Goal: Task Accomplishment & Management: Complete application form

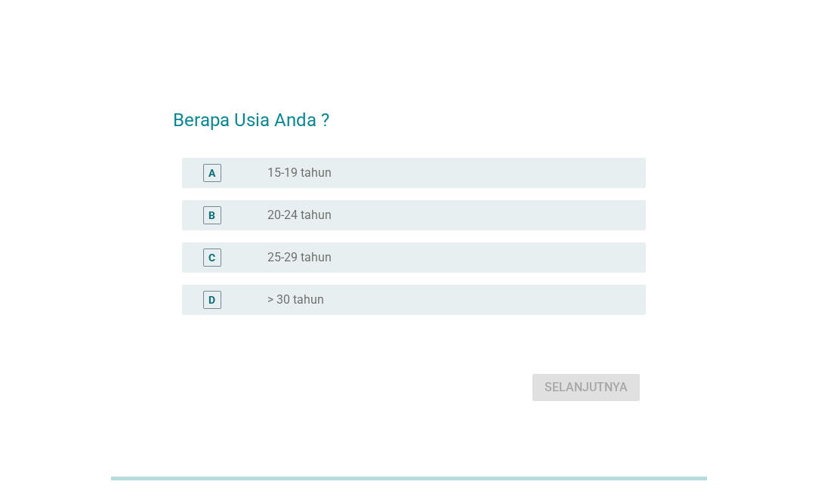
click at [311, 289] on div "D radio_button_unchecked > 30 tahun" at bounding box center [414, 300] width 464 height 30
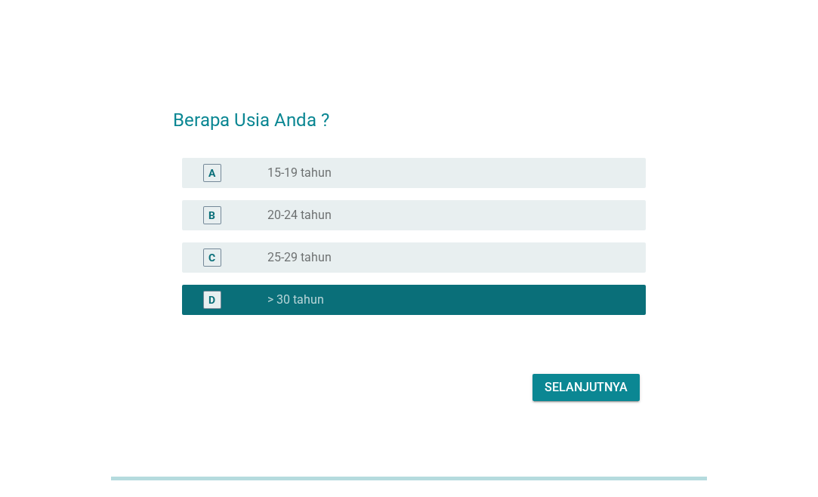
click at [597, 386] on div "Selanjutnya" at bounding box center [586, 388] width 83 height 18
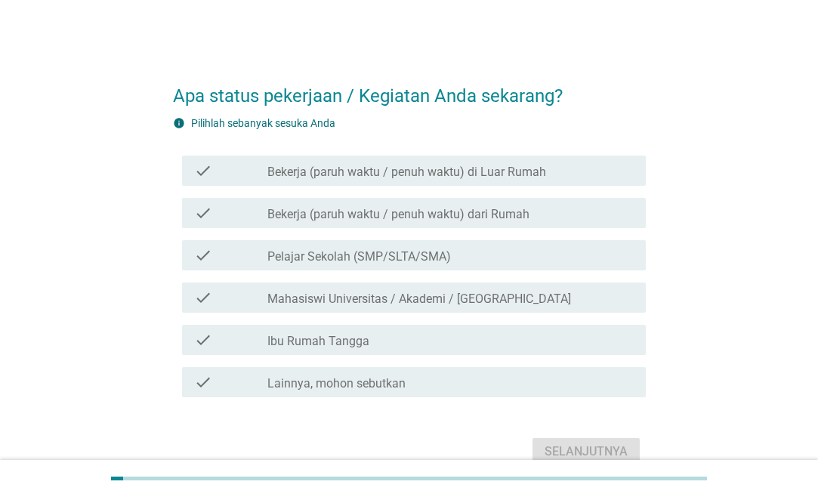
click at [345, 170] on label "Bekerja (paruh waktu / penuh waktu) di Luar Rumah" at bounding box center [406, 172] width 279 height 15
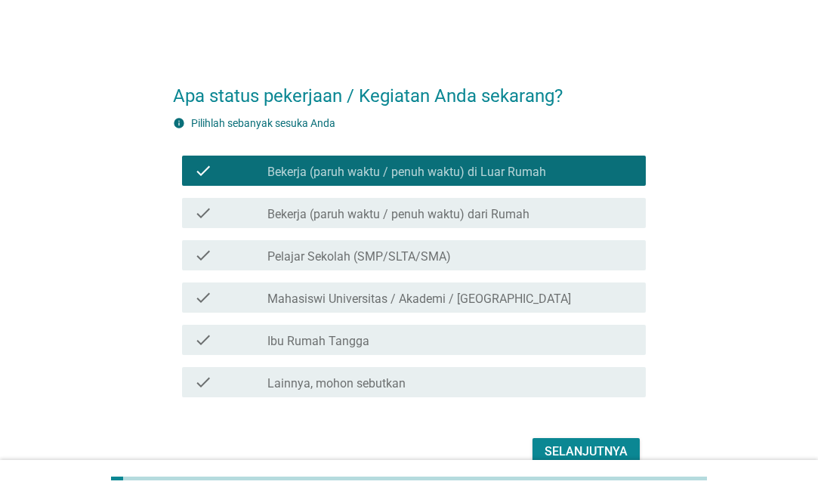
click at [585, 450] on div "Selanjutnya" at bounding box center [586, 452] width 83 height 18
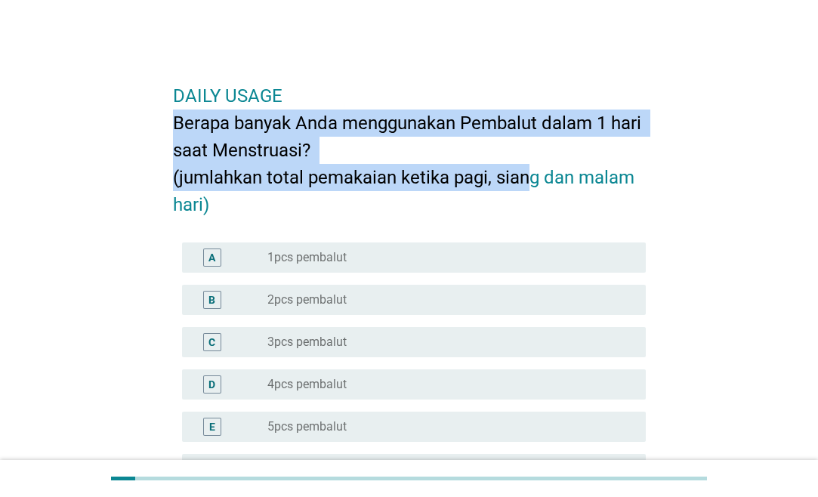
drag, startPoint x: 188, startPoint y: 118, endPoint x: 528, endPoint y: 172, distance: 344.2
click at [528, 172] on h2 "DAILY USAGE Berapa banyak Anda menggunakan Pembalut dalam 1 hari saat Menstruas…" at bounding box center [409, 142] width 473 height 151
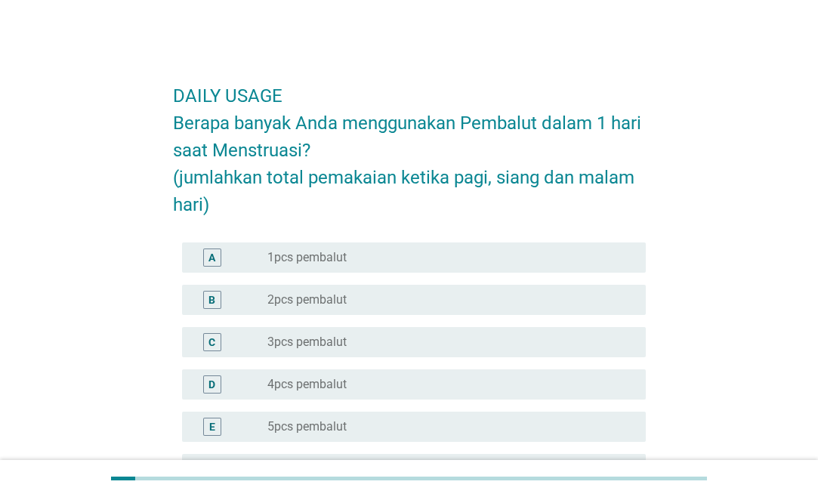
click at [338, 351] on div "radio_button_unchecked 3pcs pembalut" at bounding box center [450, 342] width 366 height 18
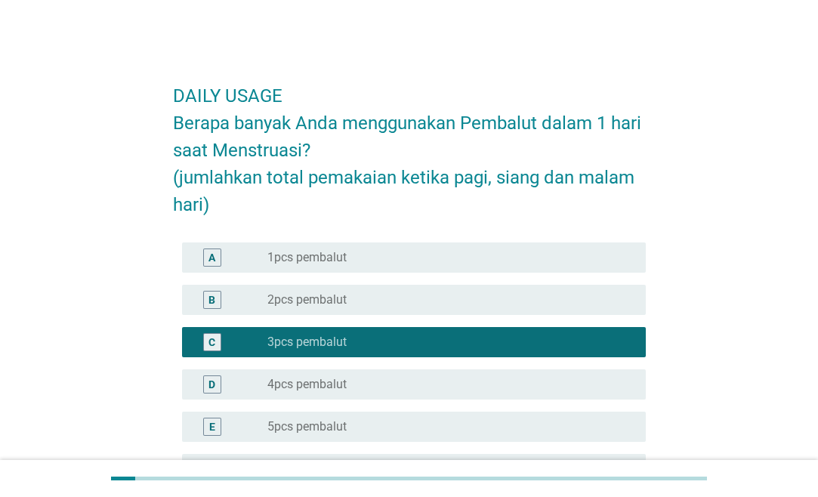
scroll to position [224, 0]
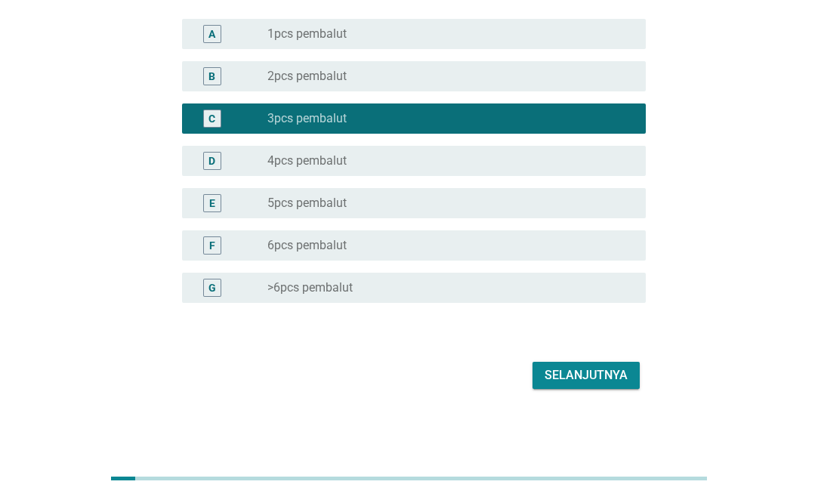
click at [606, 384] on div "Selanjutnya" at bounding box center [586, 375] width 83 height 18
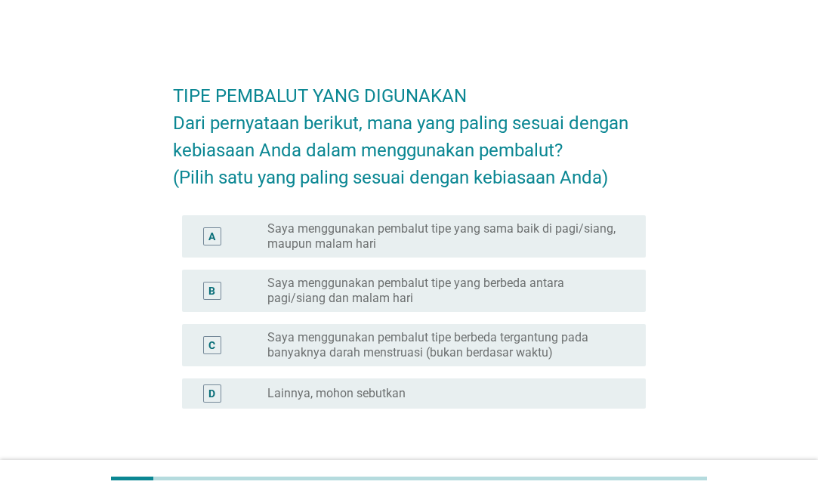
scroll to position [77, 0]
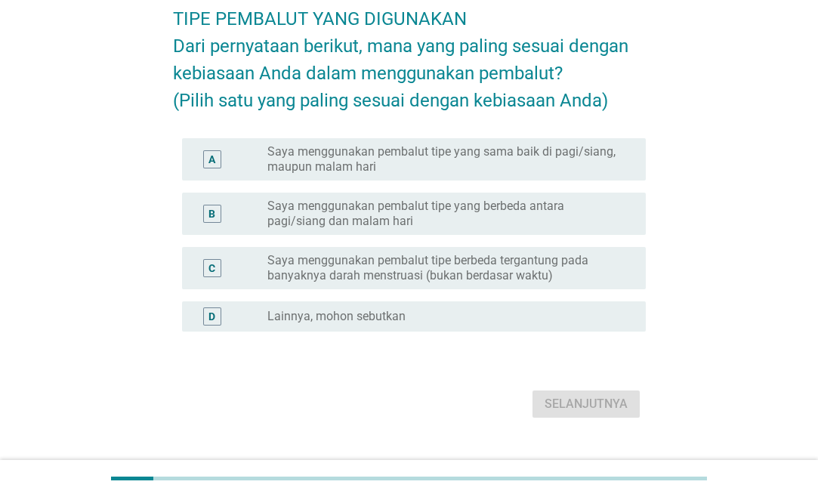
click at [464, 175] on label "Saya menggunakan pembalut tipe yang sama baik di pagi/siang, maupun malam hari" at bounding box center [444, 159] width 354 height 30
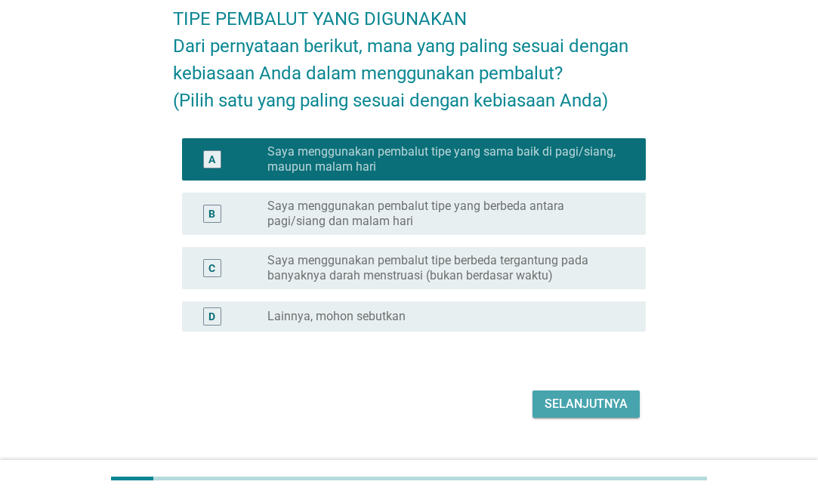
click at [573, 413] on div "Selanjutnya" at bounding box center [586, 404] width 83 height 18
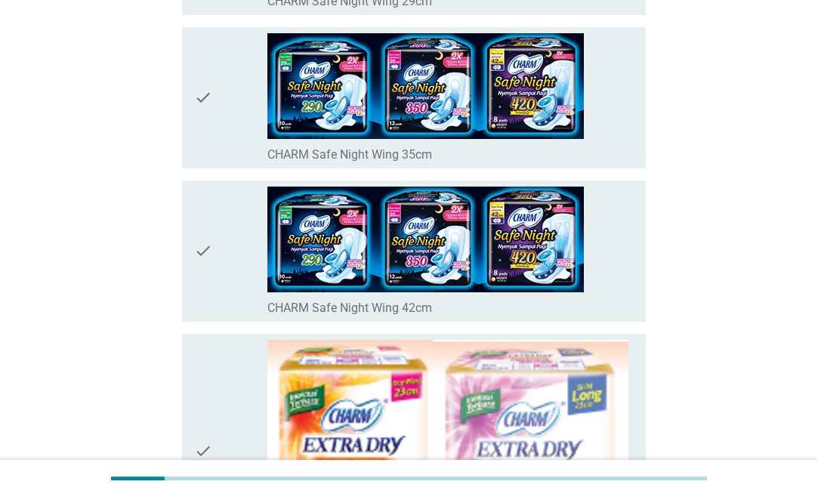
scroll to position [0, 0]
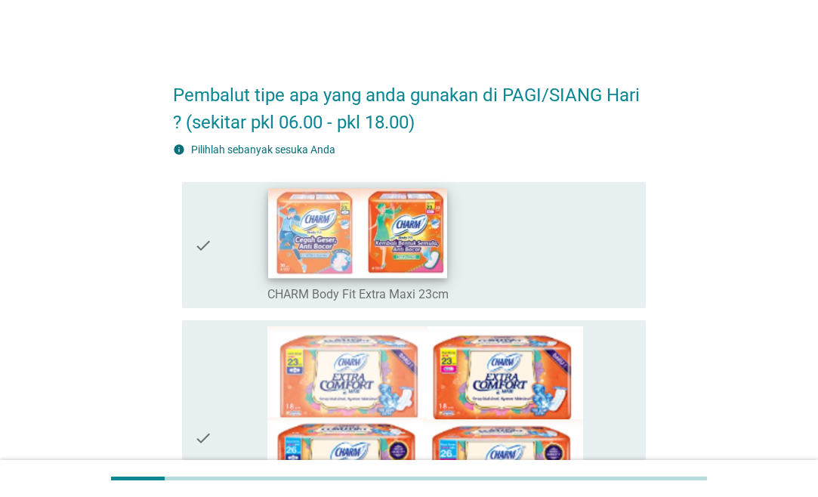
click at [292, 263] on img at bounding box center [357, 234] width 179 height 90
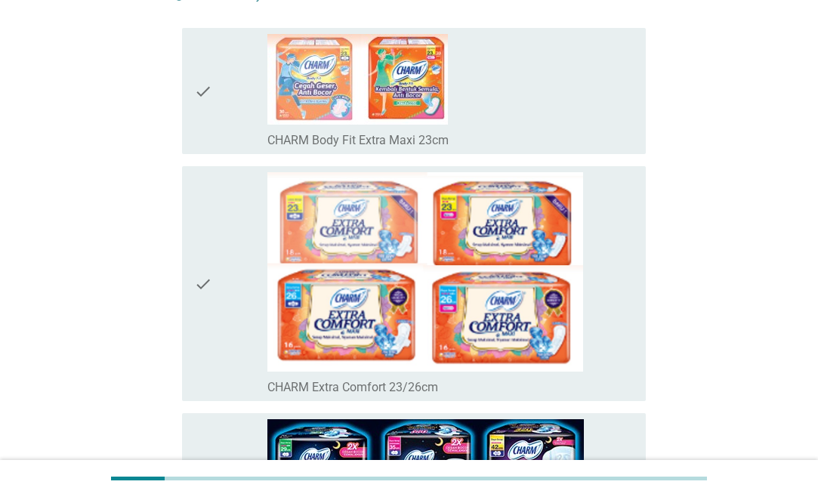
click at [481, 109] on div "check_box_outline_blank CHARM Body Fit Extra Maxi 23cm" at bounding box center [450, 91] width 366 height 114
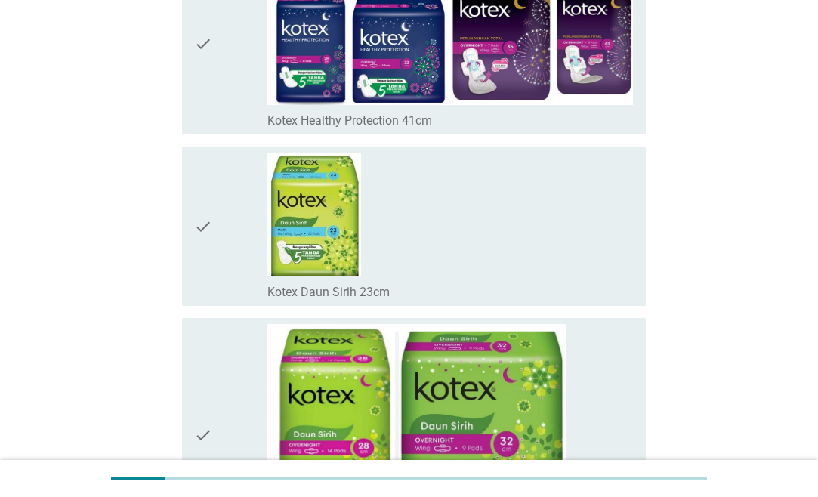
scroll to position [11133, 0]
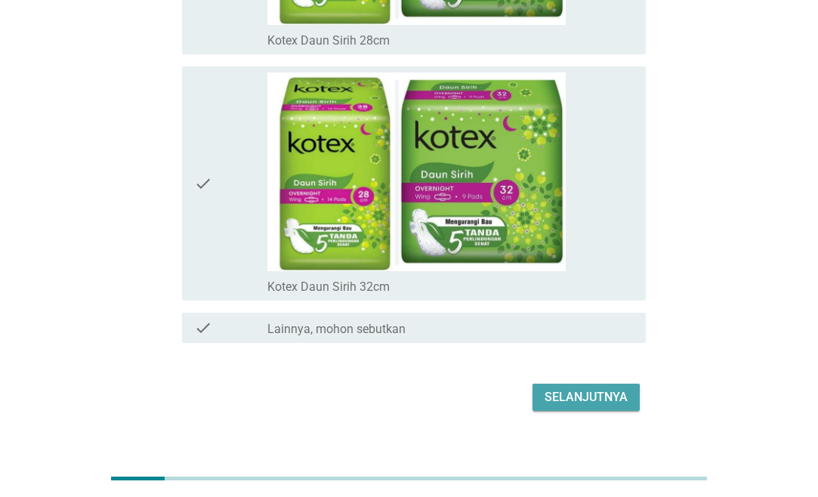
click at [626, 388] on div "Selanjutnya" at bounding box center [586, 397] width 83 height 18
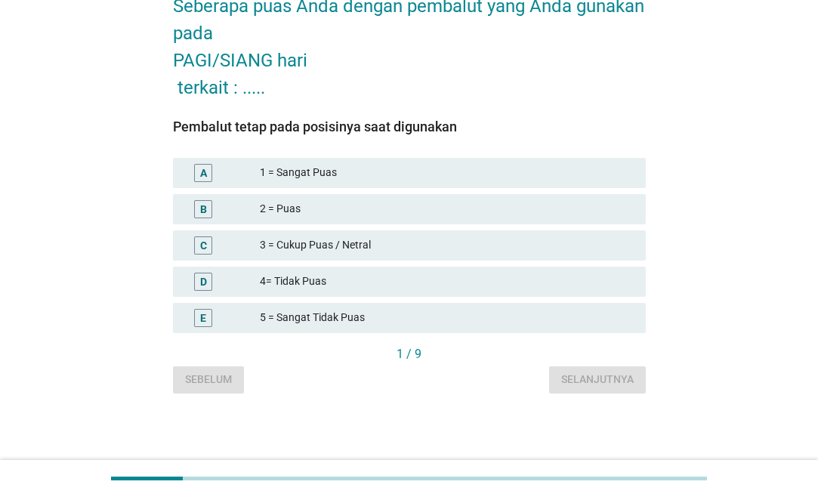
scroll to position [0, 0]
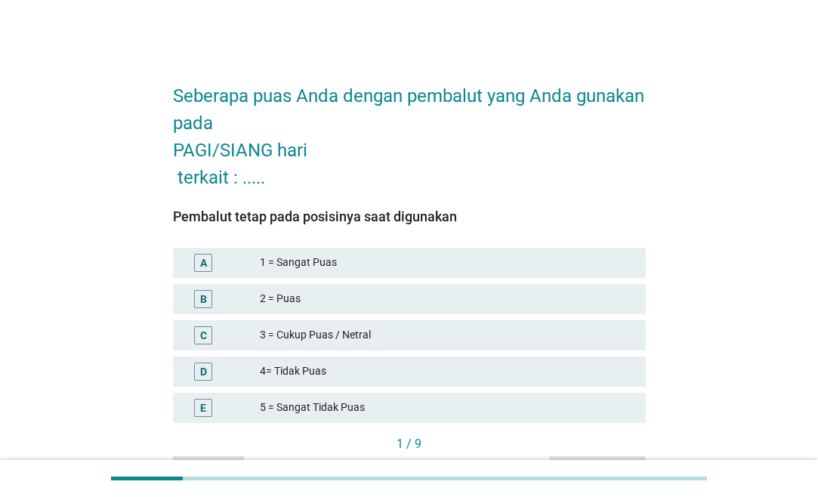
click at [319, 204] on div "Pembalut tetap pada posisinya saat digunakan A 1 = Sangat Puas B 2 = Puas C 3 =…" at bounding box center [409, 313] width 473 height 244
click at [265, 298] on div "2 = Puas" at bounding box center [447, 299] width 374 height 18
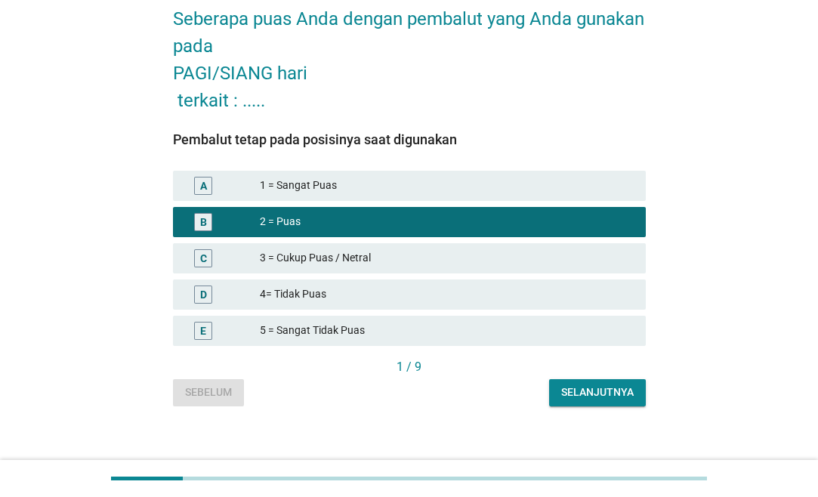
scroll to position [90, 0]
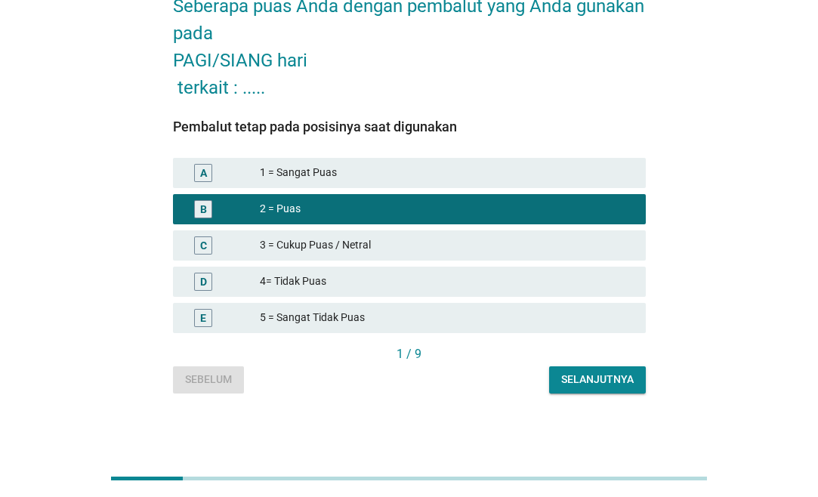
click at [597, 380] on div "Selanjutnya" at bounding box center [597, 380] width 73 height 16
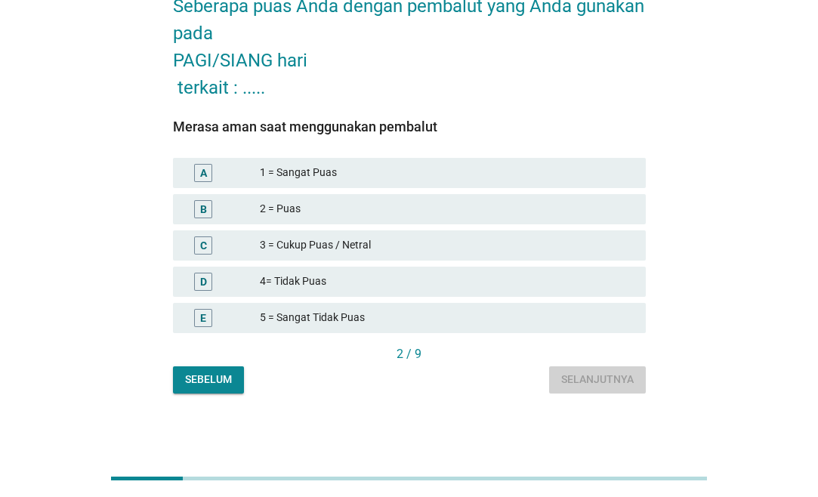
scroll to position [0, 0]
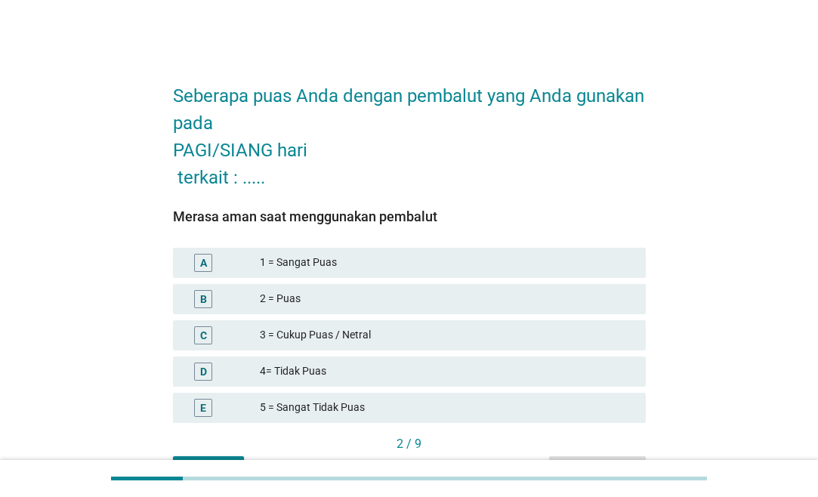
click at [280, 301] on div "2 = Puas" at bounding box center [447, 299] width 374 height 18
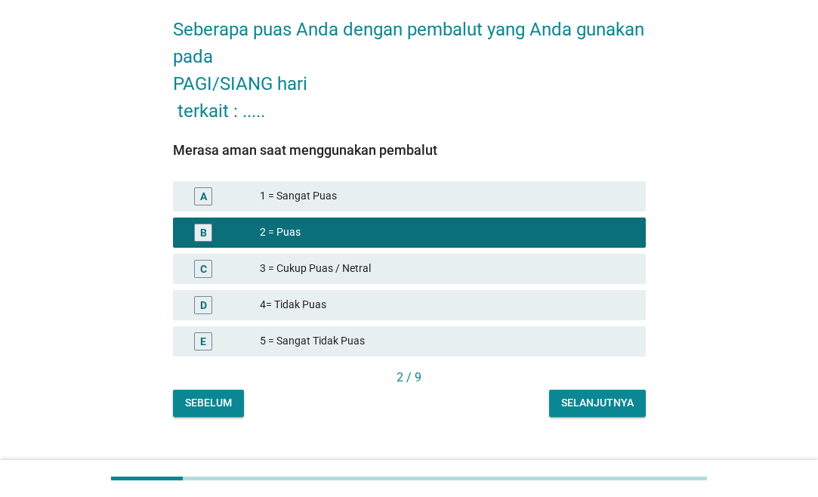
scroll to position [90, 0]
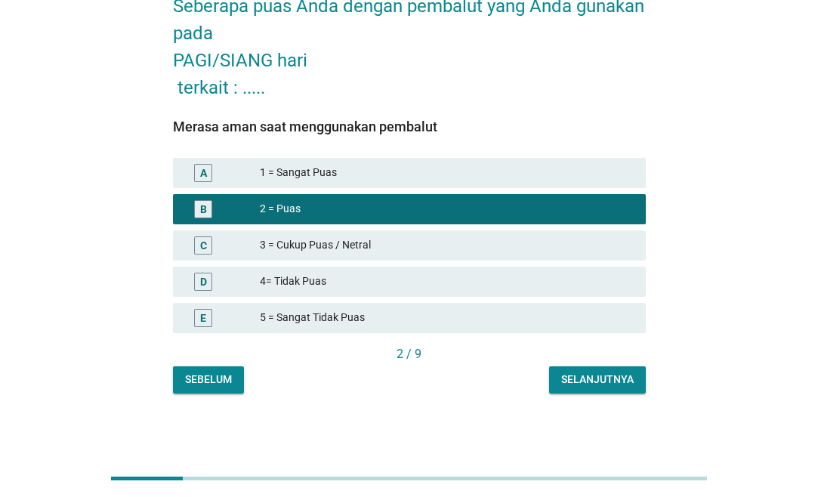
click at [618, 377] on div "Selanjutnya" at bounding box center [597, 380] width 73 height 16
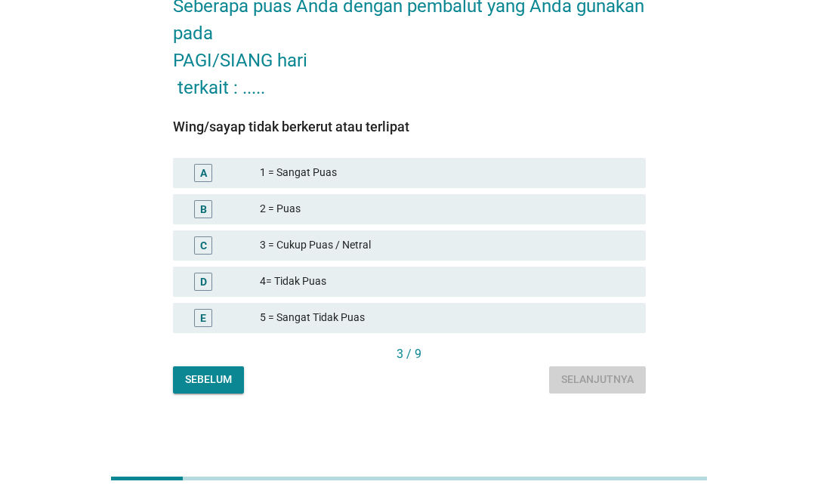
scroll to position [0, 0]
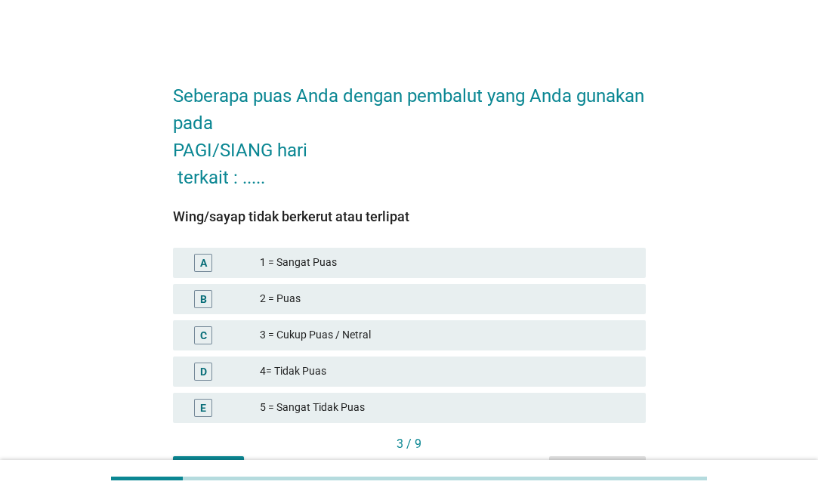
drag, startPoint x: 282, startPoint y: 295, endPoint x: 293, endPoint y: 296, distance: 11.4
click at [282, 295] on div "2 = Puas" at bounding box center [447, 299] width 374 height 18
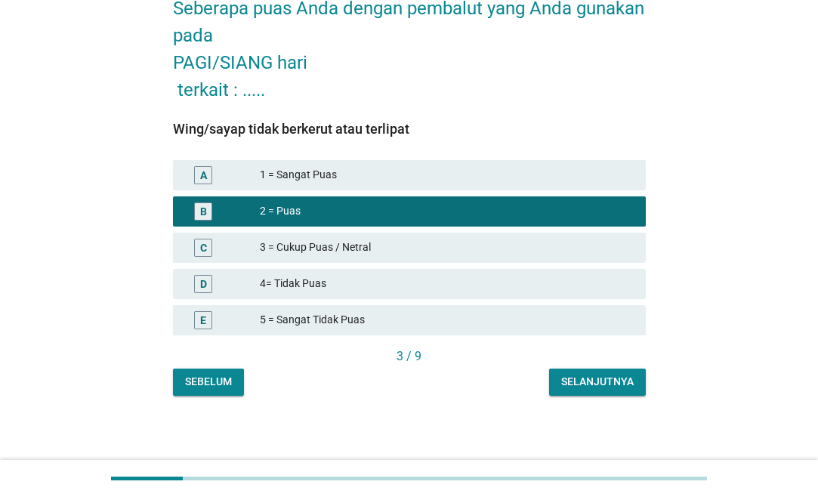
scroll to position [90, 0]
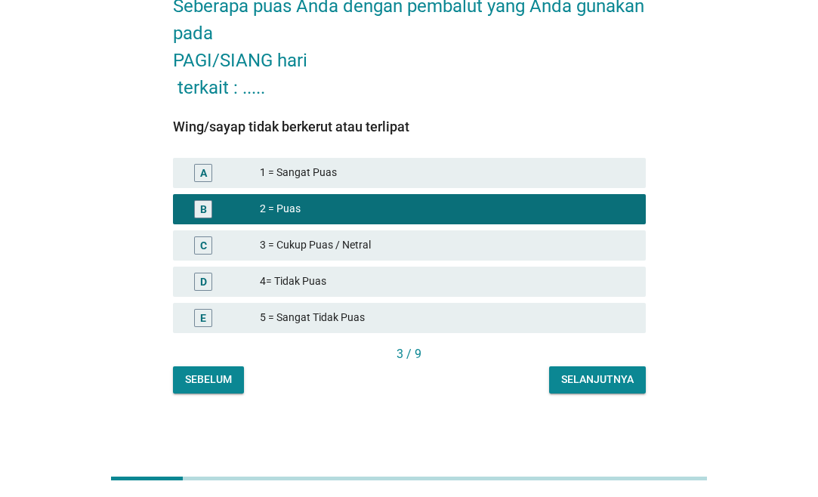
click at [601, 382] on div "Selanjutnya" at bounding box center [597, 380] width 73 height 16
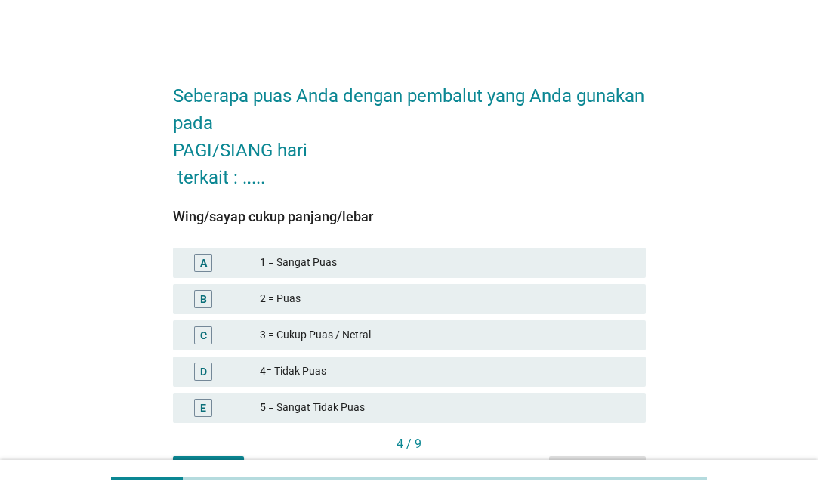
click at [283, 300] on div "2 = Puas" at bounding box center [447, 299] width 374 height 18
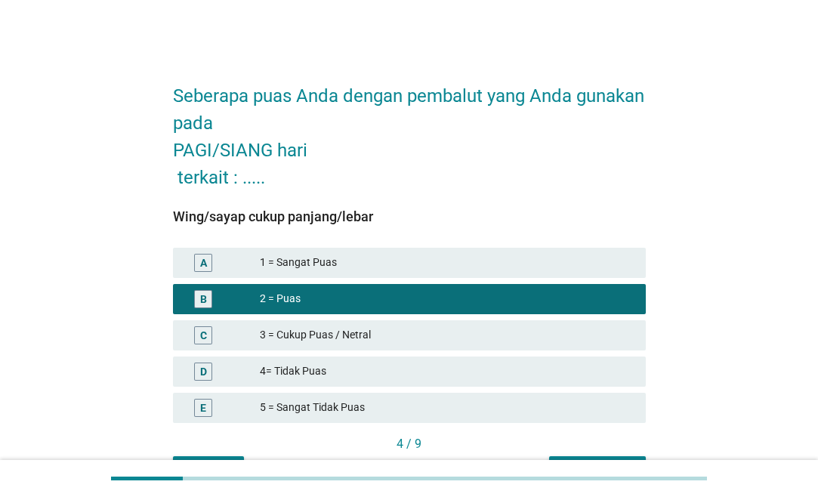
scroll to position [90, 0]
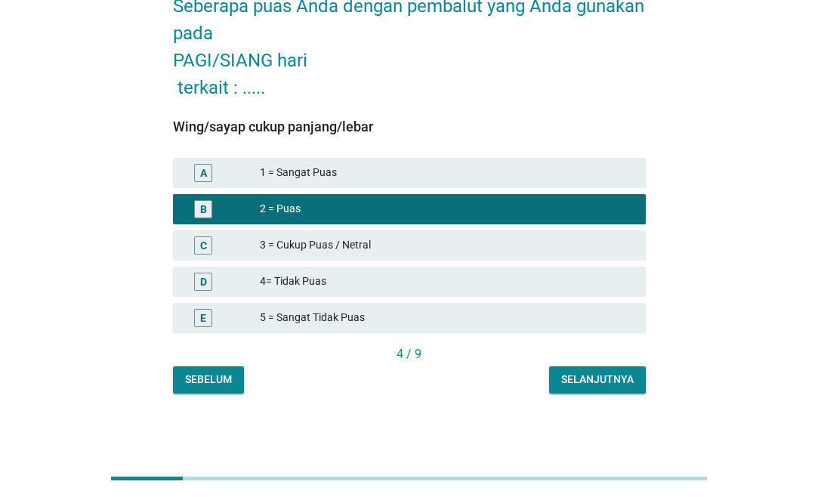
click at [601, 376] on div "Selanjutnya" at bounding box center [597, 380] width 73 height 16
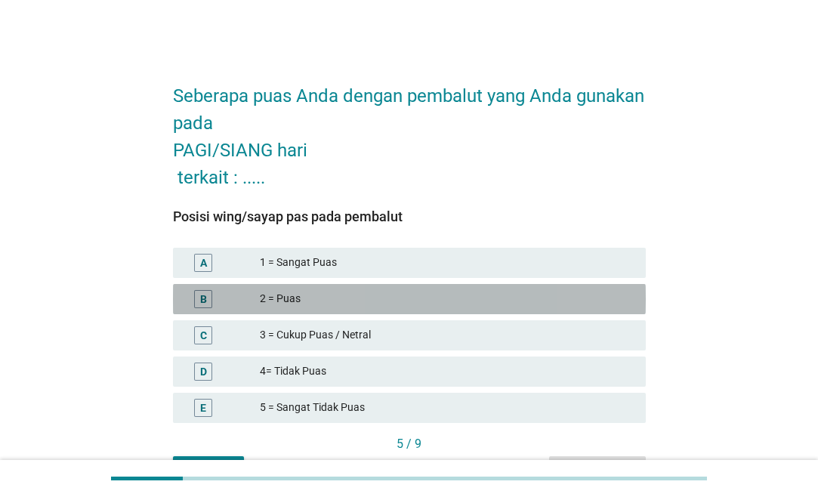
click at [396, 292] on div "2 = Puas" at bounding box center [447, 299] width 374 height 18
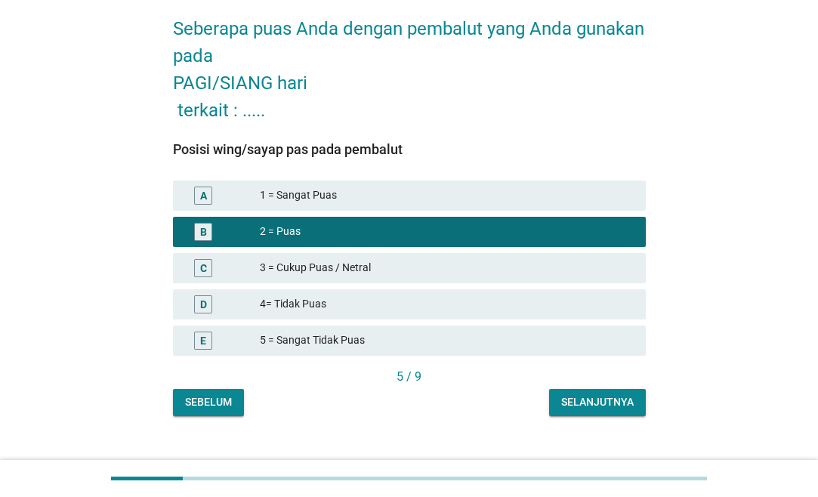
scroll to position [90, 0]
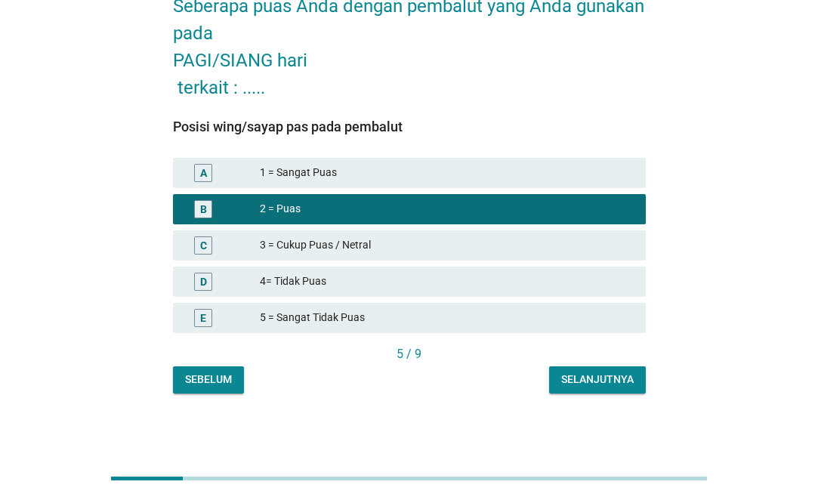
click at [632, 388] on button "Selanjutnya" at bounding box center [597, 379] width 97 height 27
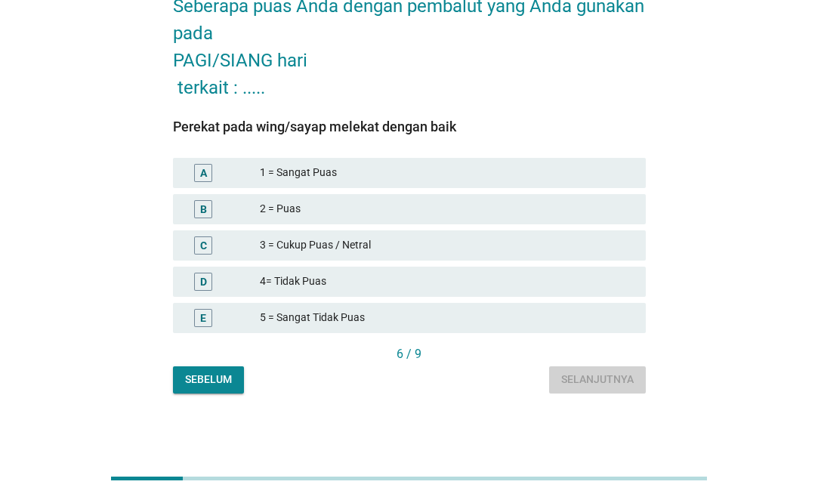
scroll to position [0, 0]
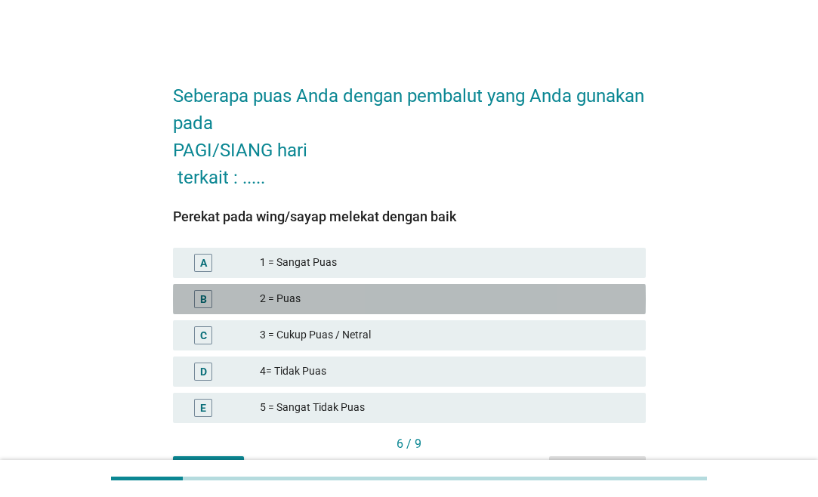
click at [322, 302] on div "2 = Puas" at bounding box center [447, 299] width 374 height 18
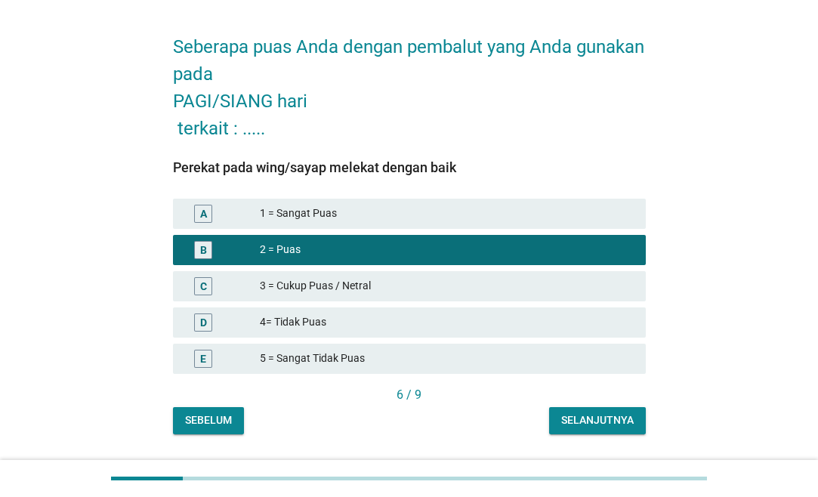
scroll to position [90, 0]
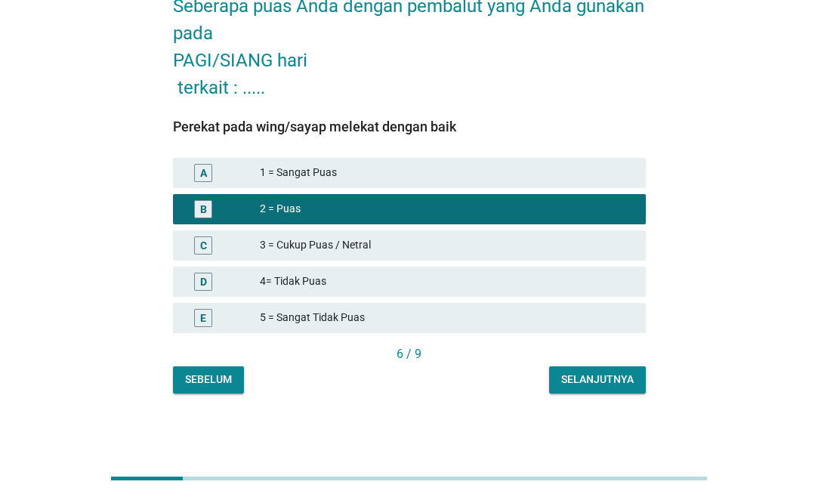
click at [619, 370] on button "Selanjutnya" at bounding box center [597, 379] width 97 height 27
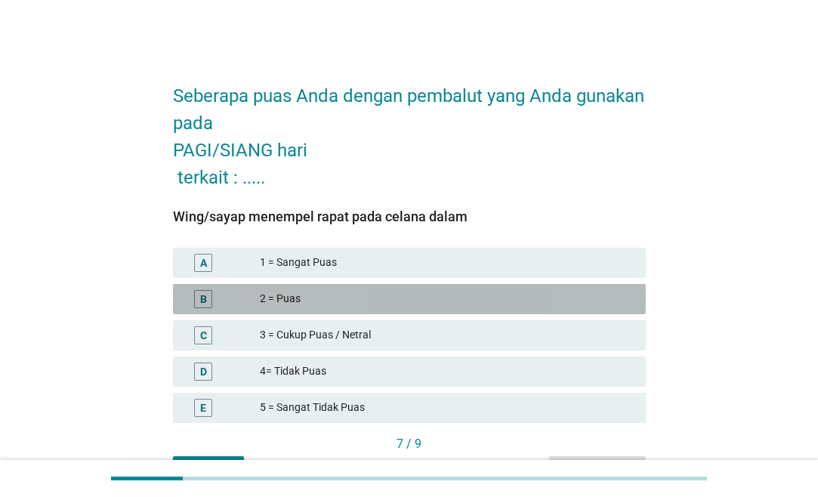
click at [313, 297] on div "2 = Puas" at bounding box center [447, 299] width 374 height 18
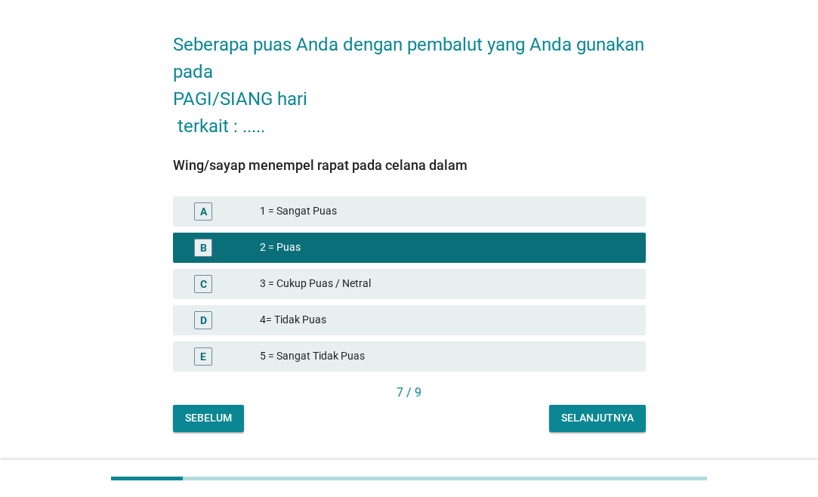
scroll to position [90, 0]
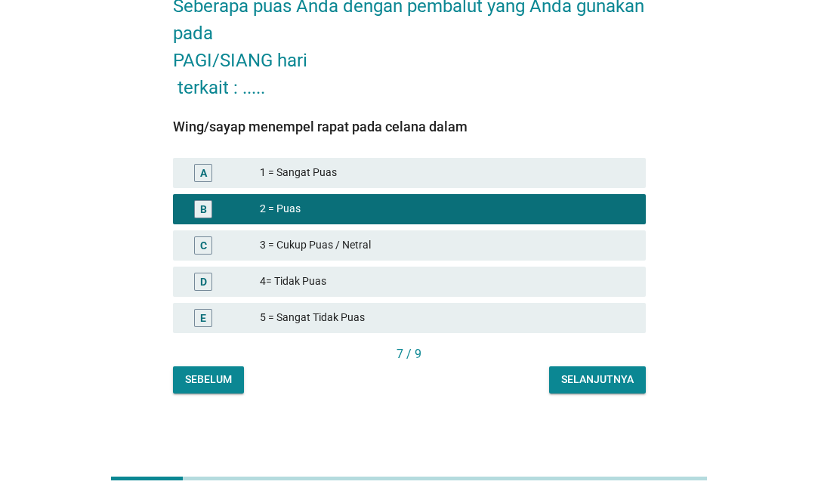
click at [617, 380] on div "Selanjutnya" at bounding box center [597, 380] width 73 height 16
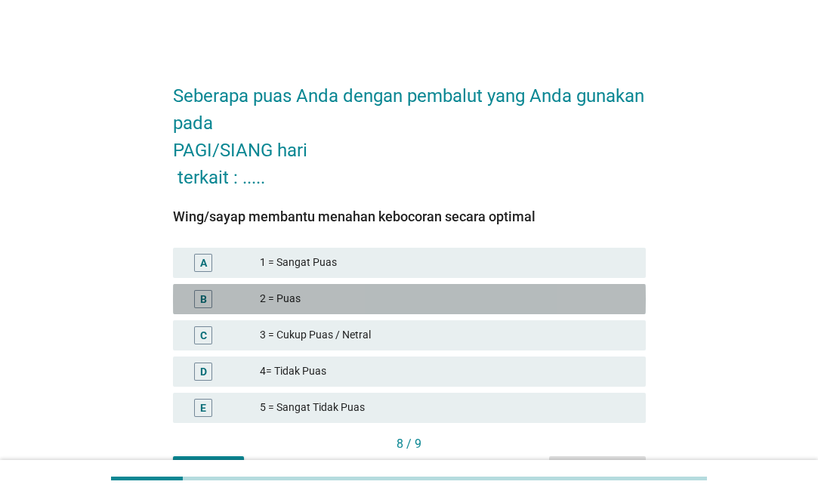
click at [312, 300] on div "2 = Puas" at bounding box center [447, 299] width 374 height 18
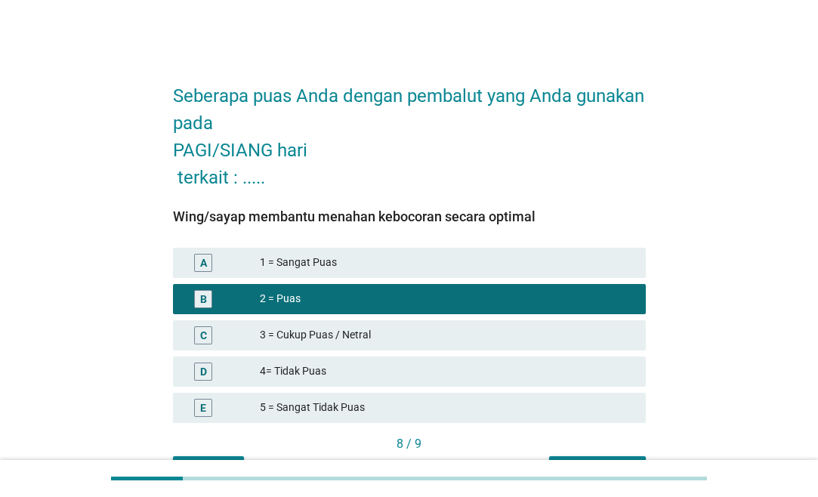
scroll to position [90, 0]
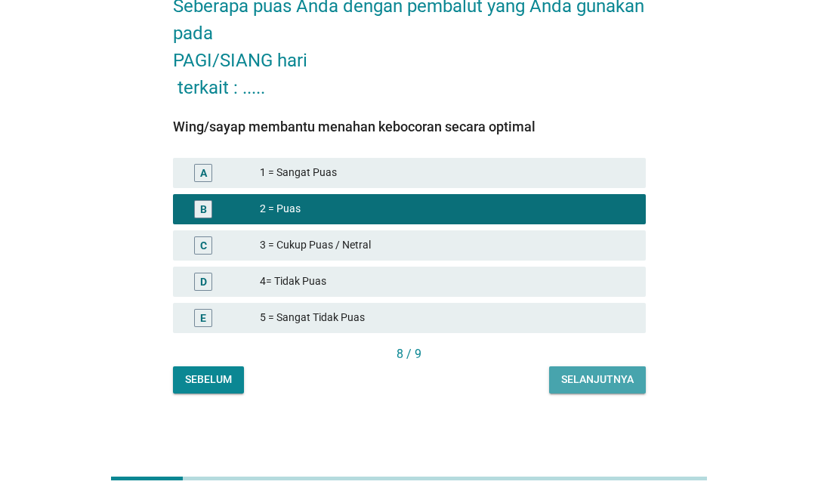
click at [602, 379] on div "Selanjutnya" at bounding box center [597, 380] width 73 height 16
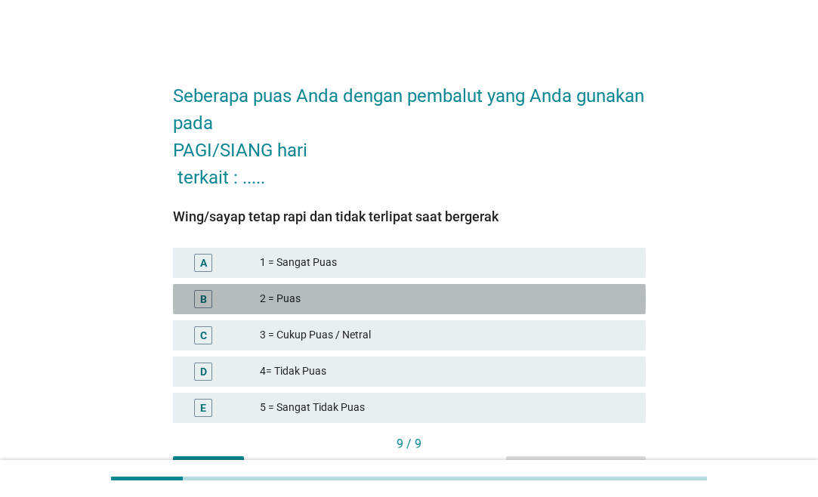
click at [395, 295] on div "2 = Puas" at bounding box center [447, 299] width 374 height 18
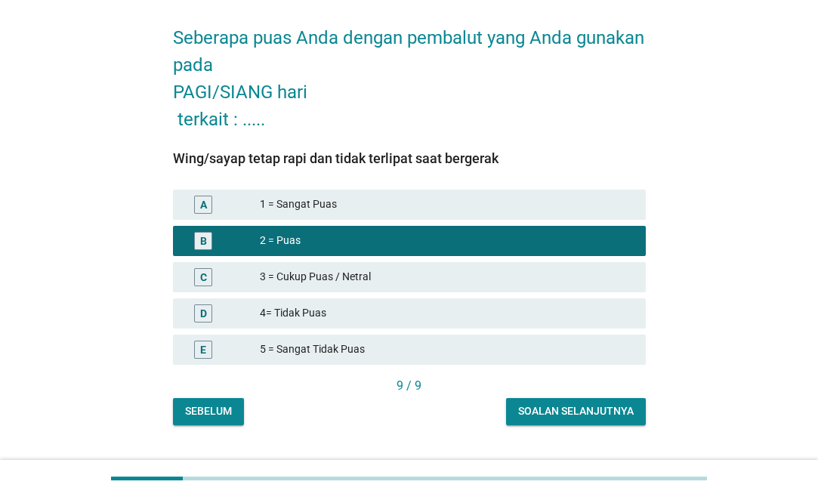
scroll to position [90, 0]
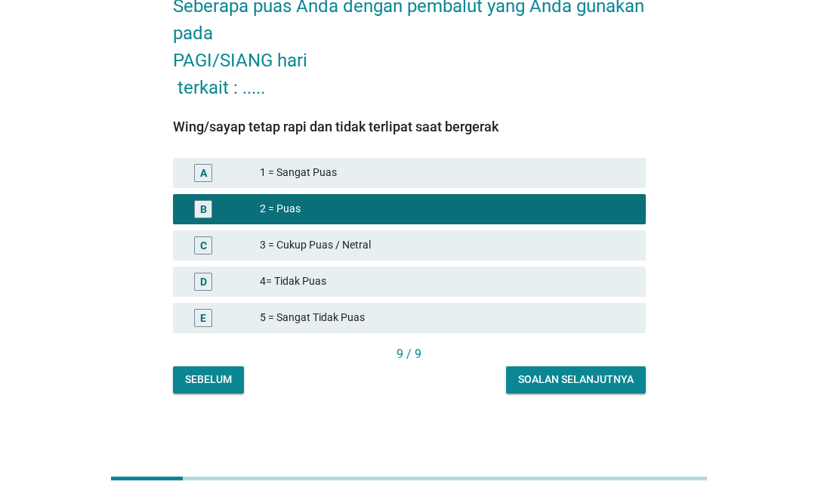
click at [602, 387] on div "Soalan selanjutnya" at bounding box center [576, 380] width 116 height 16
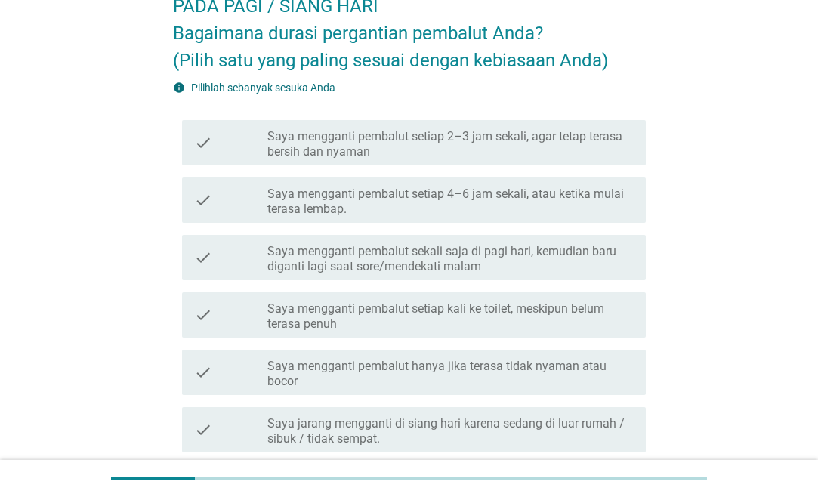
scroll to position [0, 0]
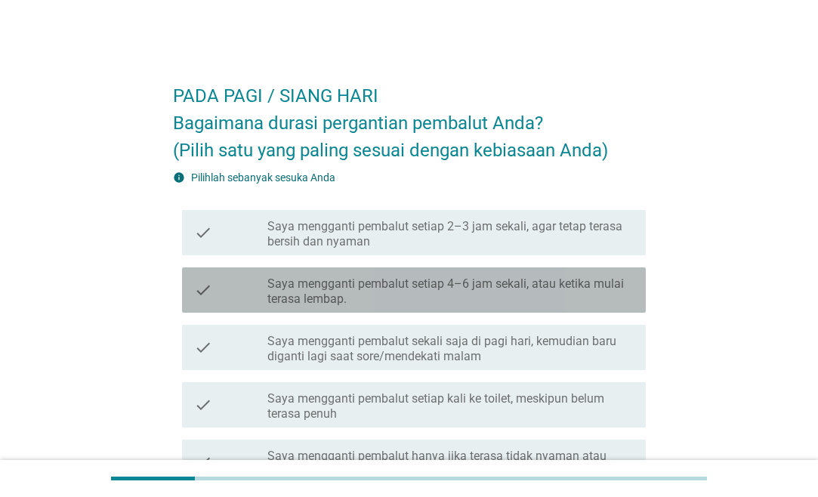
click at [423, 286] on label "Saya mengganti pembalut setiap 4–6 jam sekali, atau ketika mulai terasa lembap." at bounding box center [450, 292] width 366 height 30
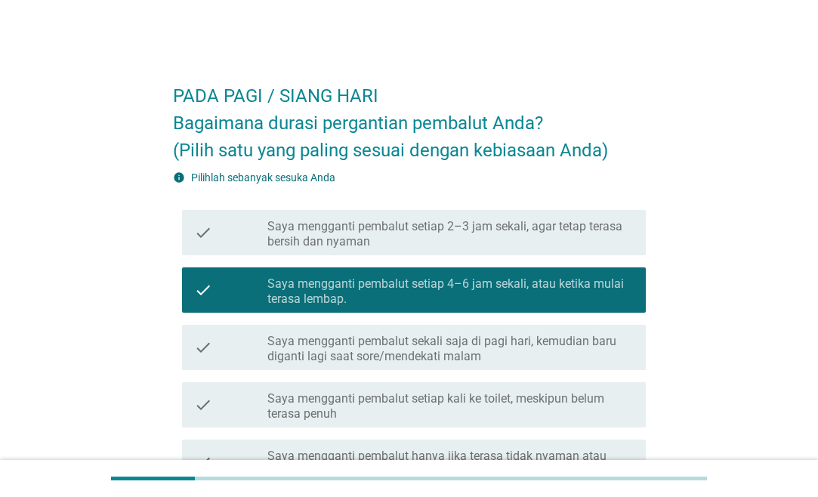
scroll to position [264, 0]
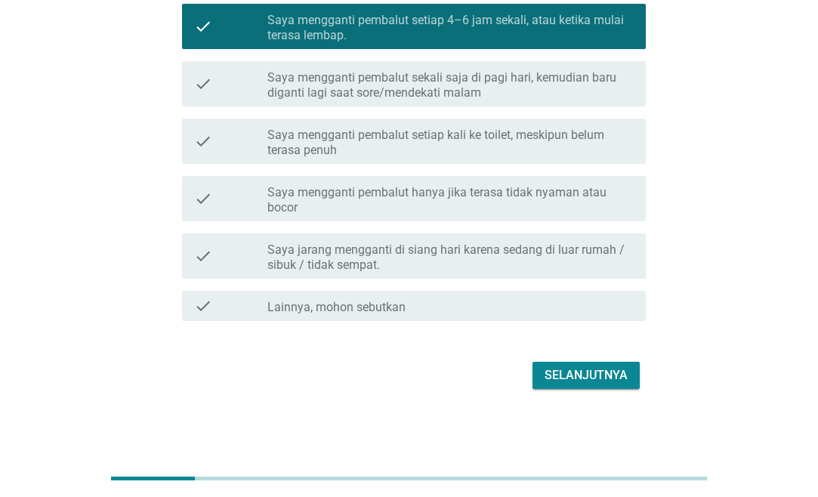
click at [603, 369] on div "Selanjutnya" at bounding box center [586, 375] width 83 height 18
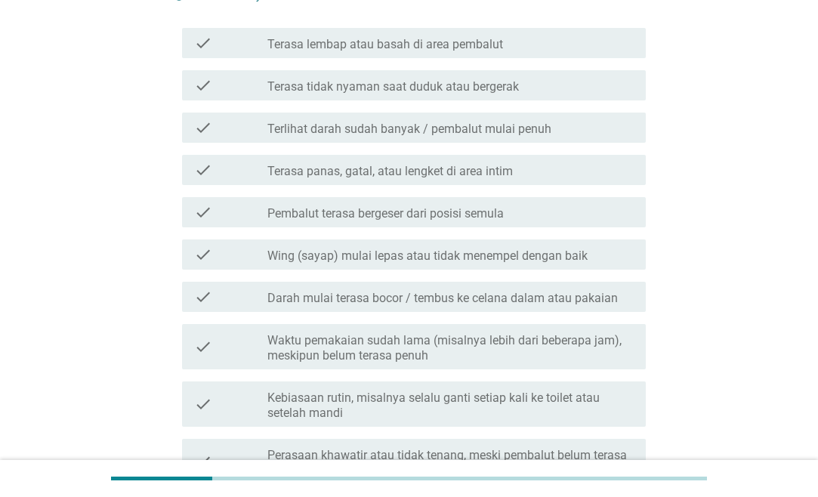
scroll to position [0, 0]
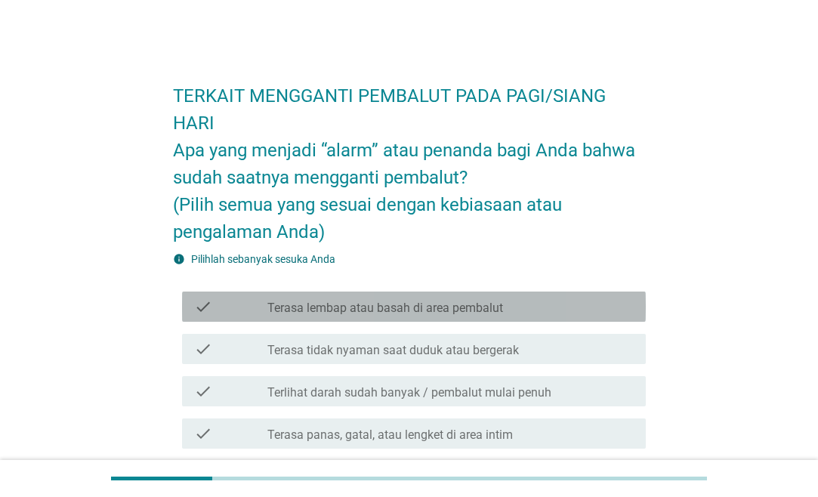
click at [374, 316] on div "check check_box_outline_blank Terasa lembap atau basah di area pembalut" at bounding box center [414, 307] width 464 height 30
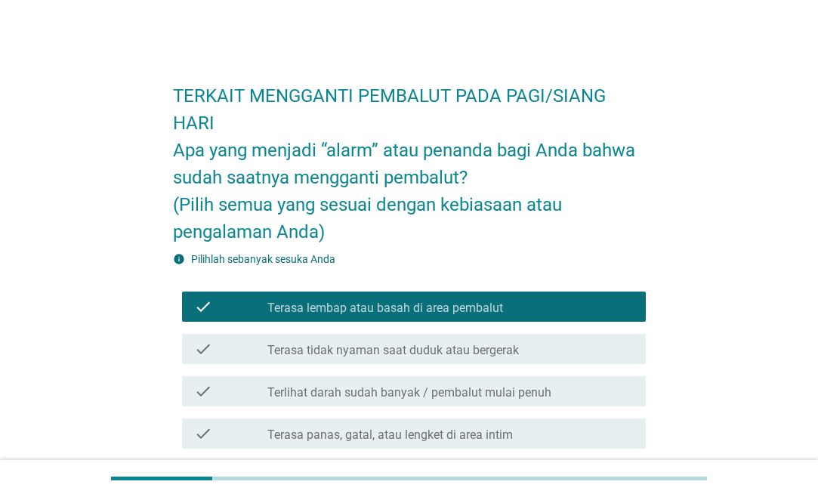
click at [395, 354] on label "Terasa tidak nyaman saat duduk atau bergerak" at bounding box center [393, 350] width 252 height 15
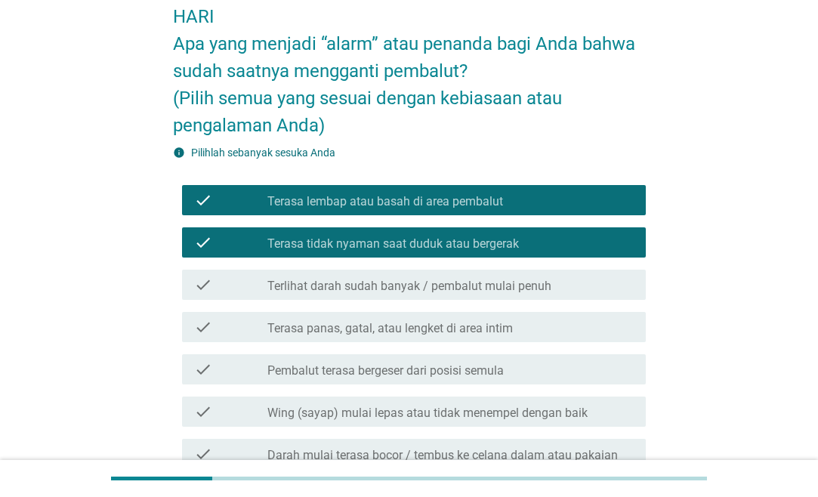
scroll to position [154, 0]
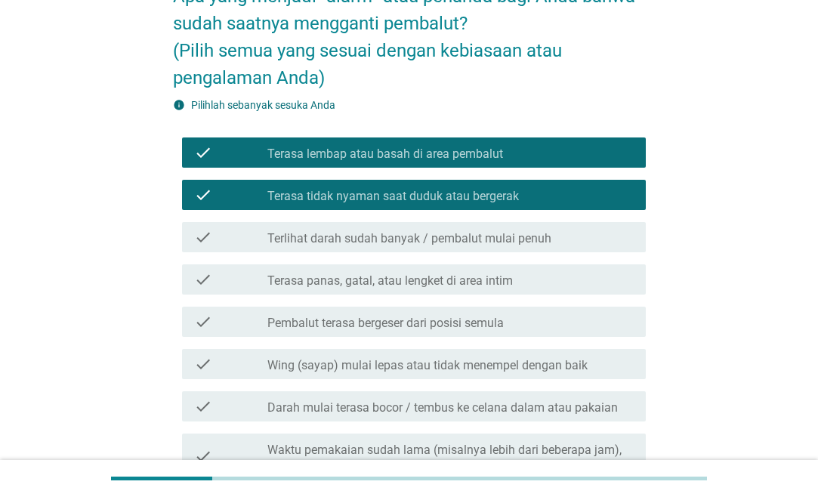
click at [450, 324] on label "Pembalut terasa bergeser dari posisi semula" at bounding box center [385, 323] width 236 height 15
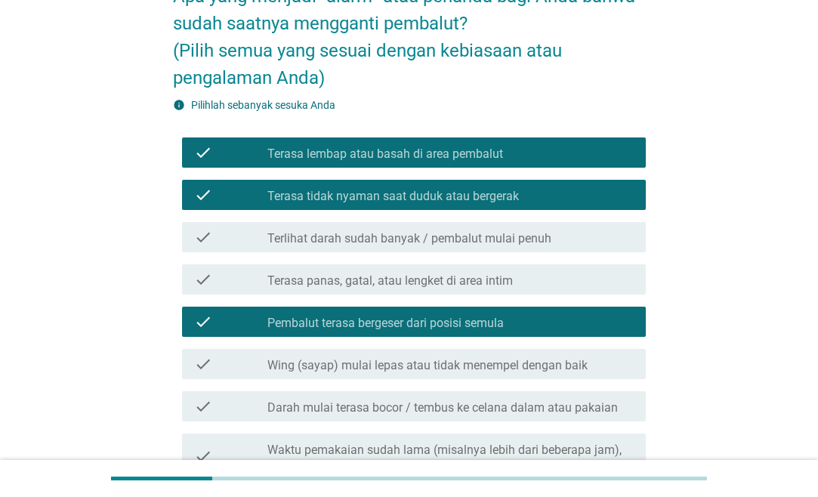
click at [474, 369] on label "Wing (sayap) mulai lepas atau tidak menempel dengan baik" at bounding box center [427, 365] width 320 height 15
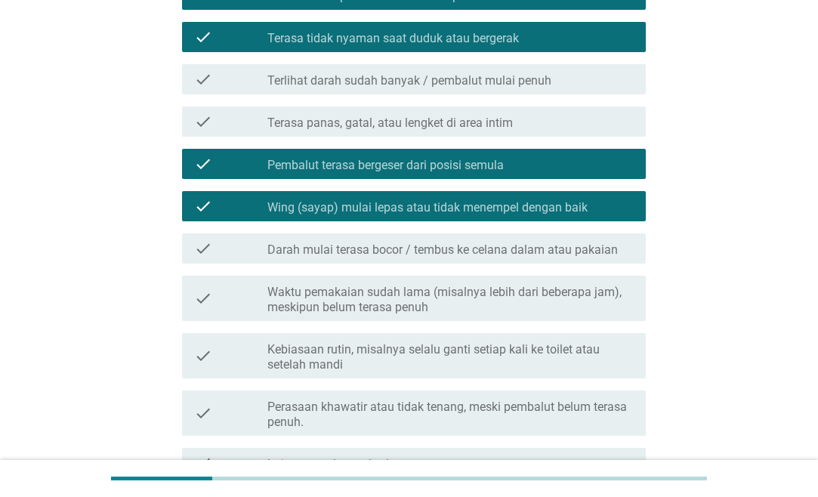
scroll to position [462, 0]
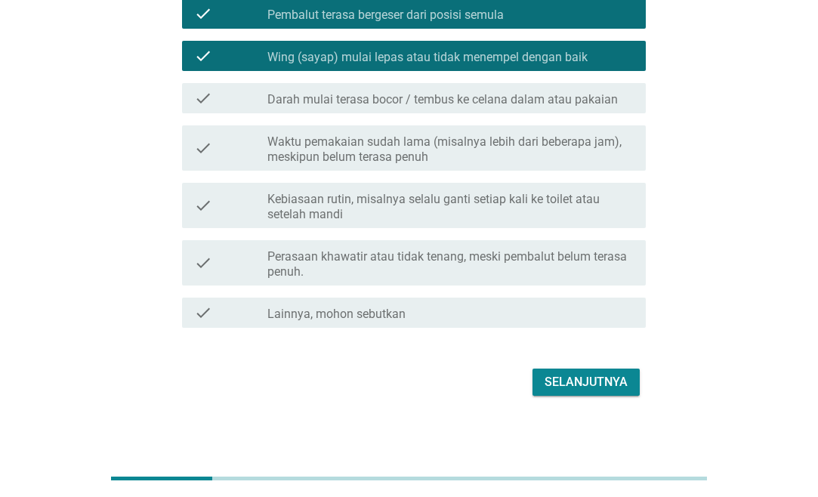
click at [402, 99] on label "Darah mulai terasa bocor / tembus ke celana dalam atau pakaian" at bounding box center [442, 99] width 351 height 15
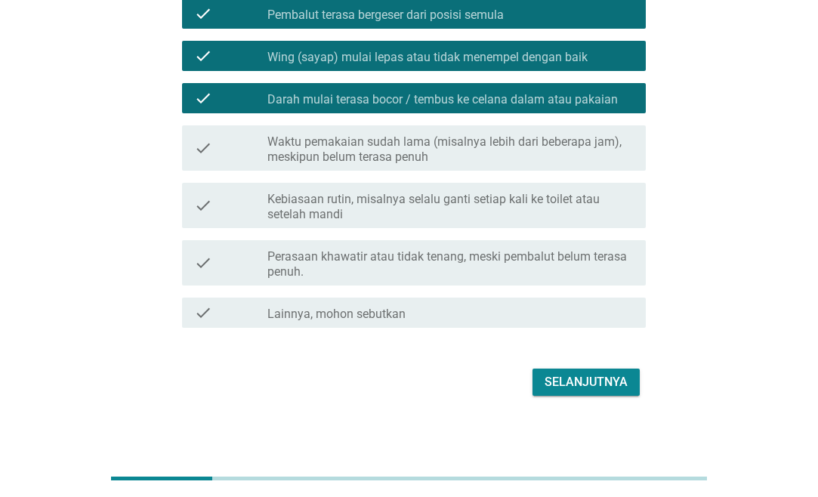
click at [588, 382] on div "Selanjutnya" at bounding box center [586, 382] width 83 height 18
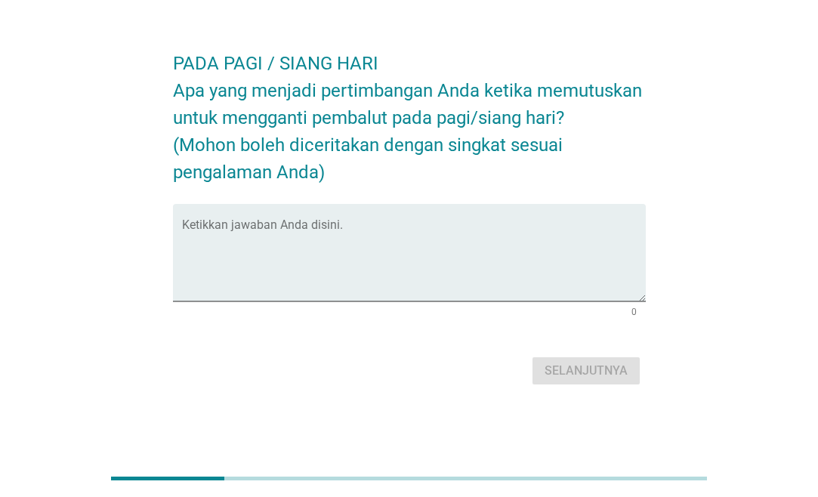
scroll to position [37, 0]
click at [351, 238] on textarea "Ketikkan jawaban Anda disini." at bounding box center [414, 261] width 464 height 79
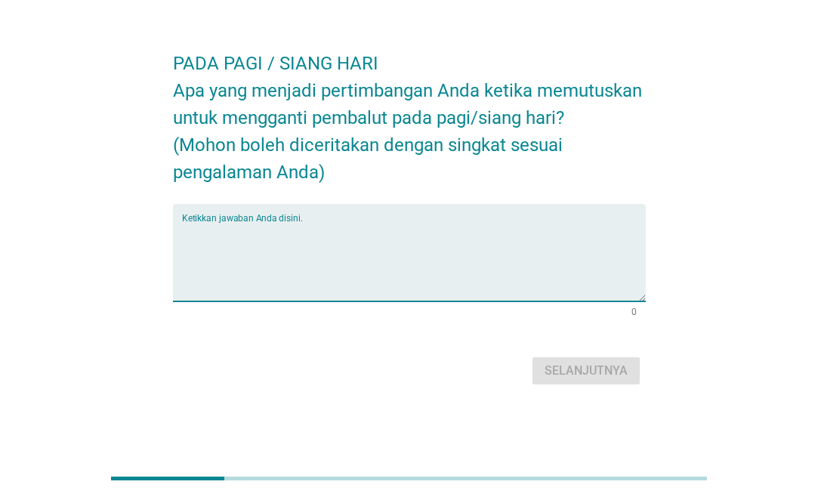
click at [295, 251] on textarea "Ketikkan jawaban Anda disini." at bounding box center [414, 261] width 464 height 79
type textarea "T"
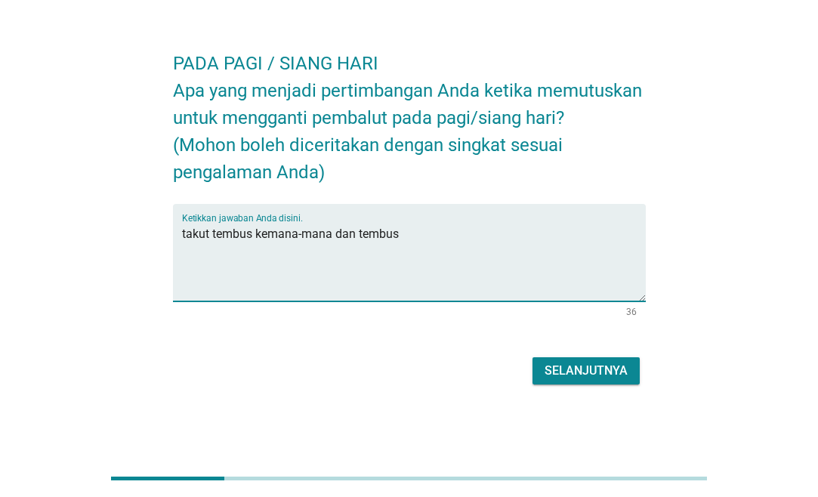
click at [426, 240] on textarea "takut tembus kemana-mana dan tembus" at bounding box center [414, 261] width 464 height 79
click at [563, 240] on textarea "takut tembus kemana-mana dan tembus ke pakaian luar," at bounding box center [414, 261] width 464 height 79
type textarea "takut tembus kemana-mana dan tembus ke pakaian luar, biar nyaman dalam bekerja"
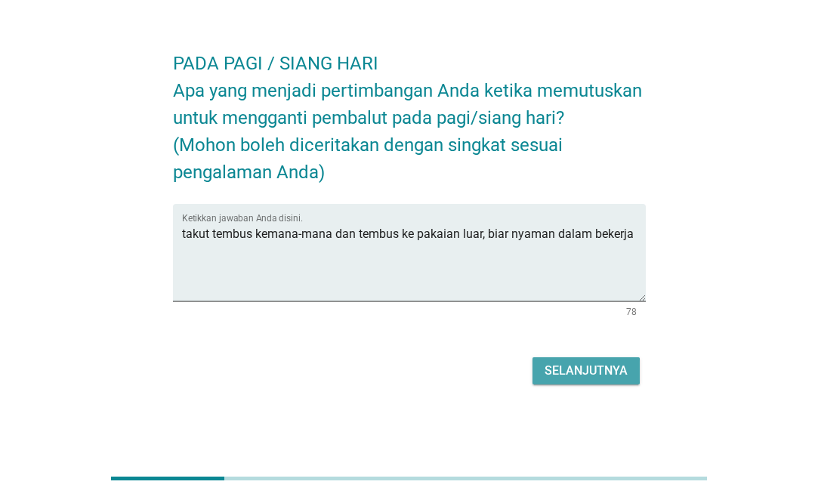
click at [632, 372] on button "Selanjutnya" at bounding box center [586, 370] width 107 height 27
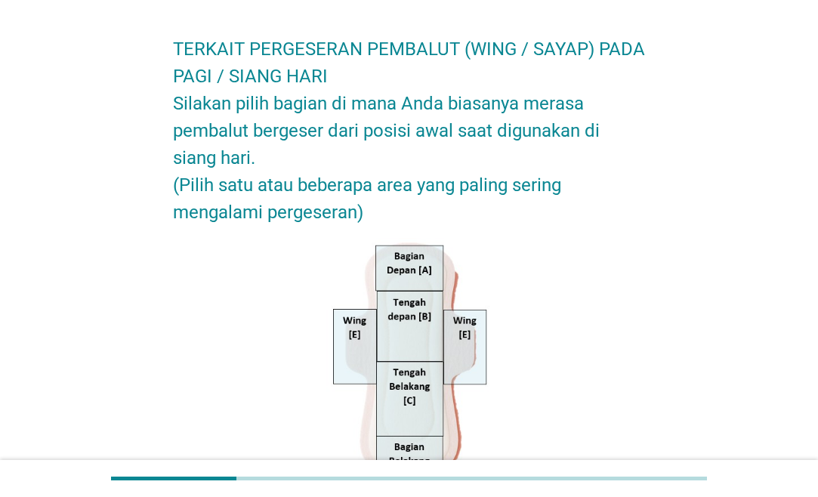
scroll to position [0, 0]
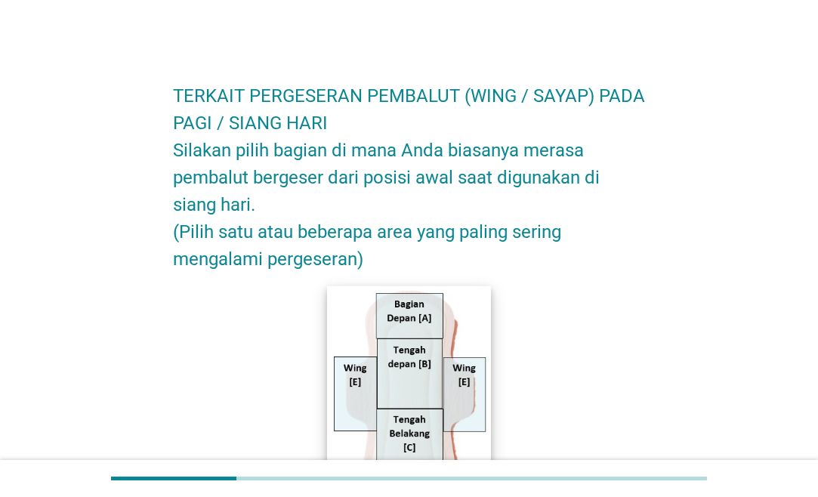
click at [471, 391] on img at bounding box center [409, 409] width 164 height 246
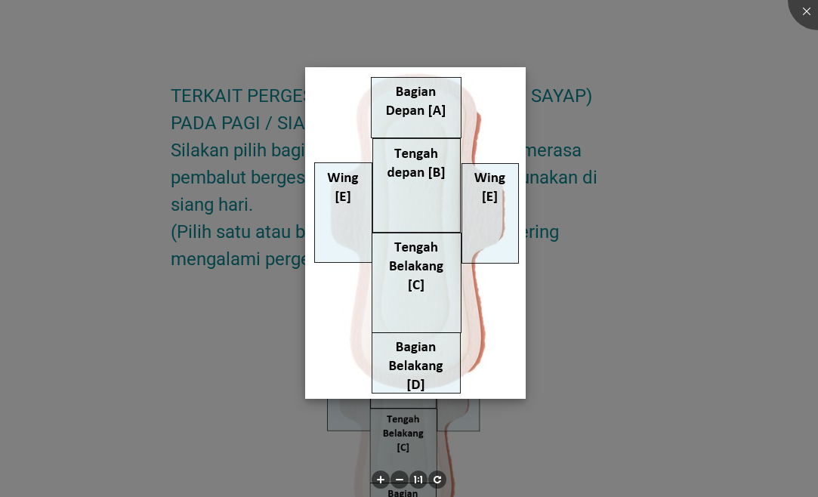
click at [505, 212] on img at bounding box center [415, 233] width 221 height 332
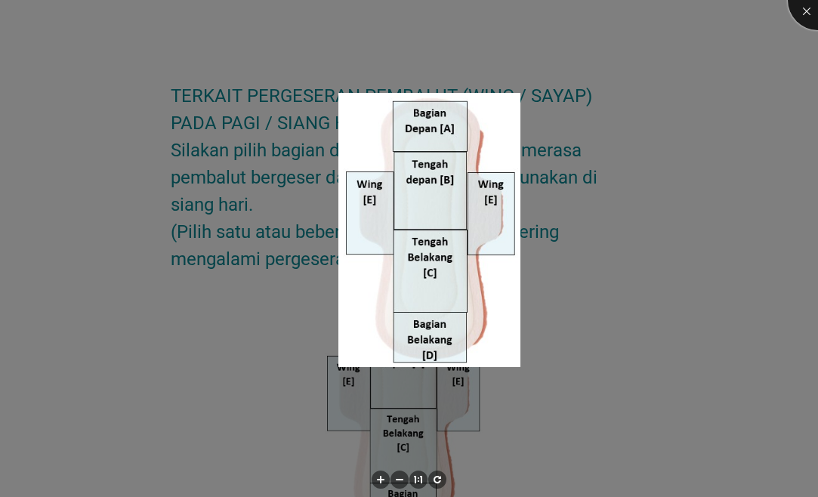
click at [806, 6] on div at bounding box center [818, 0] width 60 height 60
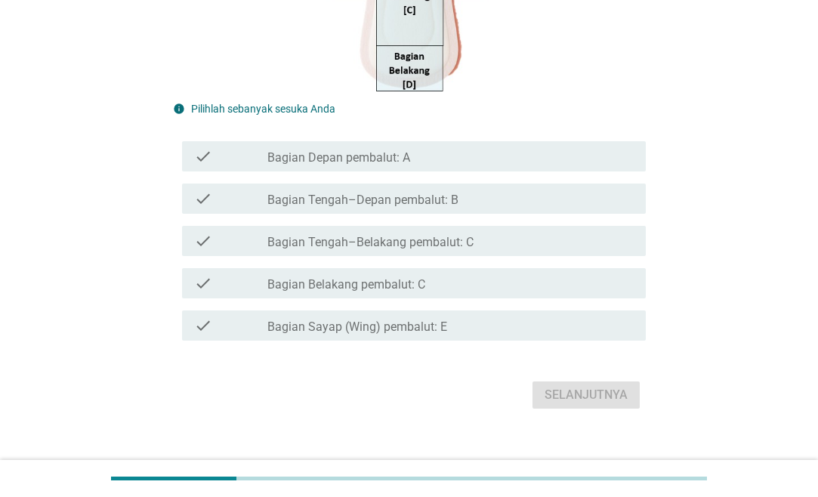
scroll to position [458, 0]
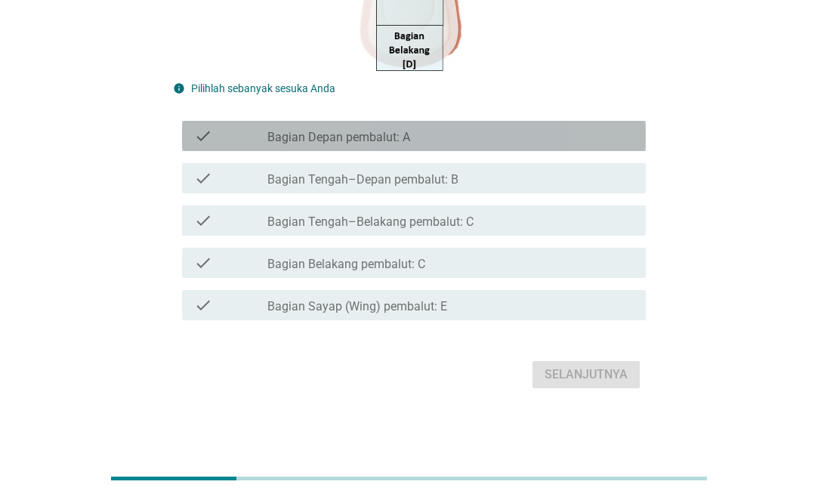
click at [422, 134] on div "check_box_outline_blank Bagian Depan pembalut: A" at bounding box center [450, 136] width 366 height 18
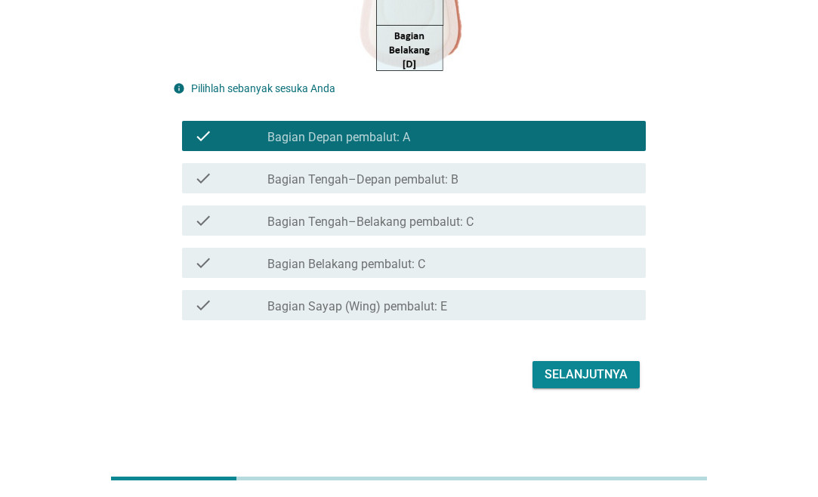
click at [610, 378] on div "Selanjutnya" at bounding box center [586, 375] width 83 height 18
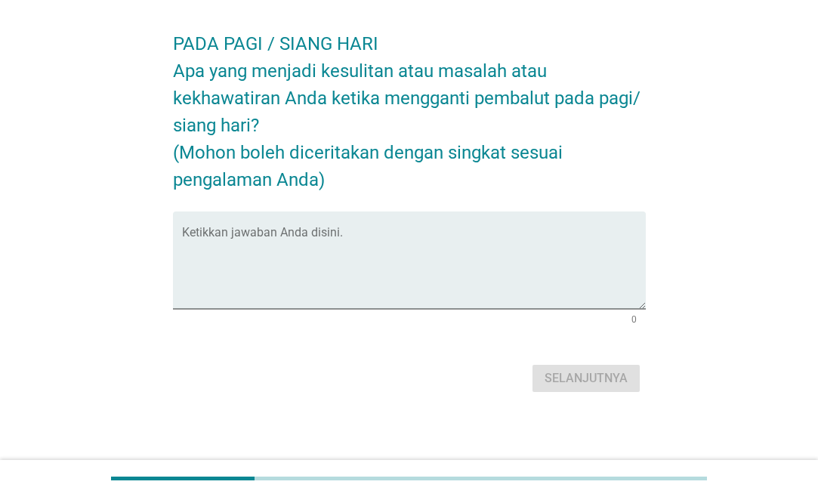
scroll to position [55, 0]
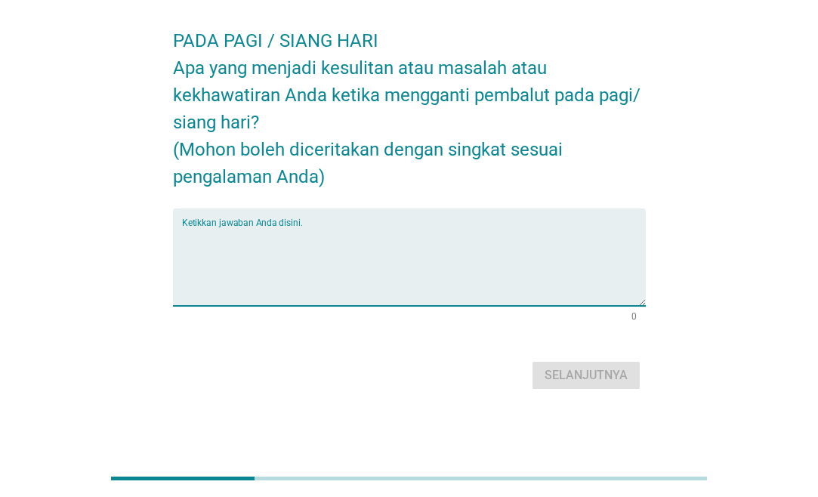
click at [280, 232] on textarea "Ketikkan jawaban Anda disini." at bounding box center [414, 266] width 464 height 79
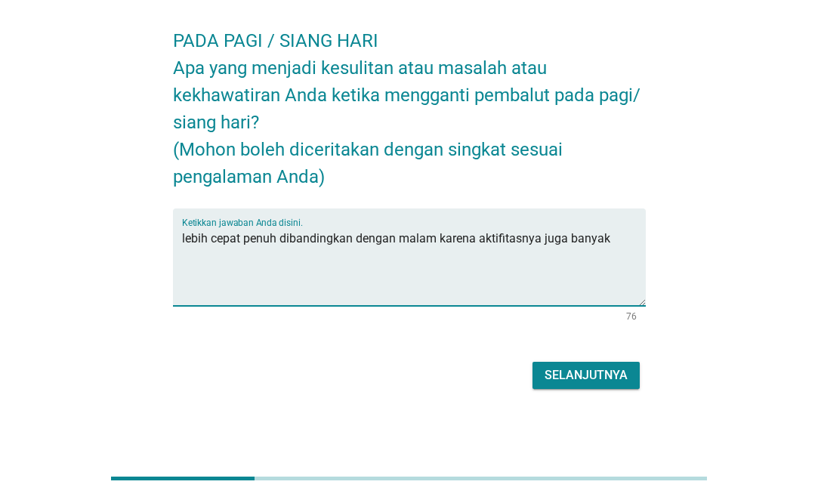
type textarea "lebih cepat penuh dibandingkan dengan malam karena aktifitasnya juga banyak"
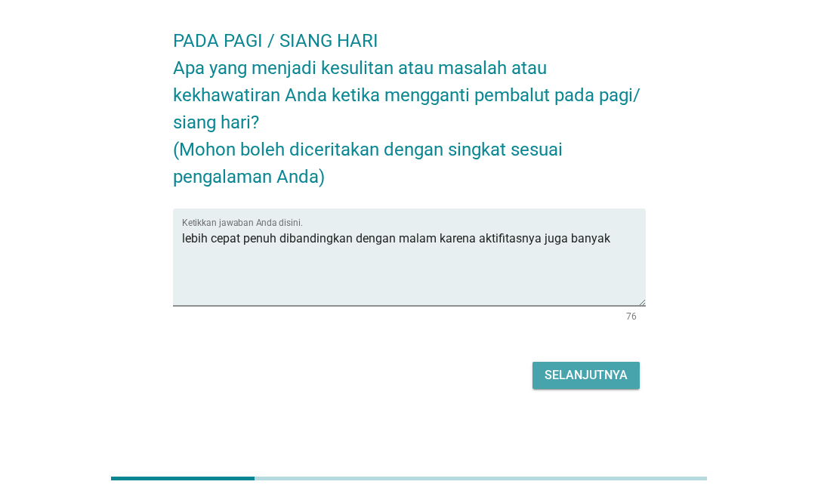
click at [595, 363] on button "Selanjutnya" at bounding box center [586, 375] width 107 height 27
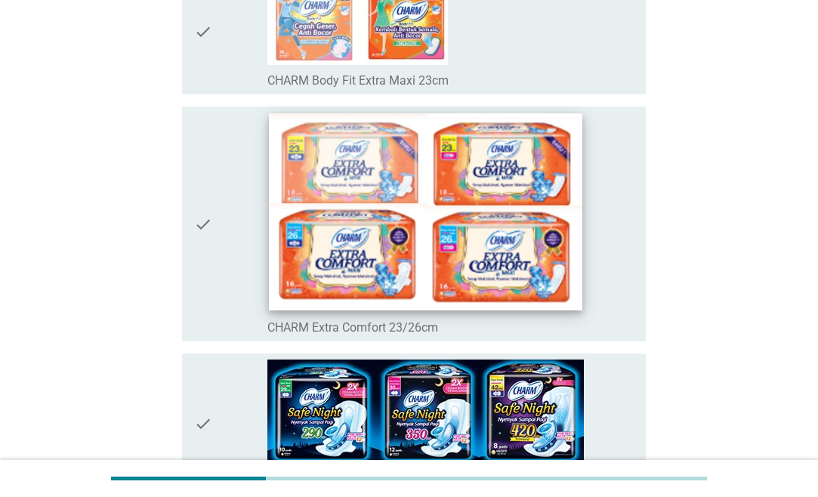
scroll to position [231, 0]
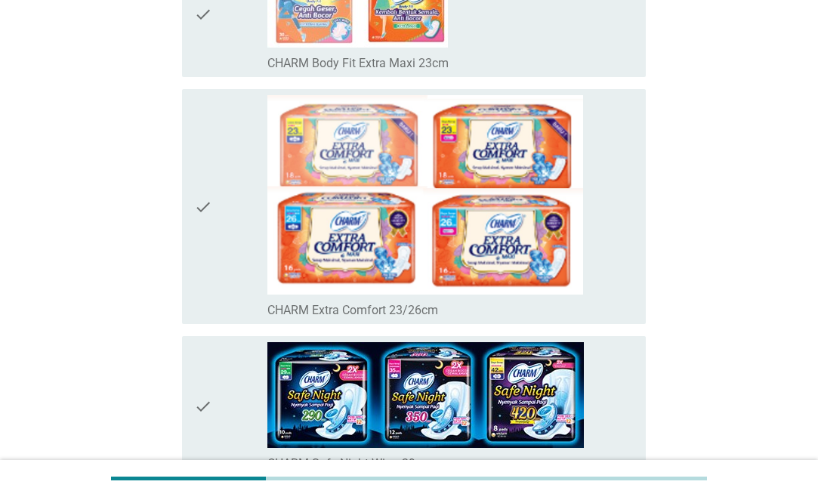
click at [393, 52] on div "check_box_outline_blank CHARM Body Fit Extra Maxi 23cm" at bounding box center [450, 14] width 366 height 114
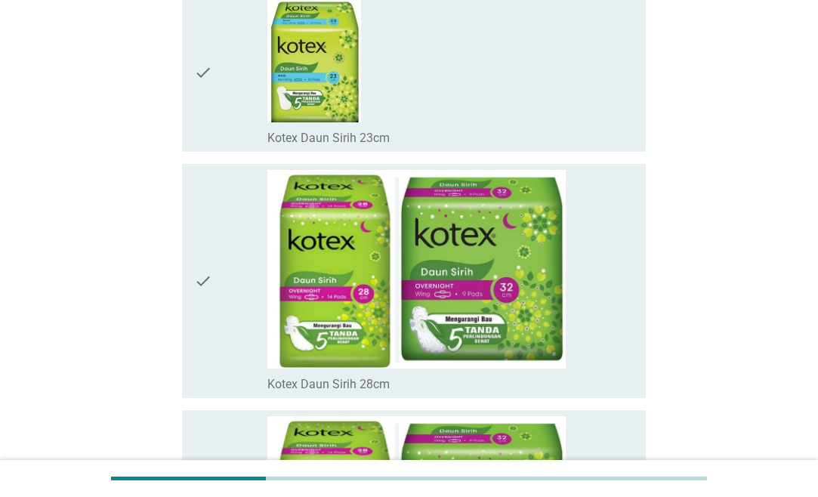
scroll to position [11133, 0]
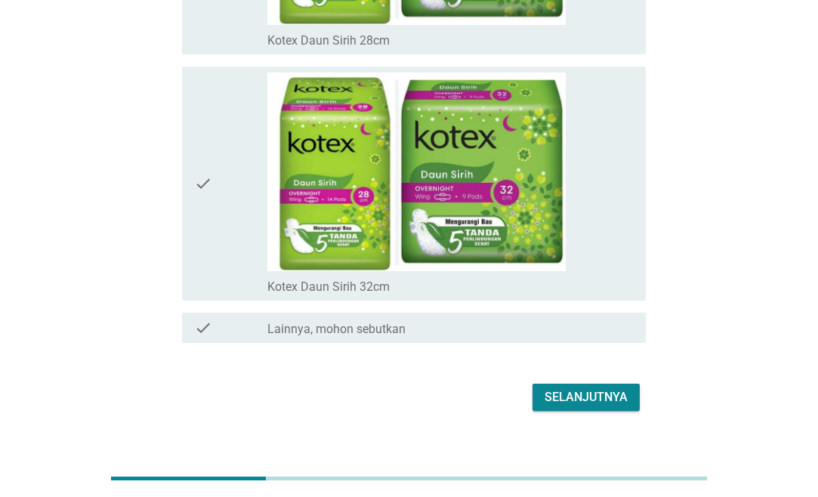
click at [626, 388] on div "Selanjutnya" at bounding box center [586, 397] width 83 height 18
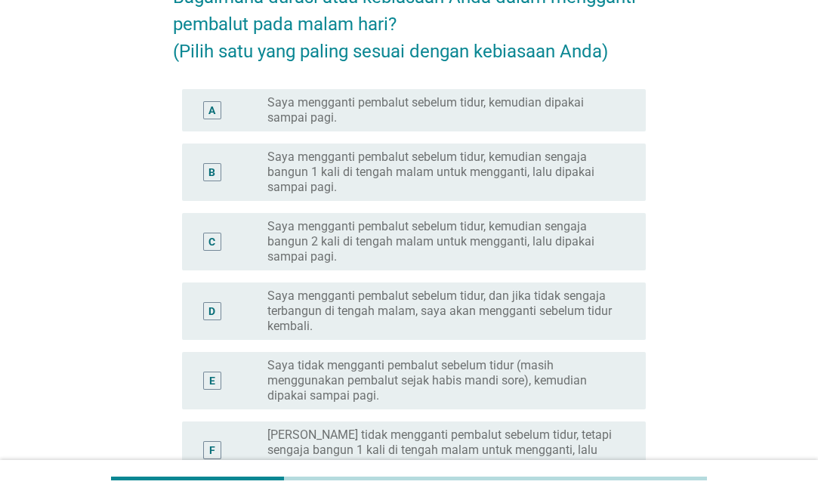
scroll to position [154, 0]
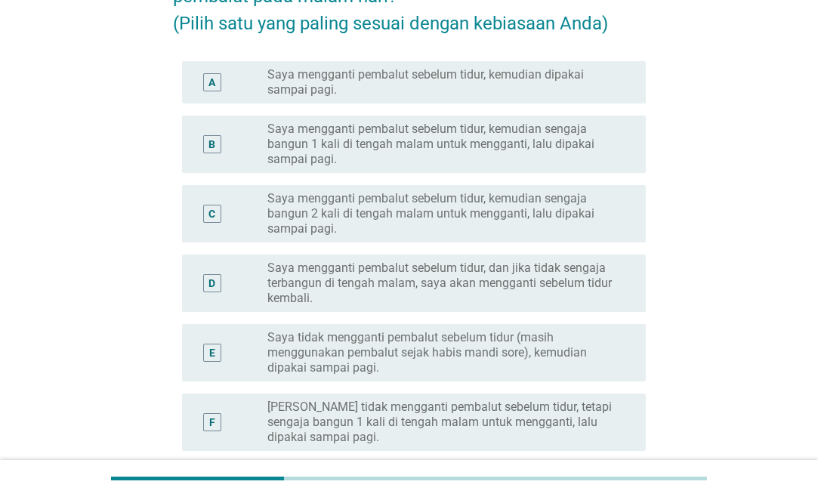
click at [465, 76] on label "Saya mengganti pembalut sebelum tidur, kemudian dipakai sampai pagi." at bounding box center [444, 82] width 354 height 30
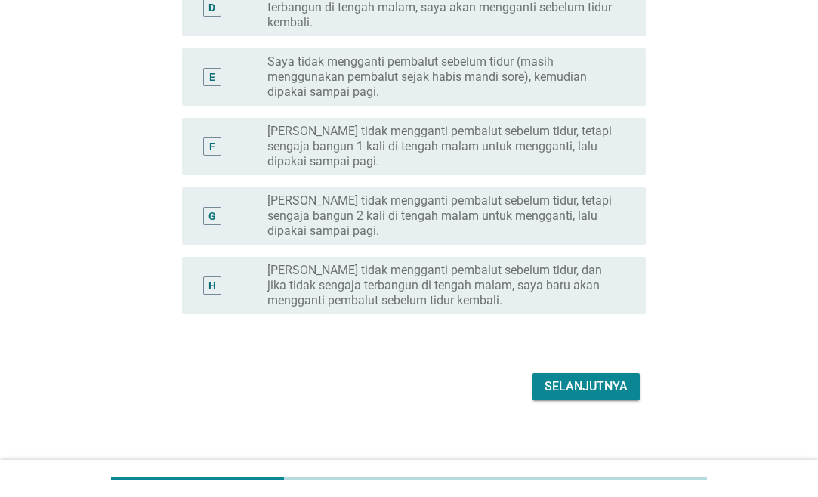
scroll to position [441, 0]
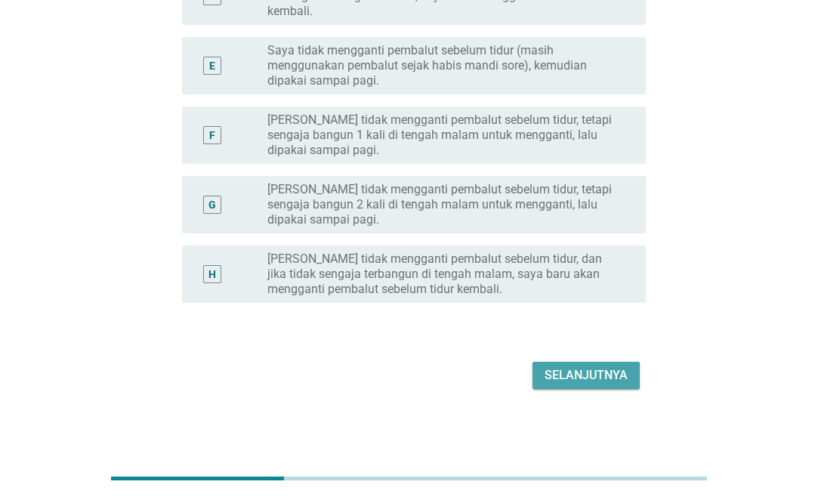
click at [580, 375] on div "Selanjutnya" at bounding box center [586, 375] width 83 height 18
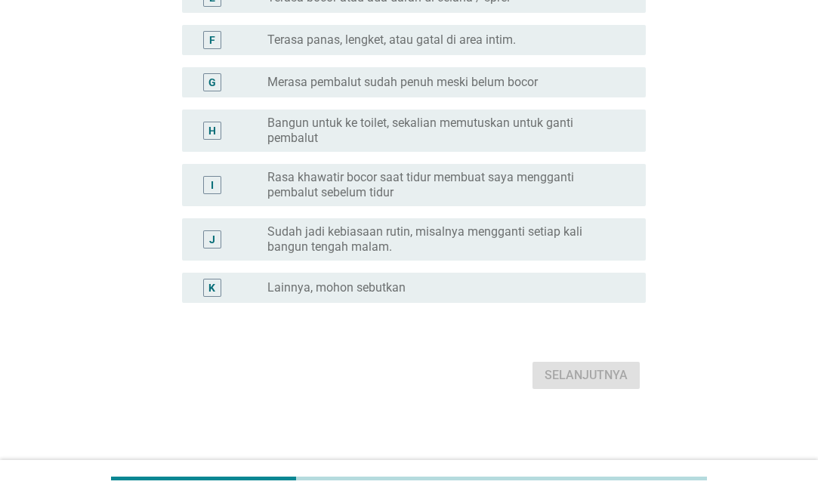
scroll to position [0, 0]
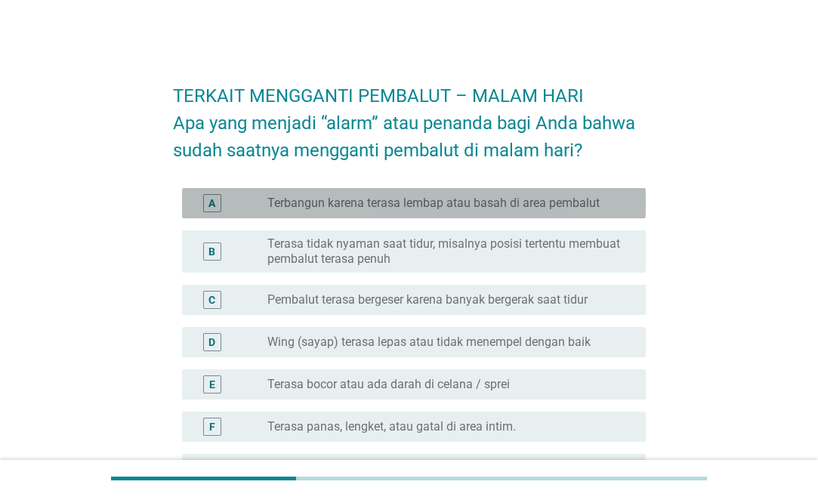
click at [390, 201] on label "Terbangun karena terasa lembap atau basah di area pembalut" at bounding box center [433, 203] width 332 height 15
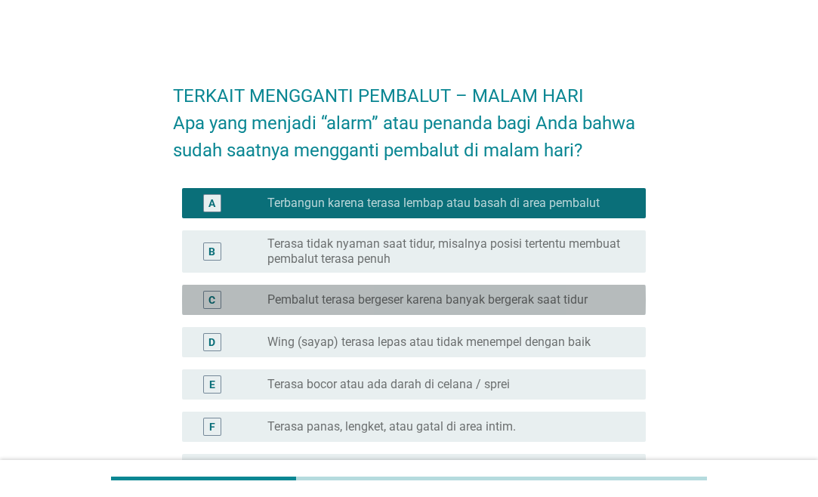
click at [385, 301] on label "Pembalut terasa bergeser karena banyak bergerak saat tidur" at bounding box center [427, 299] width 320 height 15
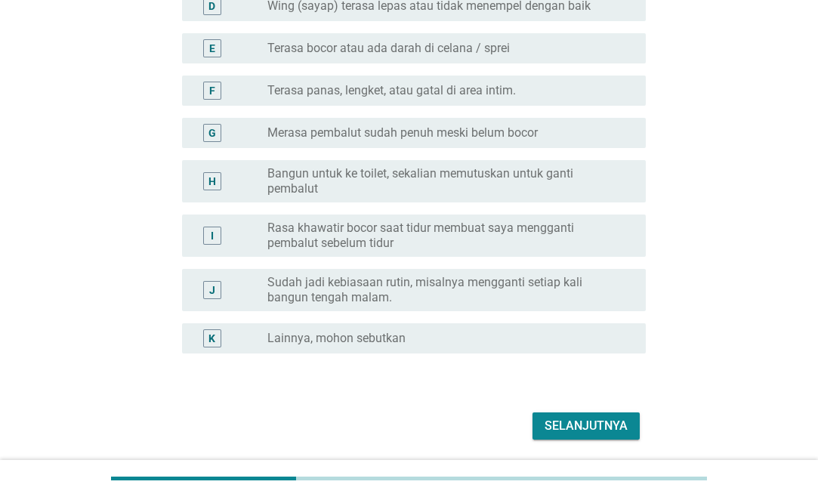
scroll to position [385, 0]
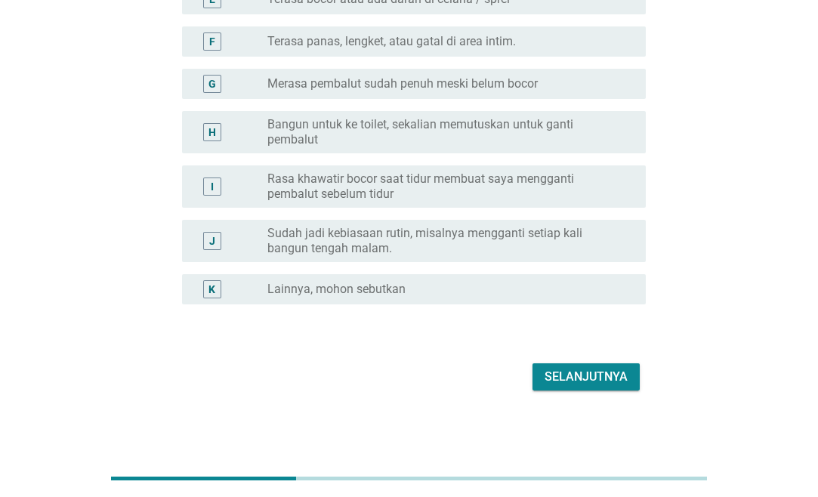
click at [414, 82] on label "Merasa pembalut sudah penuh meski belum bocor" at bounding box center [402, 83] width 270 height 15
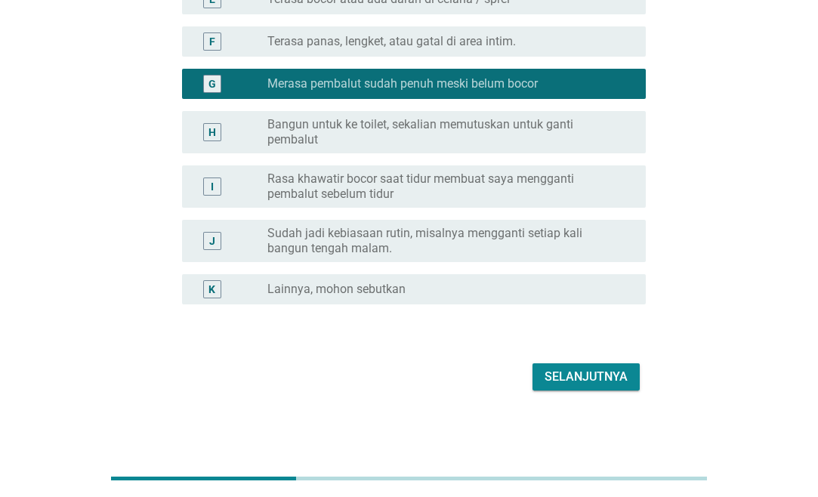
click at [420, 73] on div "G radio_button_checked Merasa pembalut sudah penuh meski belum bocor" at bounding box center [414, 84] width 464 height 30
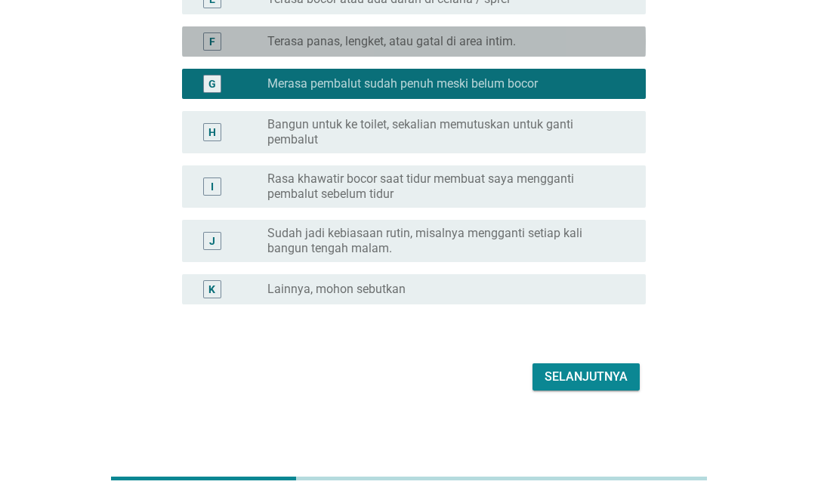
click at [419, 42] on label "Terasa panas, lengket, atau gatal di area intim." at bounding box center [391, 41] width 249 height 15
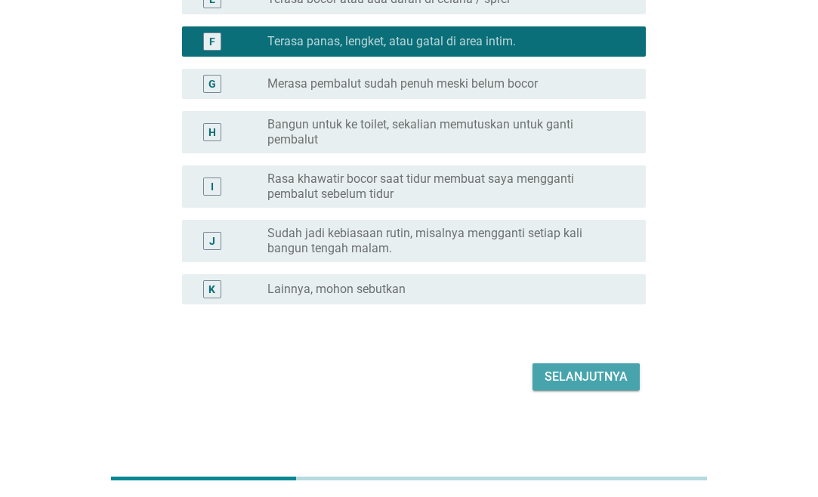
click at [589, 381] on div "Selanjutnya" at bounding box center [586, 377] width 83 height 18
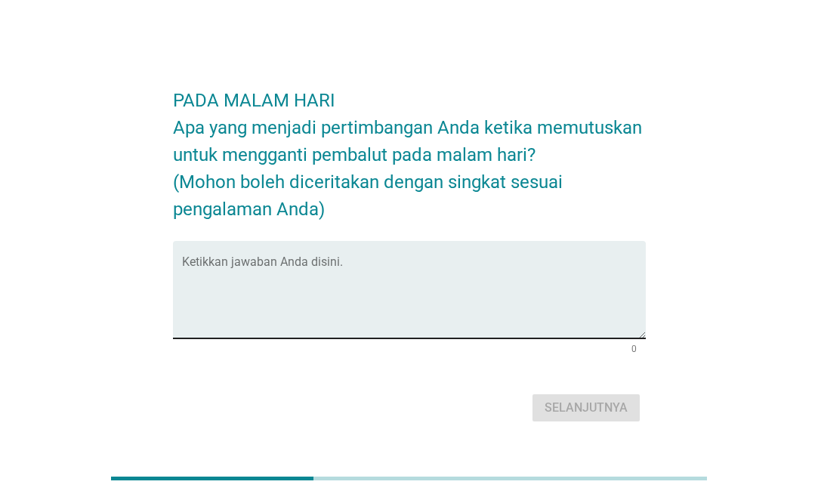
click at [274, 262] on textarea "Ketikkan jawaban Anda disini." at bounding box center [414, 298] width 464 height 79
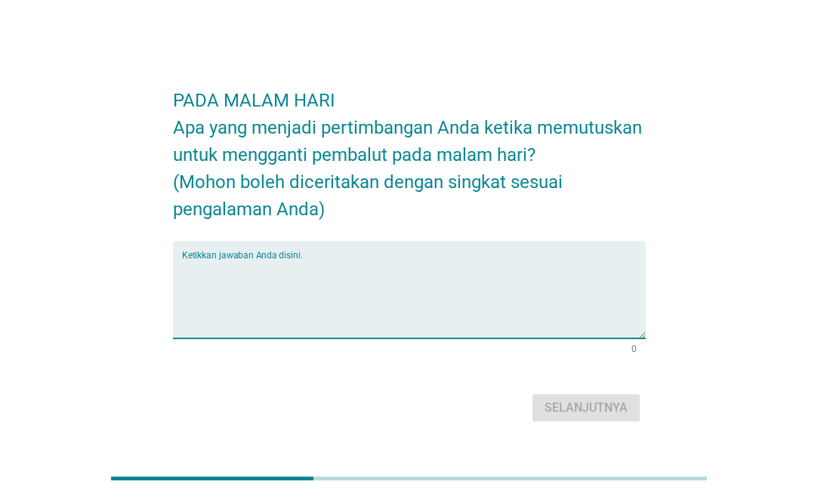
click at [282, 253] on div "Ketikkan jawaban Anda disini." at bounding box center [414, 289] width 464 height 97
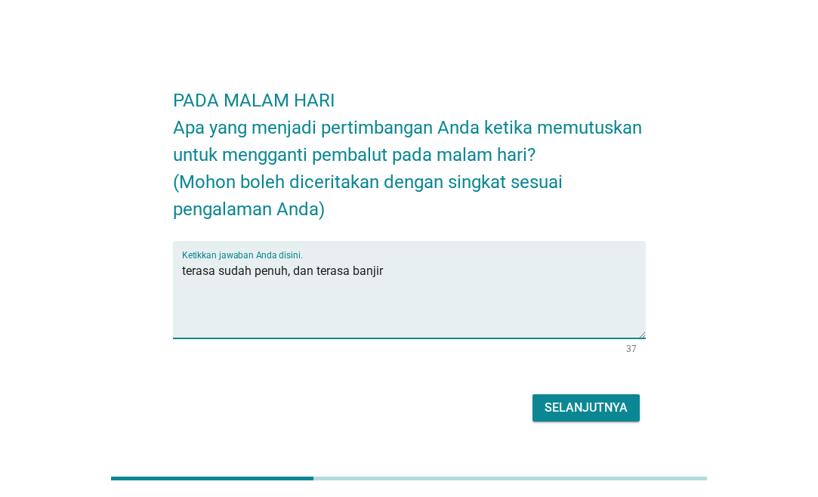
type textarea "terasa sudah penuh, dan terasa banjir"
click at [602, 417] on button "Selanjutnya" at bounding box center [586, 407] width 107 height 27
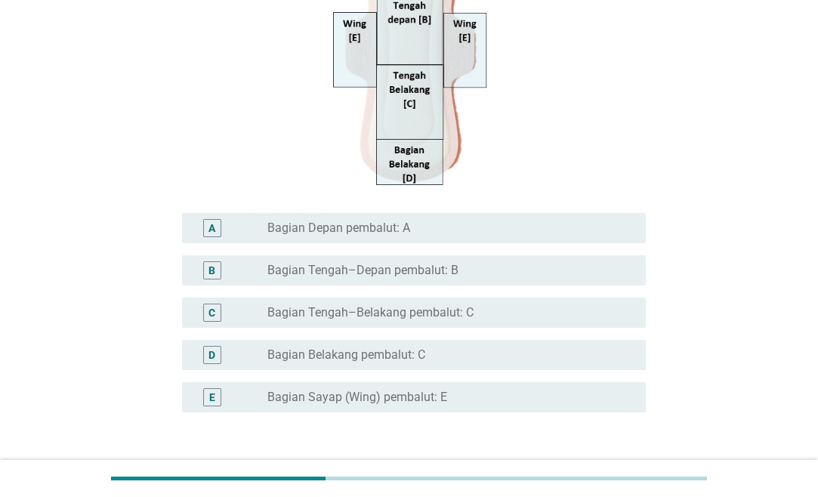
scroll to position [385, 0]
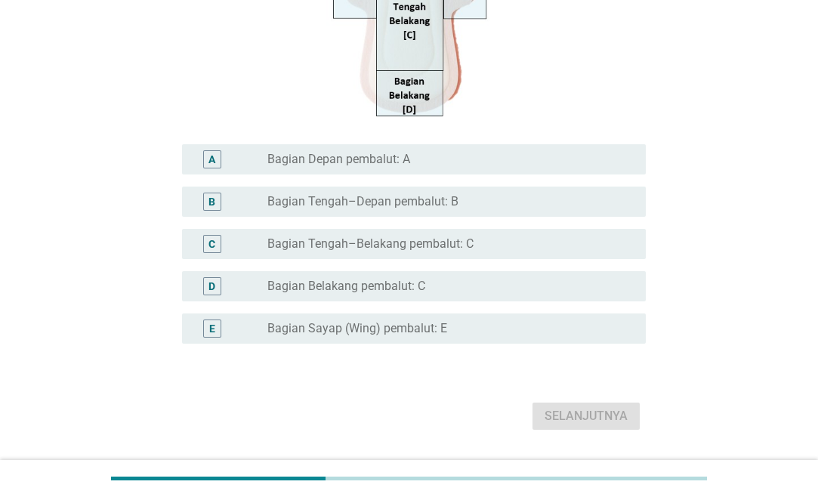
click at [380, 170] on div "A radio_button_unchecked Bagian Depan pembalut: A" at bounding box center [414, 159] width 464 height 30
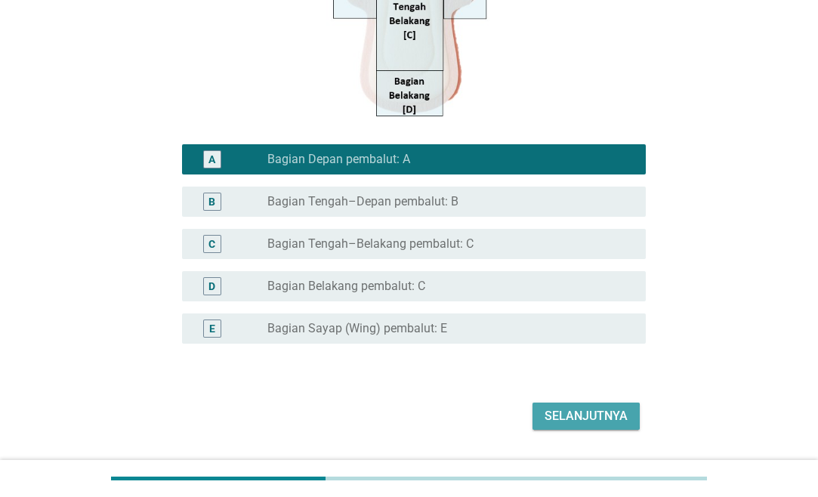
click at [576, 416] on div "Selanjutnya" at bounding box center [586, 416] width 83 height 18
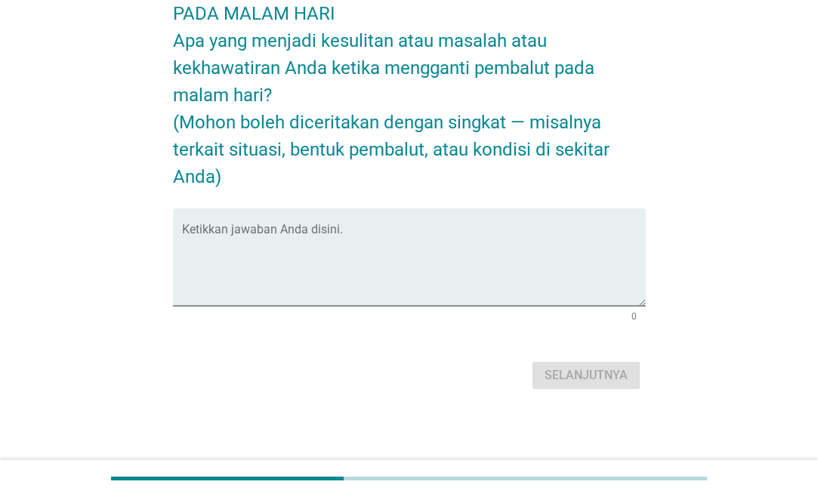
scroll to position [0, 0]
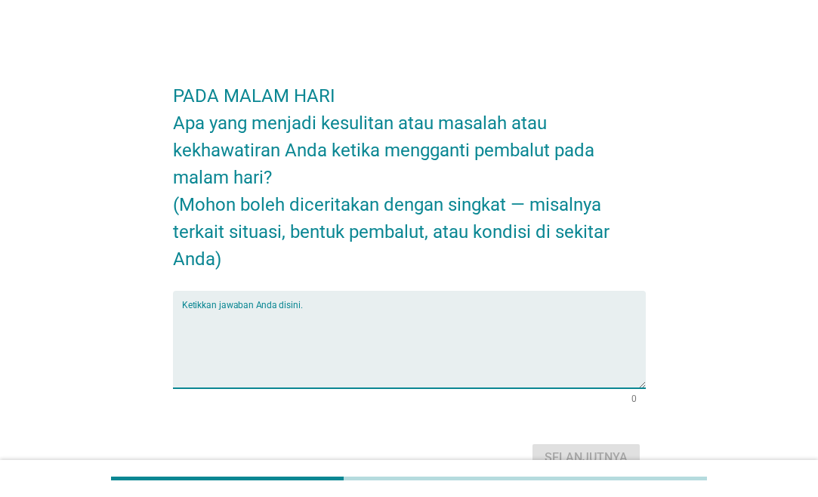
click at [307, 315] on textarea "Ketikkan jawaban Anda disini." at bounding box center [414, 348] width 464 height 79
click at [307, 314] on textarea "Ketikkan jawaban Anda disini." at bounding box center [414, 348] width 464 height 79
click at [303, 330] on textarea "Ketikkan jawaban Anda disini." at bounding box center [414, 348] width 464 height 79
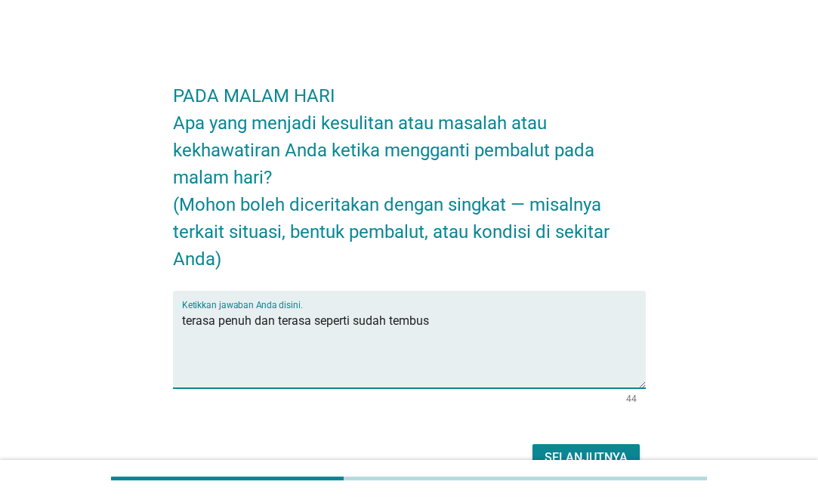
type textarea "terasa penuh dan terasa seperti sudah tembus"
click at [594, 462] on div at bounding box center [409, 478] width 818 height 37
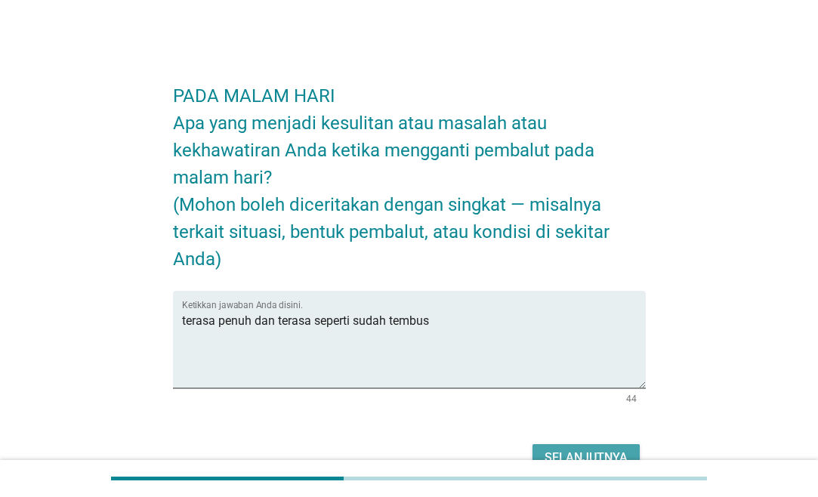
click at [595, 447] on button "Selanjutnya" at bounding box center [586, 457] width 107 height 27
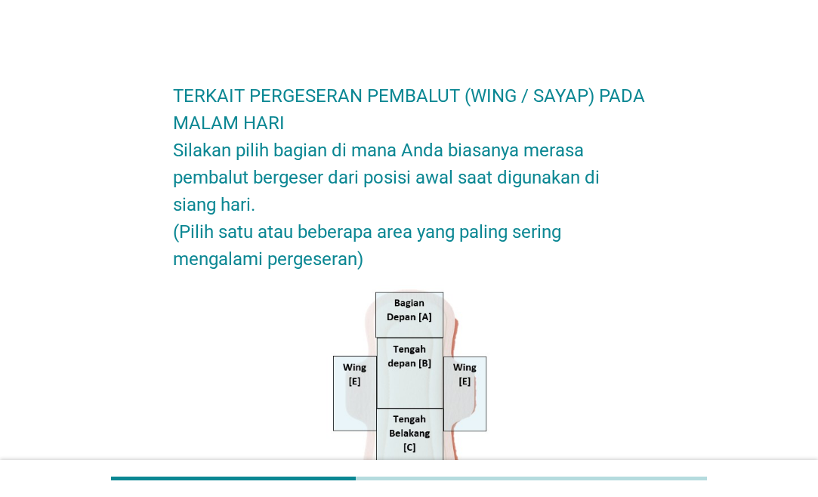
scroll to position [308, 0]
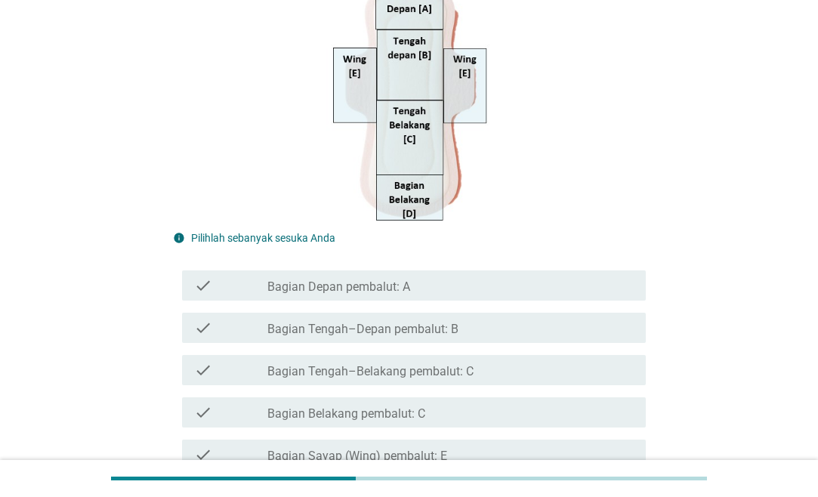
click at [386, 289] on label "Bagian Depan pembalut: A" at bounding box center [338, 287] width 143 height 15
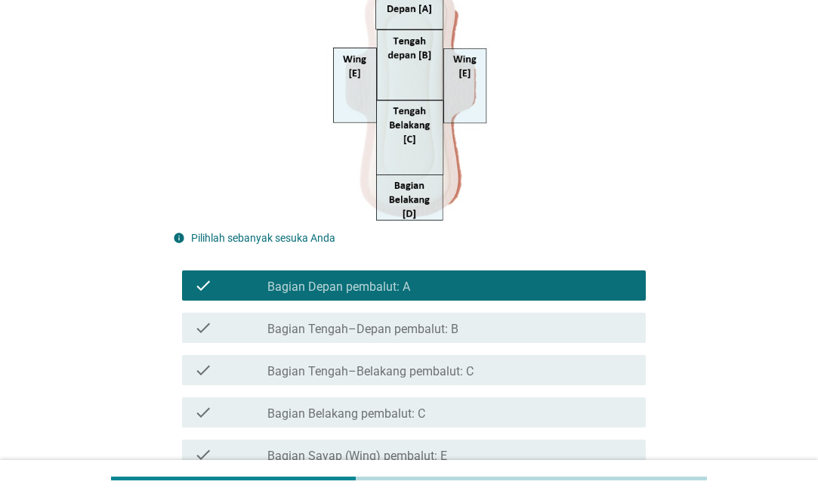
scroll to position [458, 0]
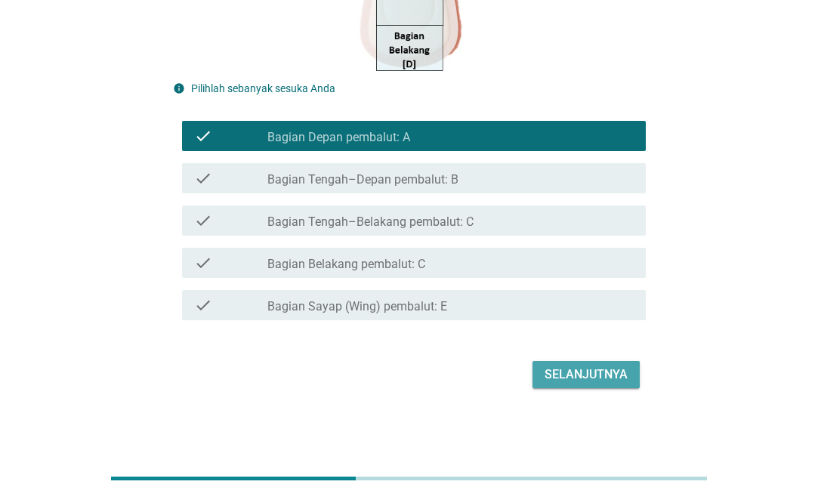
click at [575, 370] on div "Selanjutnya" at bounding box center [586, 375] width 83 height 18
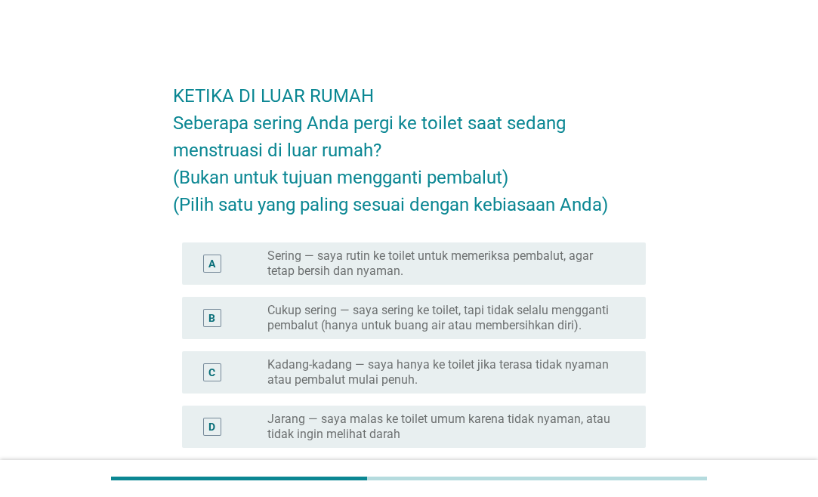
click at [409, 320] on label "Cukup sering — saya sering ke toilet, tapi tidak selalu mengganti pembalut (han…" at bounding box center [444, 318] width 354 height 30
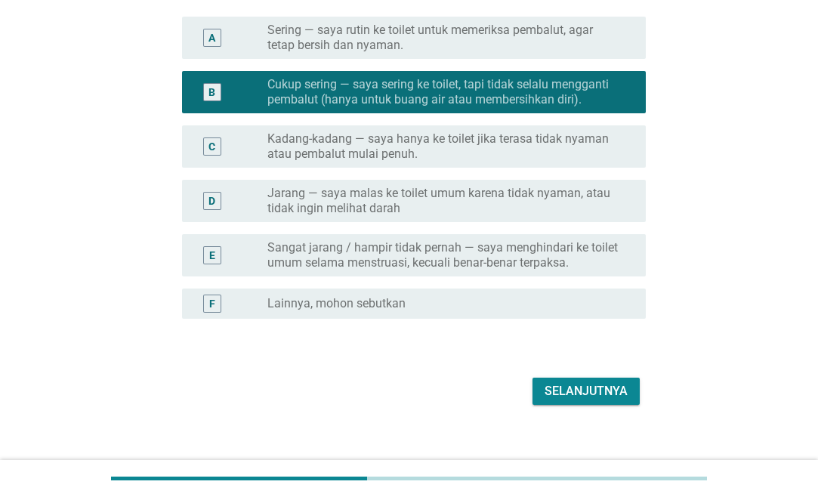
scroll to position [231, 0]
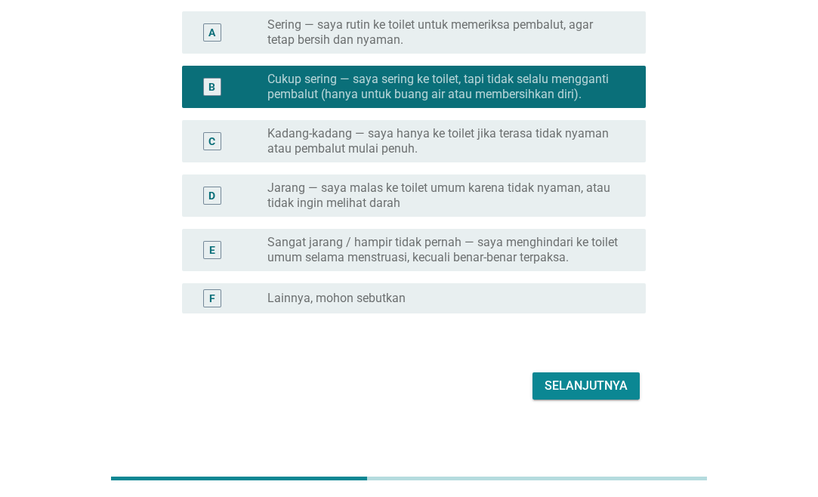
click at [621, 388] on div "Selanjutnya" at bounding box center [586, 386] width 83 height 18
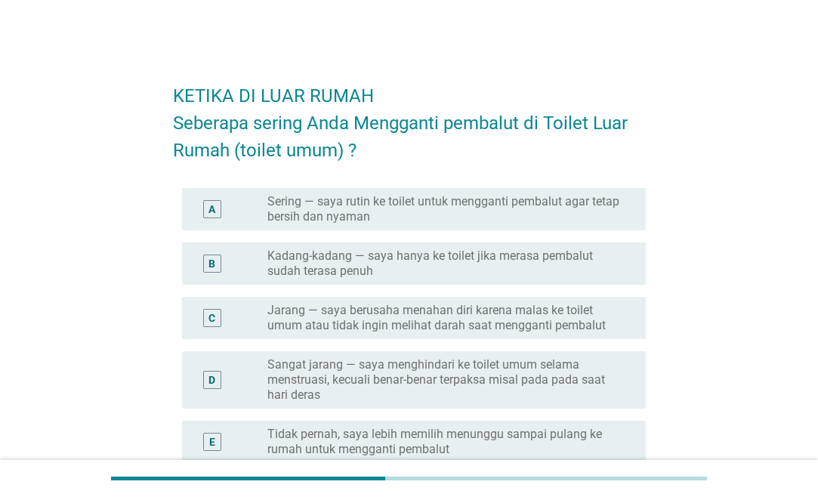
click at [426, 258] on label "Kadang-kadang — saya hanya ke toilet jika merasa pembalut sudah terasa penuh" at bounding box center [444, 264] width 354 height 30
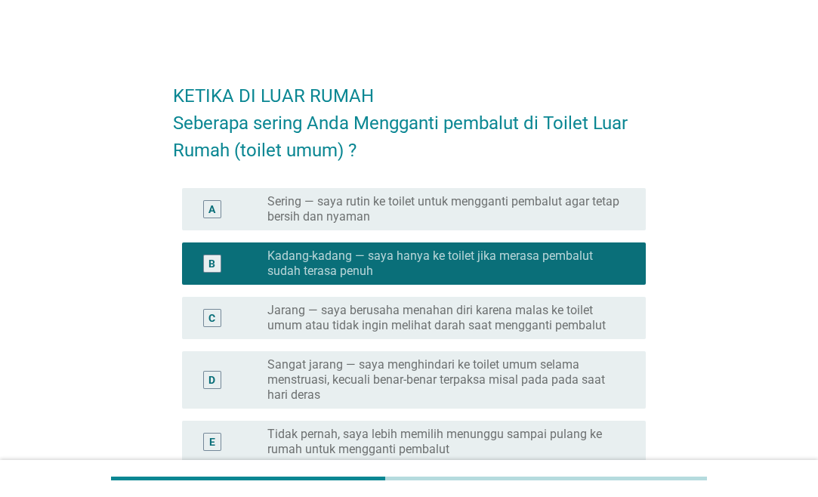
scroll to position [202, 0]
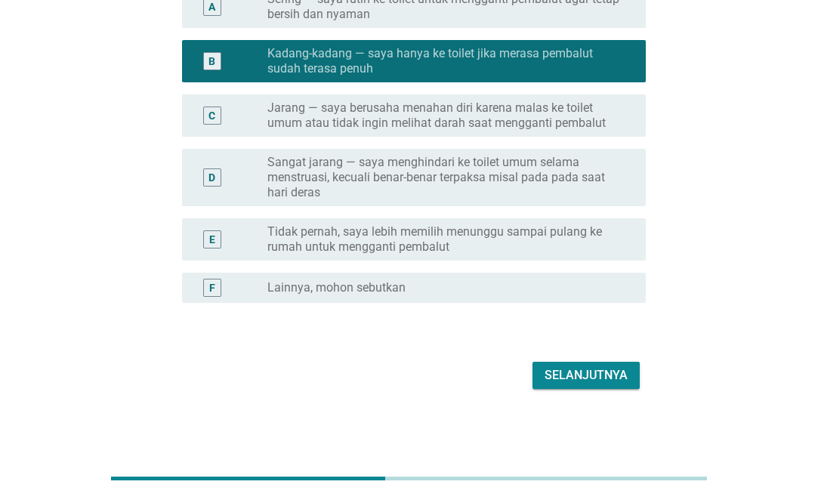
click at [585, 375] on div "Selanjutnya" at bounding box center [586, 375] width 83 height 18
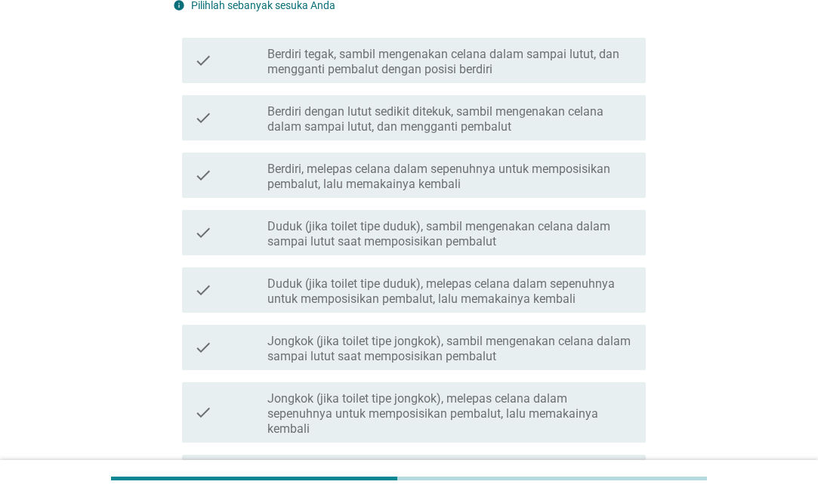
scroll to position [231, 0]
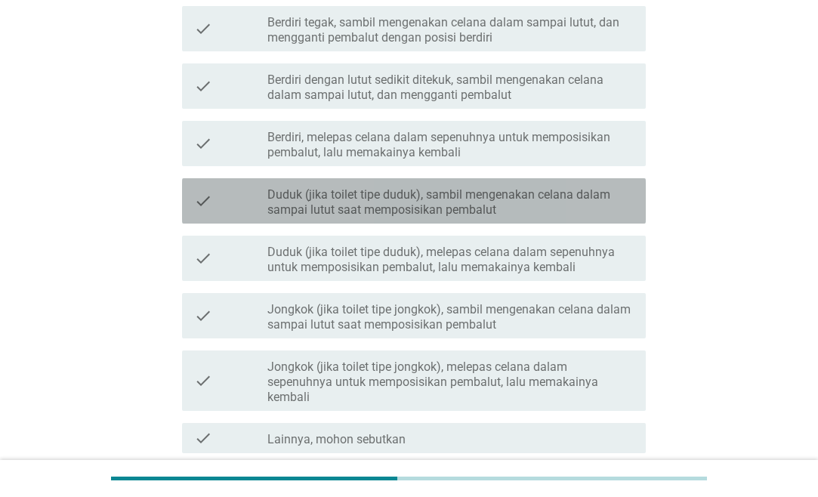
click at [507, 199] on label "Duduk (jika toilet tipe duduk), sambil mengenakan celana dalam sampai lutut saa…" at bounding box center [450, 202] width 366 height 30
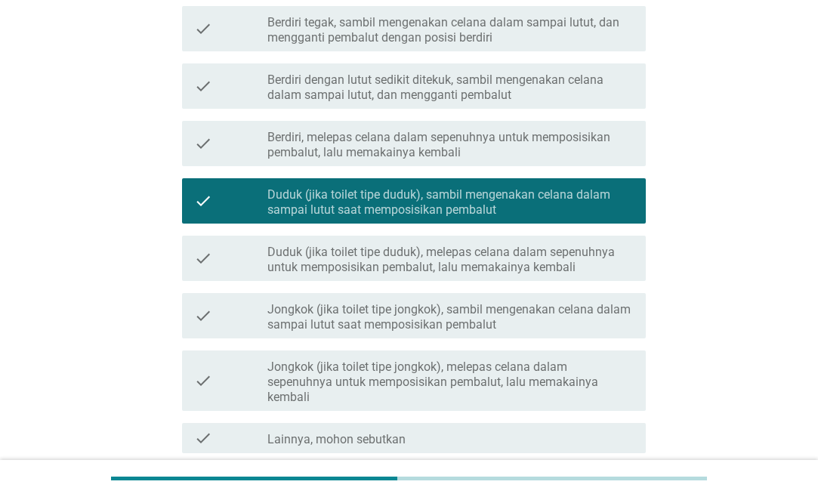
scroll to position [363, 0]
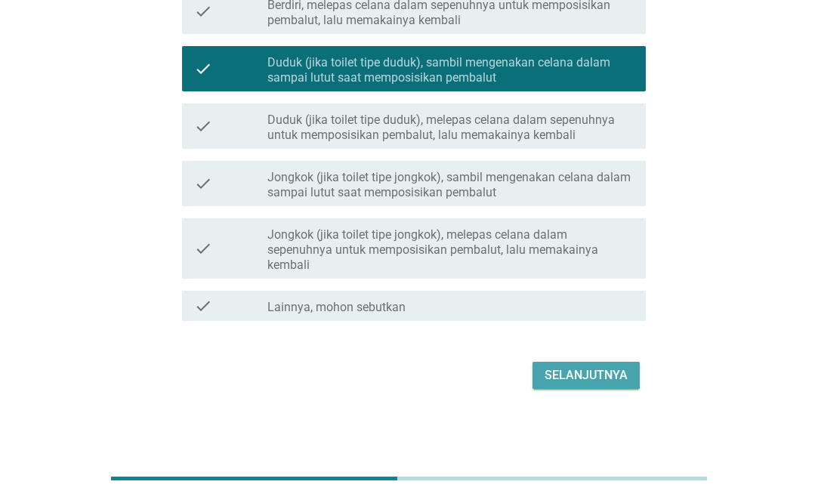
click at [612, 385] on button "Selanjutnya" at bounding box center [586, 375] width 107 height 27
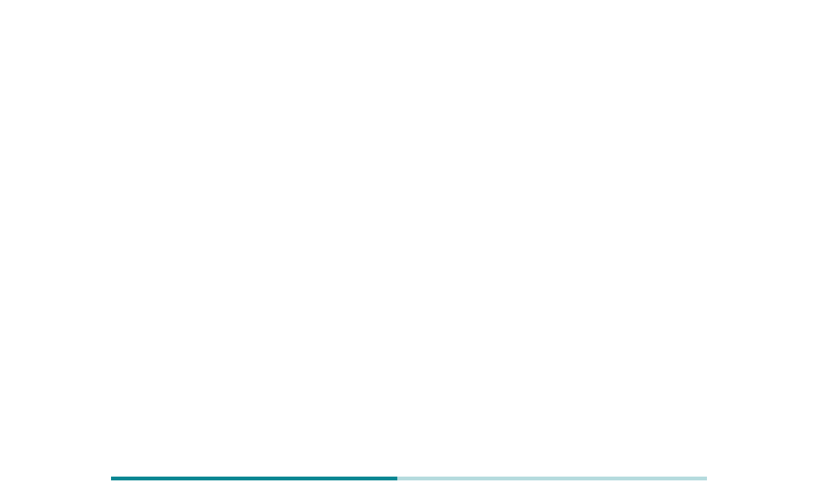
scroll to position [0, 0]
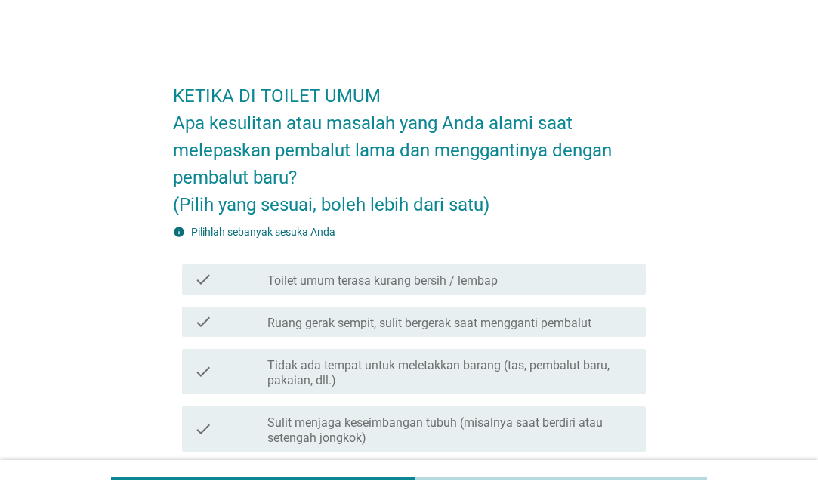
click at [465, 280] on label "Toilet umum terasa kurang bersih / lembap" at bounding box center [382, 281] width 230 height 15
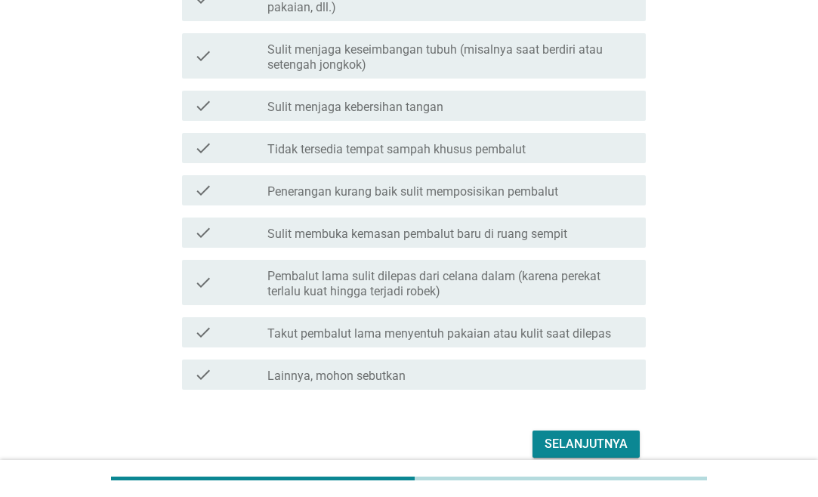
scroll to position [385, 0]
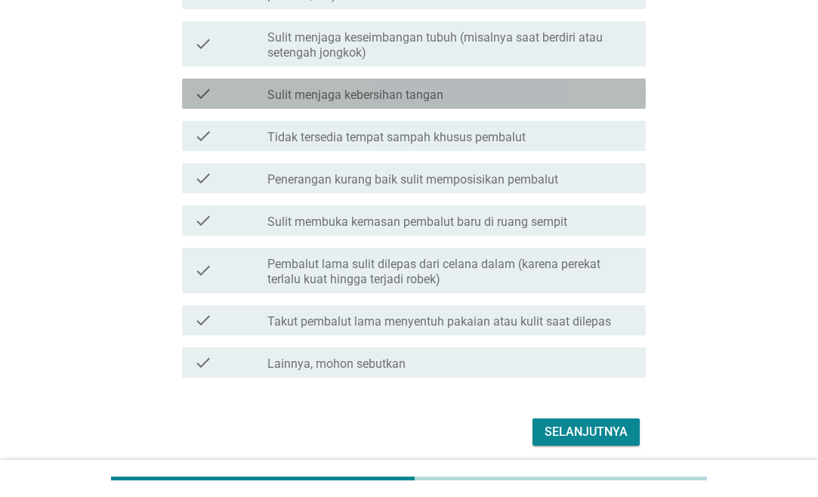
click at [453, 89] on div "check_box_outline_blank Sulit menjaga kebersihan tangan" at bounding box center [450, 94] width 366 height 18
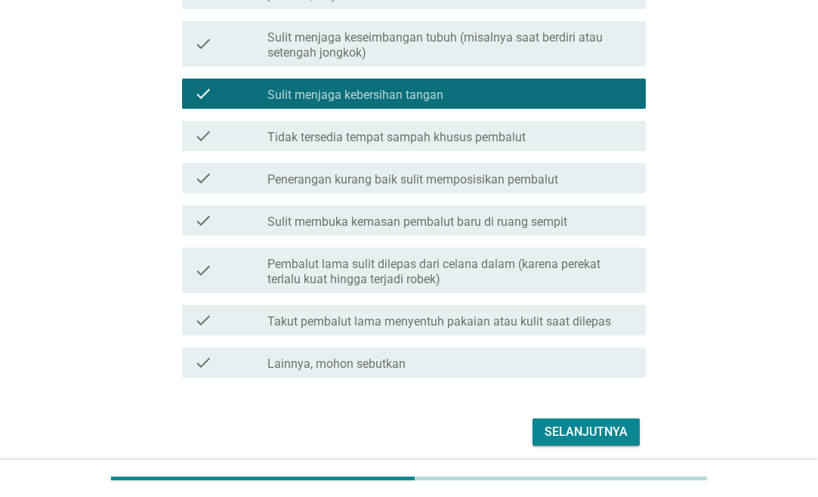
click at [601, 428] on div "Selanjutnya" at bounding box center [586, 432] width 83 height 18
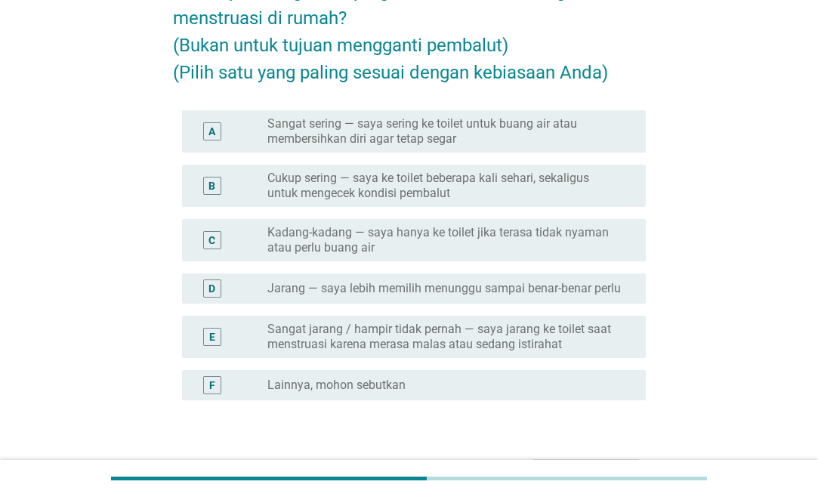
scroll to position [154, 0]
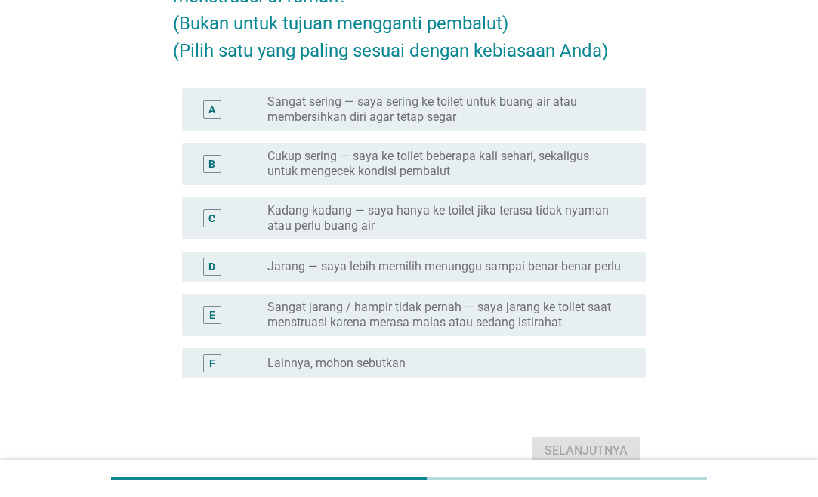
click at [445, 168] on label "Cukup sering — saya ke toilet beberapa kali sehari, sekaligus untuk mengecek ko…" at bounding box center [444, 164] width 354 height 30
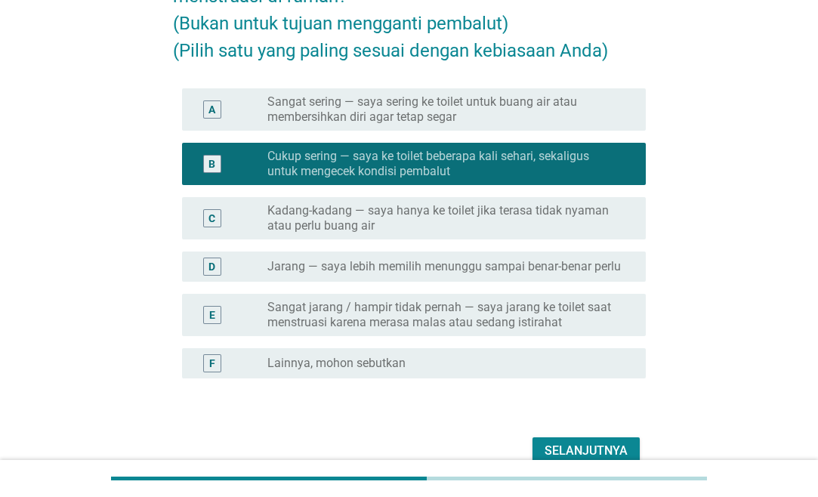
click at [592, 444] on div "Selanjutnya" at bounding box center [586, 451] width 83 height 18
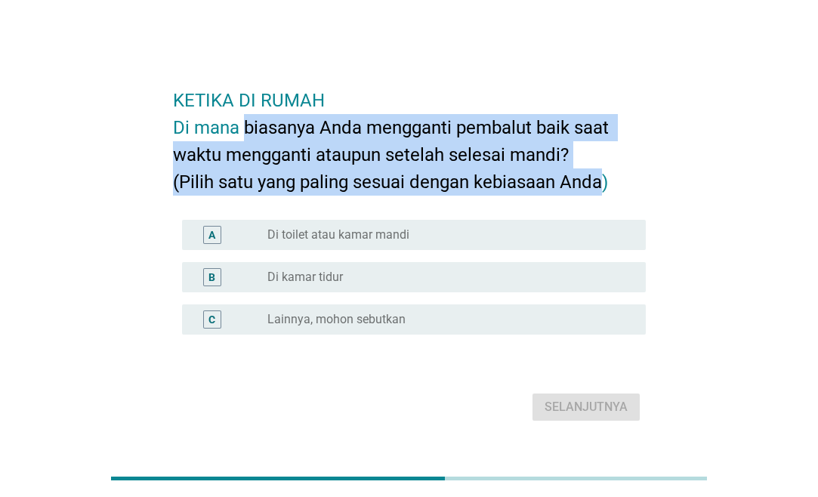
drag, startPoint x: 249, startPoint y: 122, endPoint x: 601, endPoint y: 180, distance: 356.8
click at [601, 180] on h2 "KETIKA DI RUMAH Di mana biasanya Anda mengganti pembalut baik saat waktu mengga…" at bounding box center [409, 134] width 473 height 124
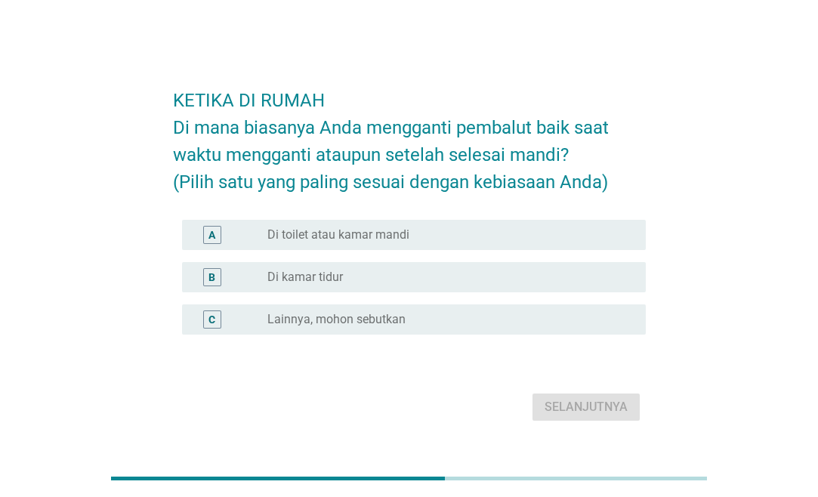
click at [451, 234] on div "radio_button_unchecked Di toilet atau kamar mandi" at bounding box center [444, 234] width 354 height 15
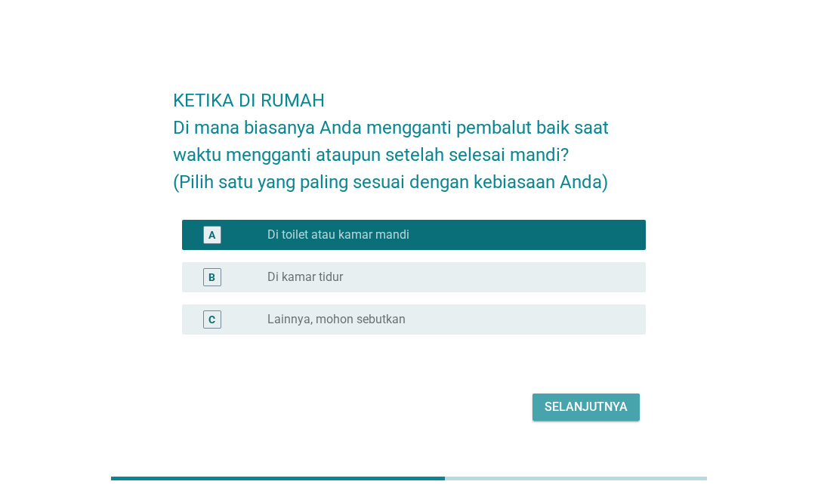
click at [584, 409] on div "Selanjutnya" at bounding box center [586, 407] width 83 height 18
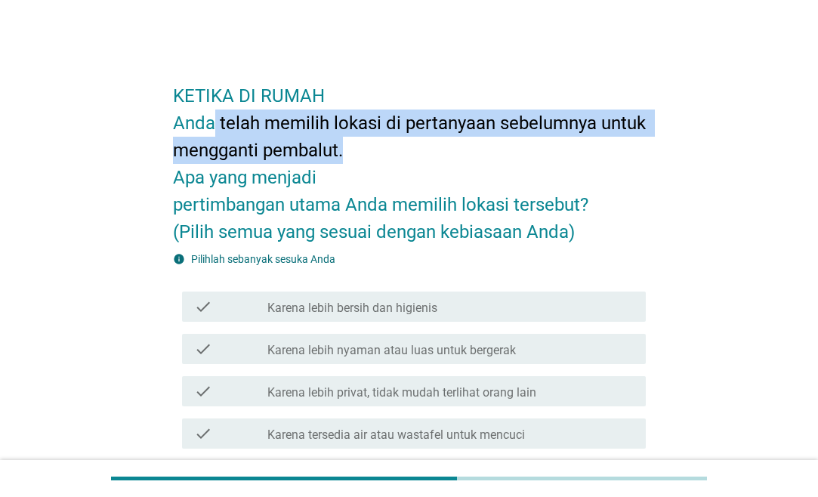
drag, startPoint x: 219, startPoint y: 128, endPoint x: 422, endPoint y: 159, distance: 205.0
click at [422, 159] on h2 "KETIKA DI RUMAH Anda telah memilih lokasi di pertanyaan sebelumnya untuk mengga…" at bounding box center [409, 156] width 473 height 178
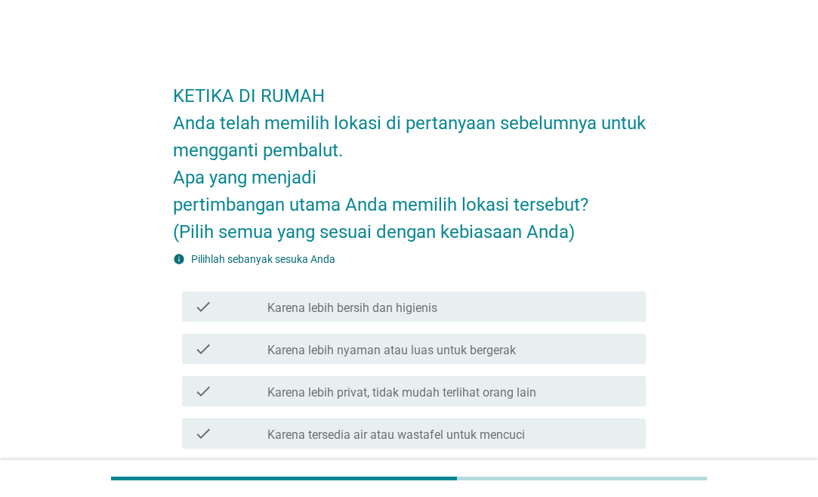
click at [423, 159] on h2 "KETIKA DI RUMAH Anda telah memilih lokasi di pertanyaan sebelumnya untuk mengga…" at bounding box center [409, 156] width 473 height 178
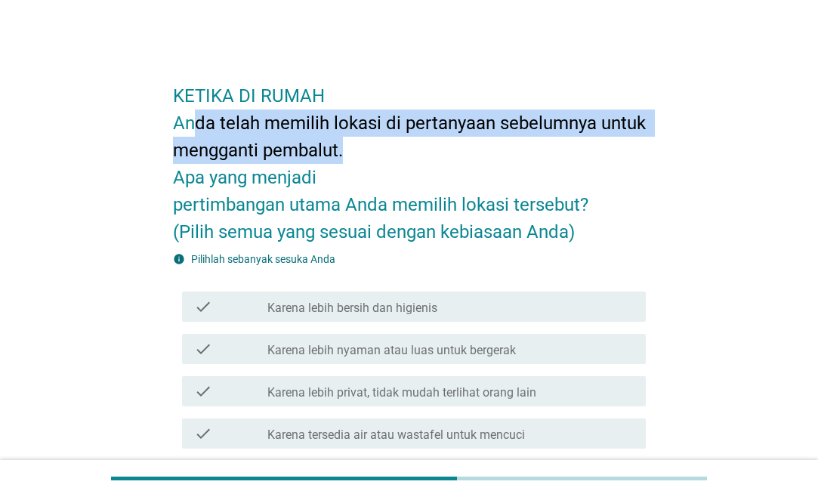
drag, startPoint x: 424, startPoint y: 158, endPoint x: 192, endPoint y: 128, distance: 233.9
click at [192, 128] on h2 "KETIKA DI RUMAH Anda telah memilih lokasi di pertanyaan sebelumnya untuk mengga…" at bounding box center [409, 156] width 473 height 178
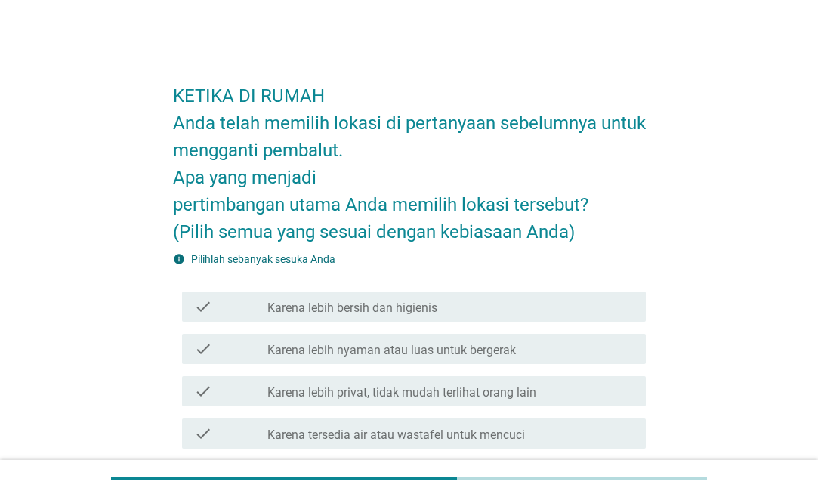
click at [192, 128] on h2 "KETIKA DI RUMAH Anda telah memilih lokasi di pertanyaan sebelumnya untuk mengga…" at bounding box center [409, 156] width 473 height 178
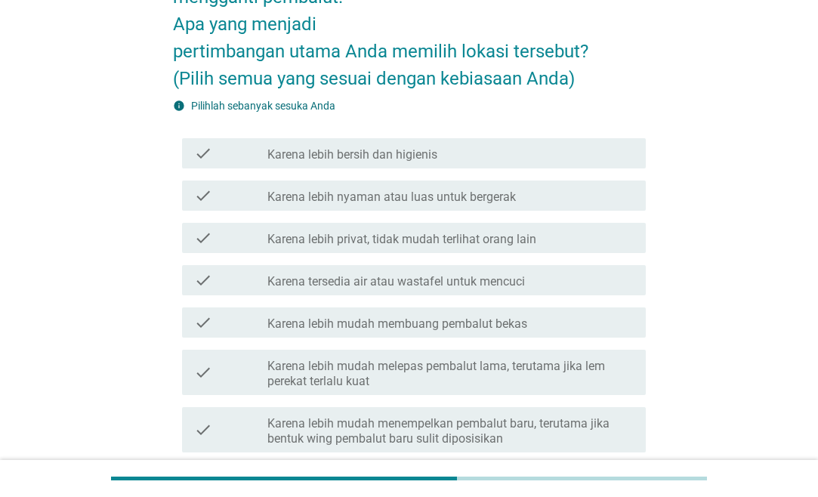
scroll to position [154, 0]
click at [420, 284] on label "Karena tersedia air atau wastafel untuk mencuci" at bounding box center [396, 281] width 258 height 15
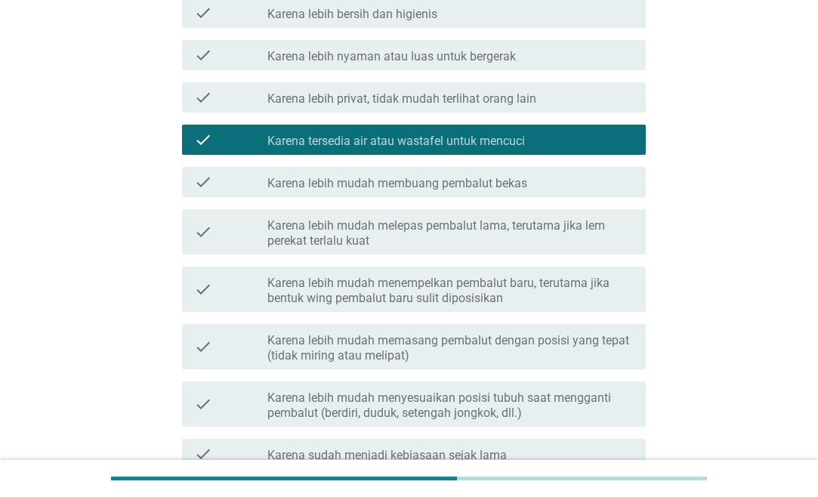
scroll to position [308, 0]
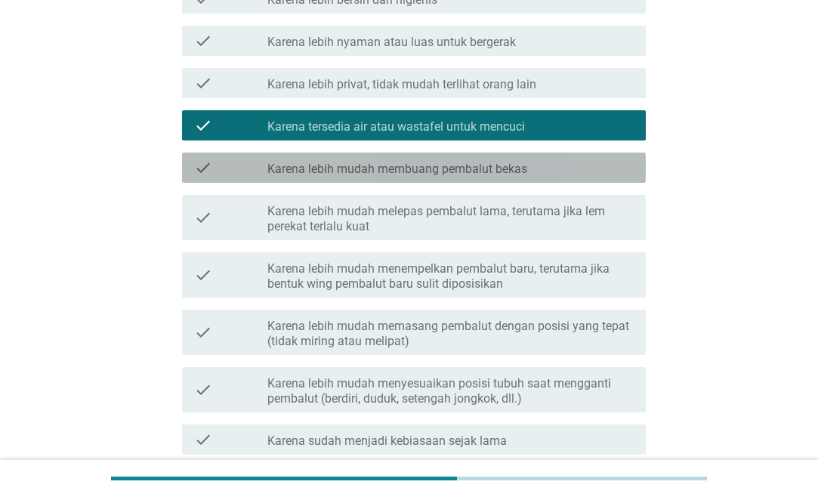
click at [432, 168] on label "Karena lebih mudah membuang pembalut bekas" at bounding box center [397, 169] width 260 height 15
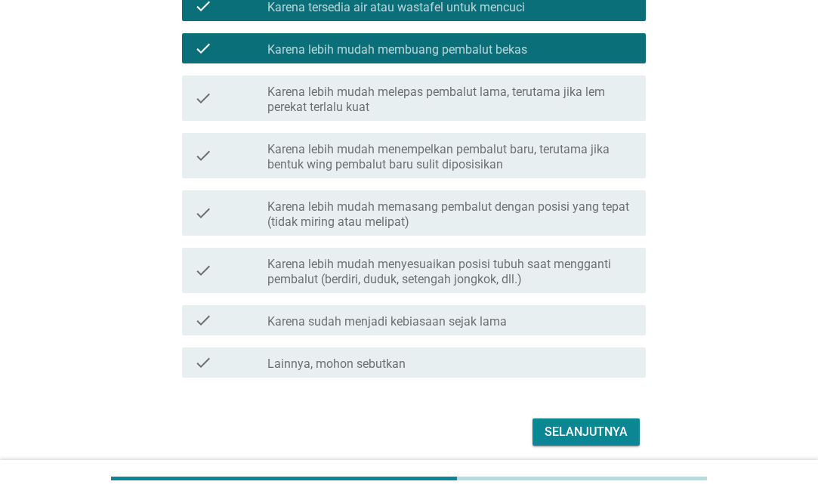
scroll to position [484, 0]
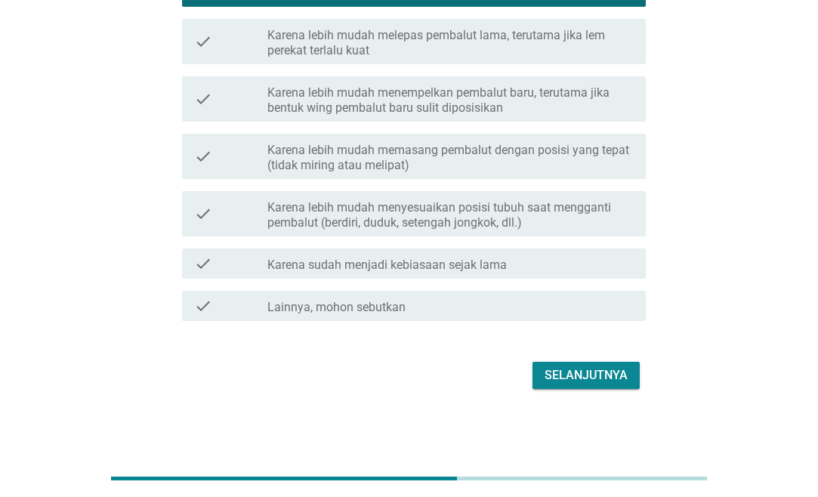
click at [617, 390] on div "Selanjutnya" at bounding box center [409, 375] width 473 height 36
click at [611, 377] on div "Selanjutnya" at bounding box center [586, 375] width 83 height 18
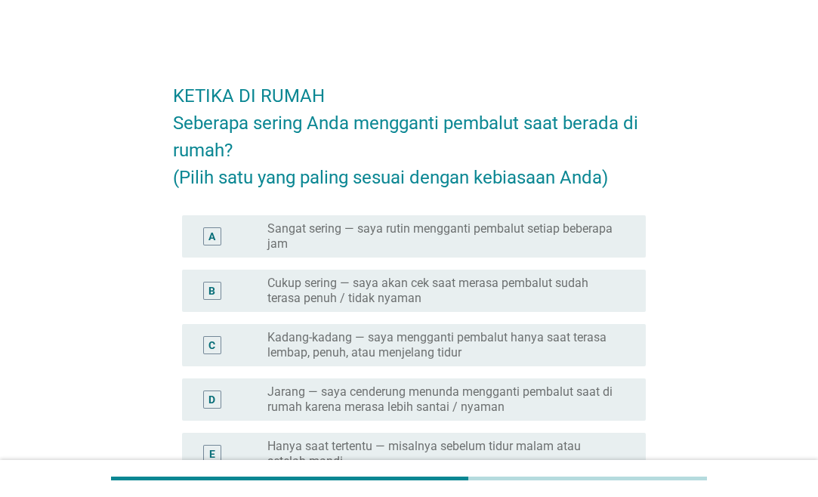
click at [431, 346] on label "Kadang-kadang — saya mengganti pembalut hanya saat terasa lembap, penuh, atau m…" at bounding box center [444, 345] width 354 height 30
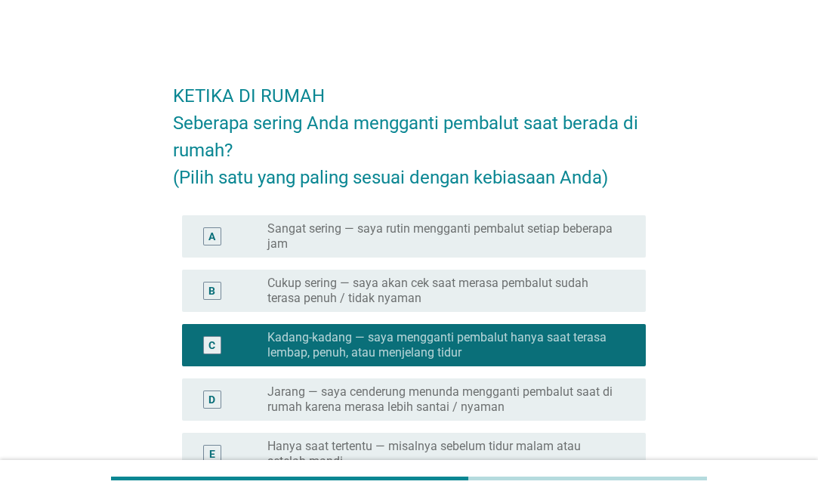
scroll to position [215, 0]
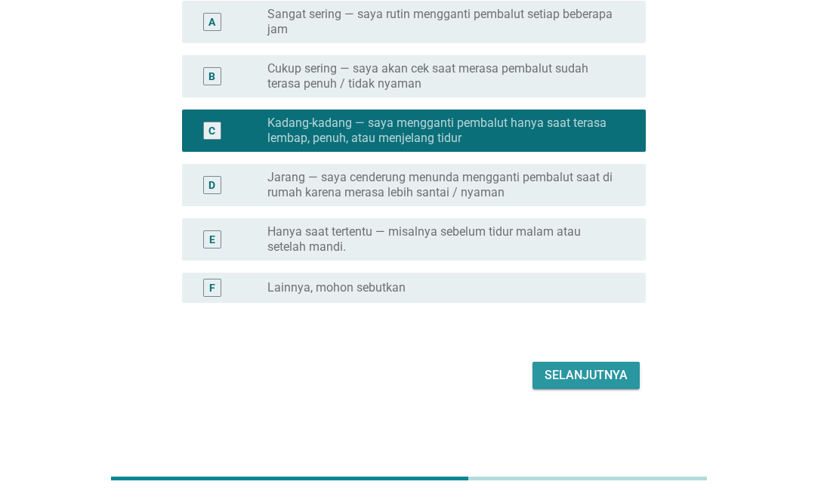
click at [575, 369] on div "Selanjutnya" at bounding box center [586, 375] width 83 height 18
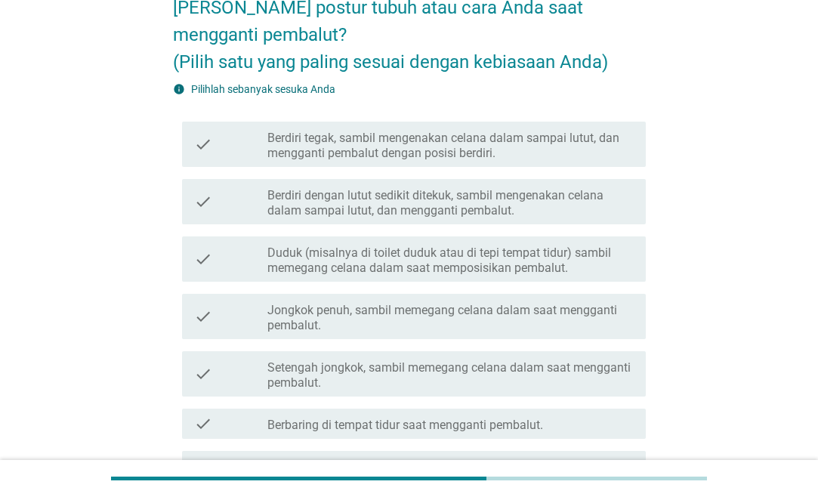
scroll to position [154, 0]
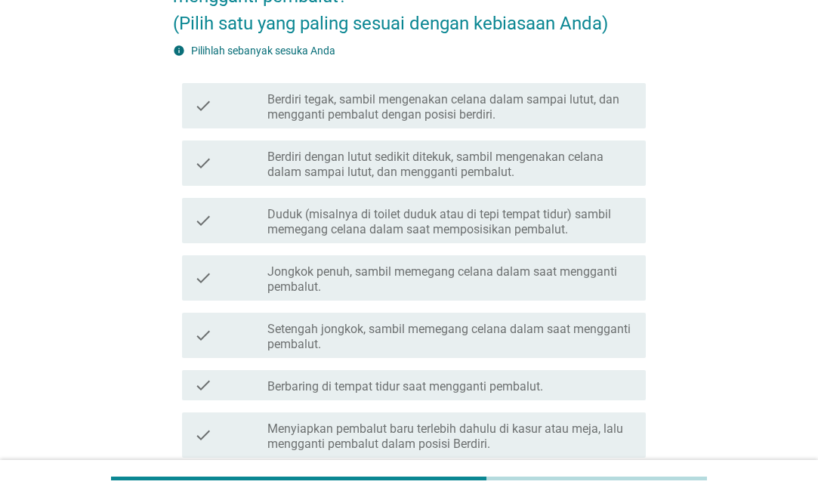
click at [437, 288] on label "Jongkok penuh, sambil memegang celana dalam saat mengganti pembalut." at bounding box center [450, 279] width 366 height 30
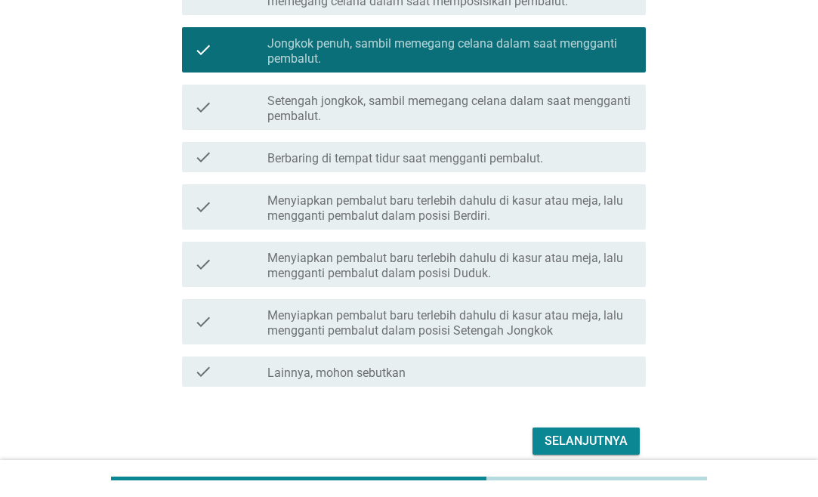
scroll to position [385, 0]
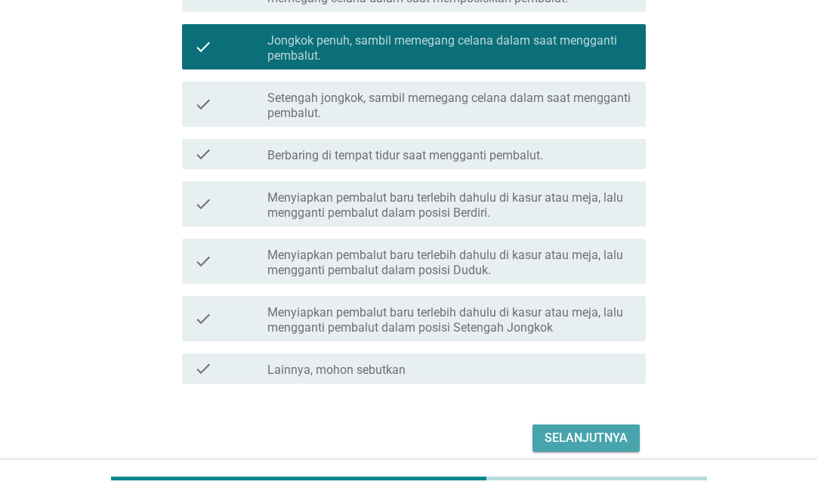
click at [576, 431] on div "Selanjutnya" at bounding box center [586, 438] width 83 height 18
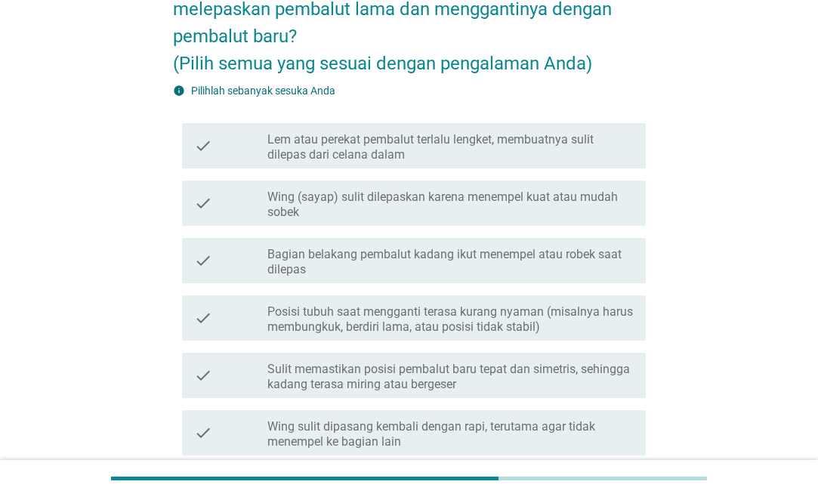
scroll to position [0, 0]
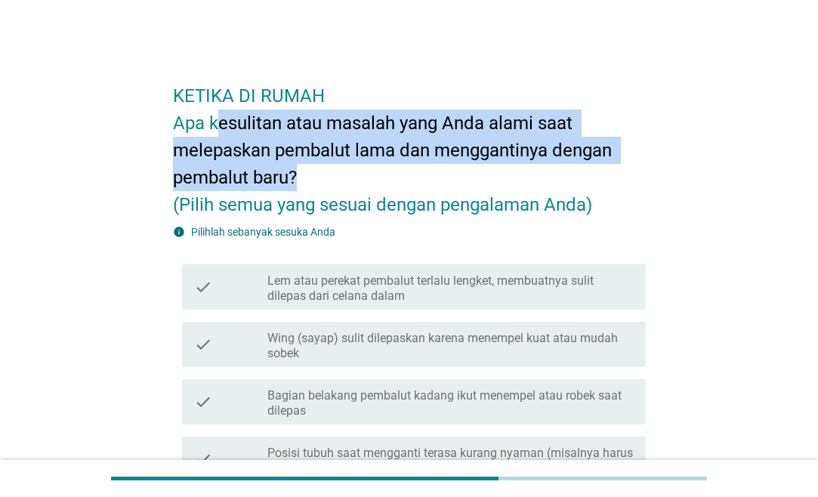
drag, startPoint x: 230, startPoint y: 114, endPoint x: 450, endPoint y: 190, distance: 232.5
click at [450, 190] on h2 "KETIKA DI RUMAH Apa kesulitan atau masalah yang Anda alami saat melepaskan pemb…" at bounding box center [409, 142] width 473 height 151
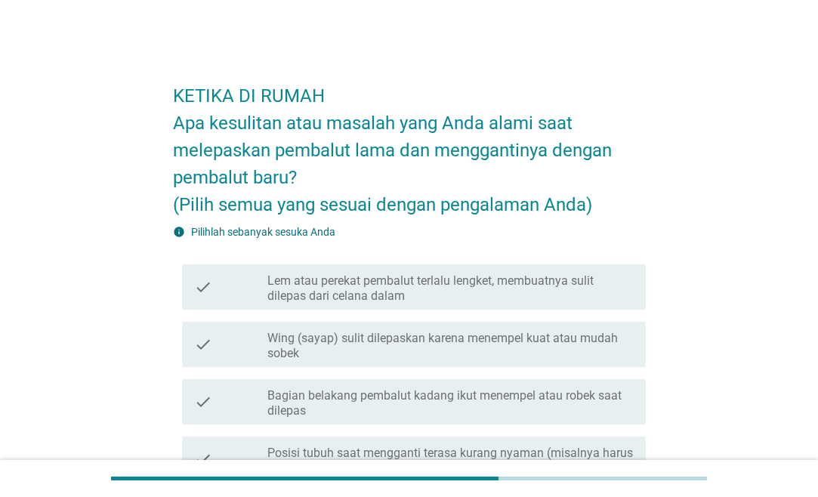
click at [450, 190] on h2 "KETIKA DI RUMAH Apa kesulitan atau masalah yang Anda alami saat melepaskan pemb…" at bounding box center [409, 142] width 473 height 151
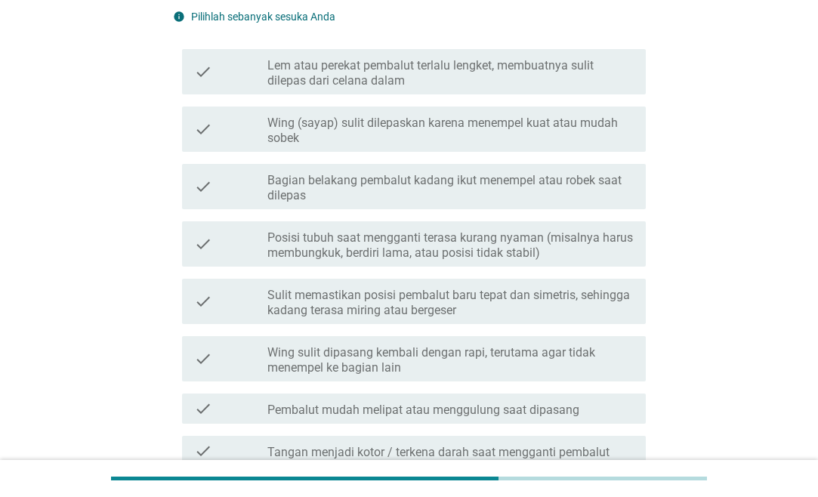
scroll to position [231, 0]
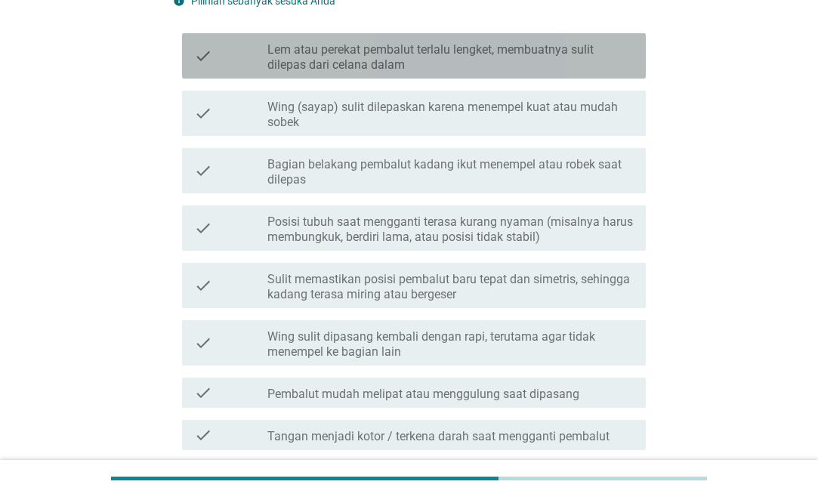
click at [507, 57] on label "Lem atau perekat pembalut terlalu lengket, membuatnya sulit dilepas dari celana…" at bounding box center [450, 57] width 366 height 30
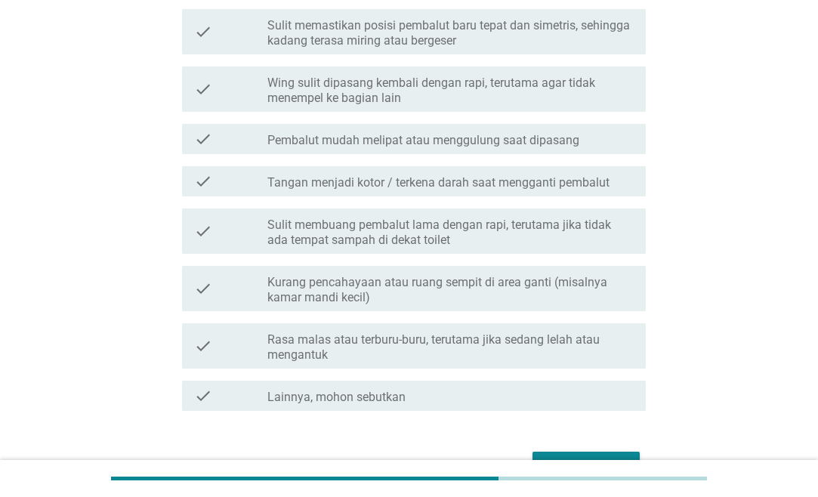
scroll to position [575, 0]
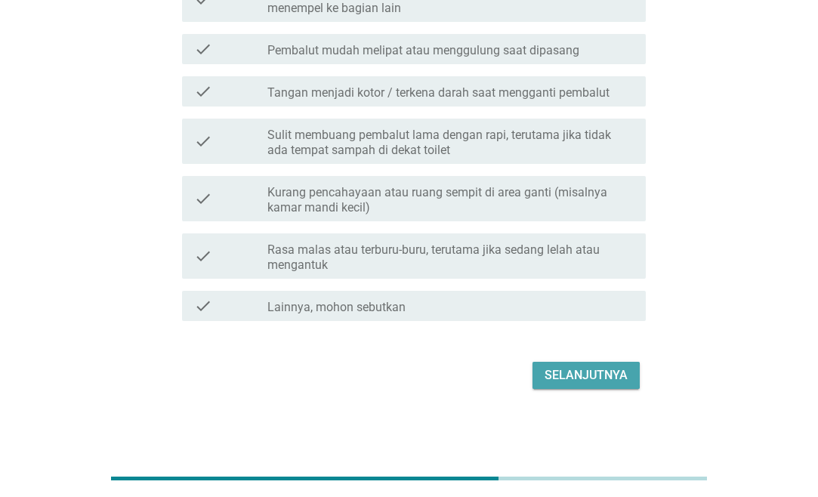
click at [573, 372] on div "Selanjutnya" at bounding box center [586, 375] width 83 height 18
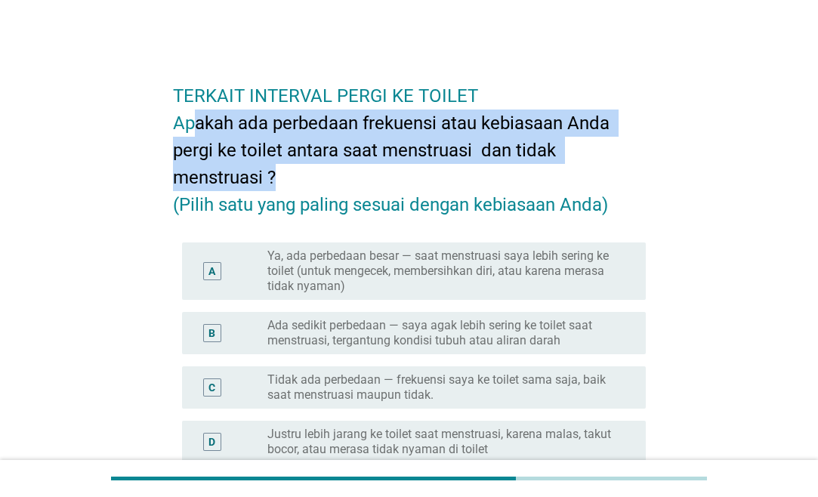
drag, startPoint x: 199, startPoint y: 125, endPoint x: 400, endPoint y: 179, distance: 207.5
click at [400, 179] on h2 "TERKAIT INTERVAL PERGI KE TOILET Apakah ada perbedaan frekuensi atau kebiasaan …" at bounding box center [409, 142] width 473 height 151
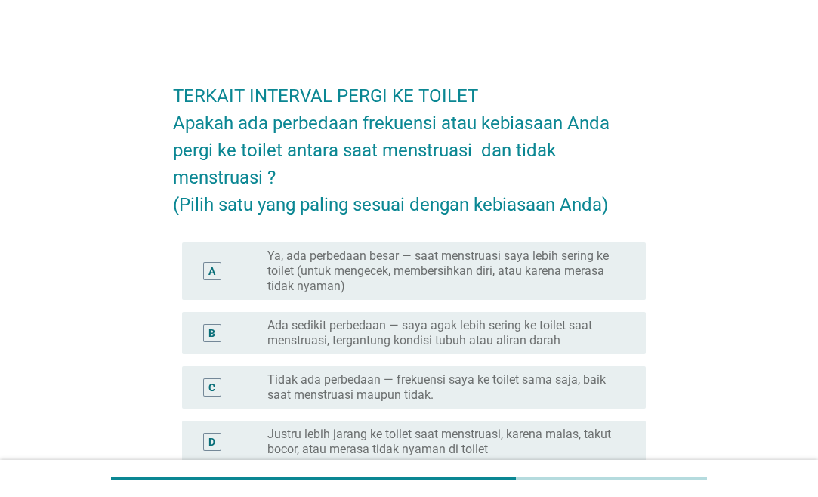
click at [400, 179] on h2 "TERKAIT INTERVAL PERGI KE TOILET Apakah ada perbedaan frekuensi atau kebiasaan …" at bounding box center [409, 142] width 473 height 151
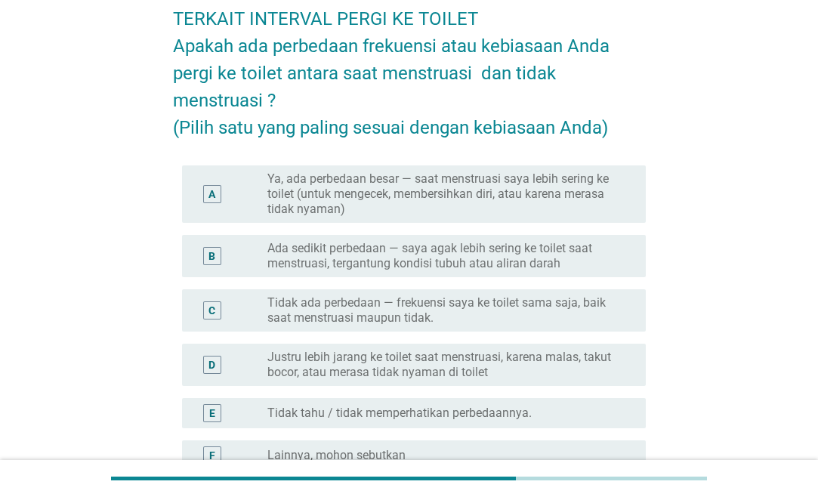
click at [409, 198] on label "Ya, ada perbedaan besar — saat menstruasi saya lebih sering ke toilet (untuk me…" at bounding box center [444, 194] width 354 height 45
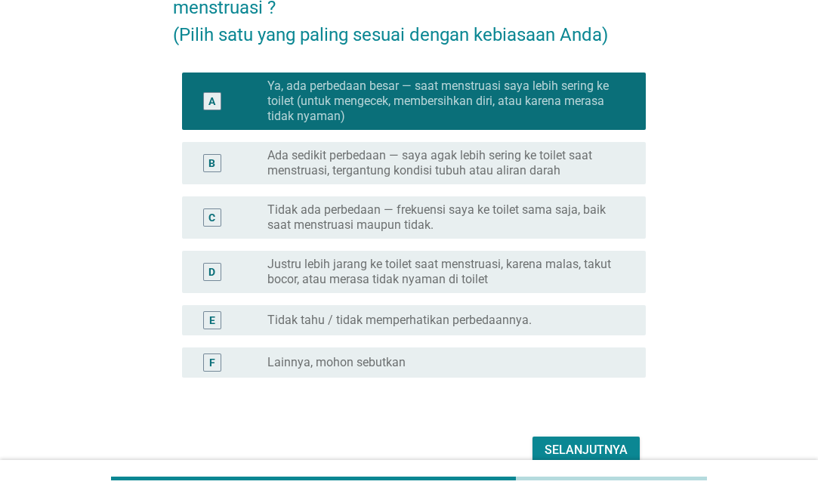
scroll to position [245, 0]
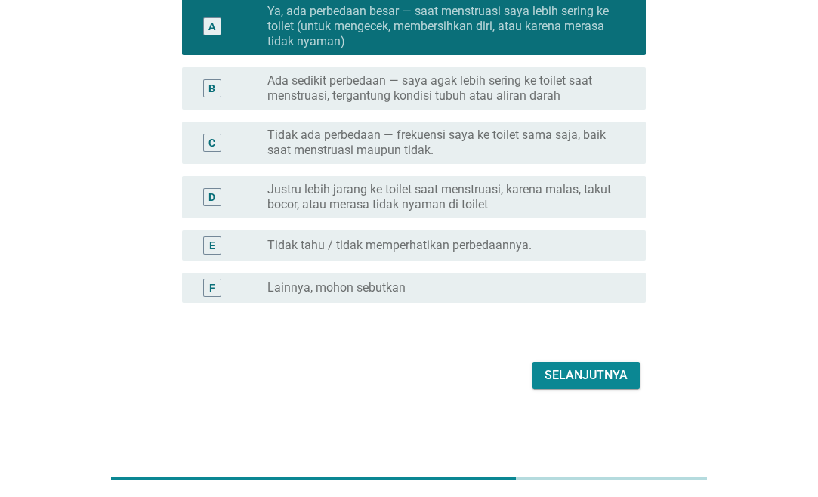
click at [620, 367] on button "Selanjutnya" at bounding box center [586, 375] width 107 height 27
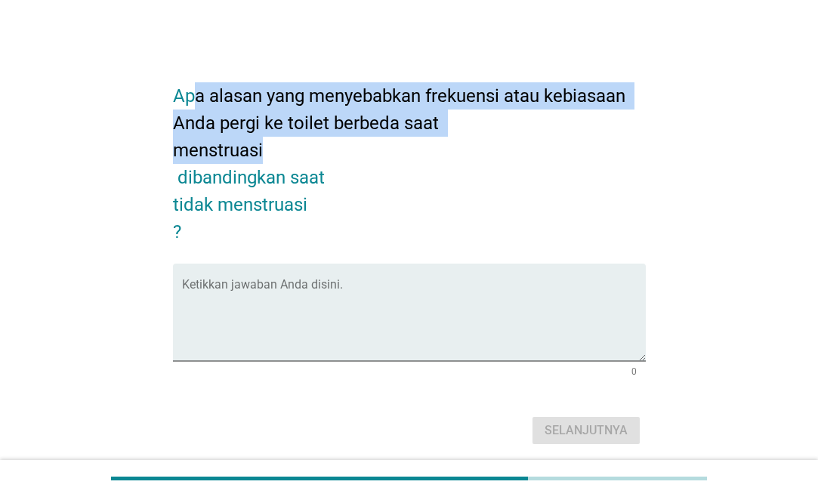
drag, startPoint x: 190, startPoint y: 86, endPoint x: 411, endPoint y: 143, distance: 227.8
click at [411, 143] on h2 "Apa alasan yang menyebabkan frekuensi atau kebiasaan Anda pergi ke toilet berbe…" at bounding box center [409, 156] width 473 height 178
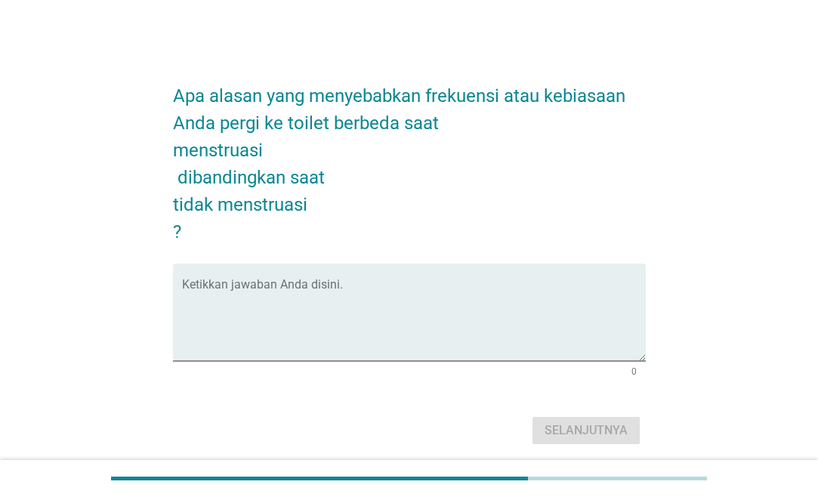
click at [411, 143] on h2 "Apa alasan yang menyebabkan frekuensi atau kebiasaan Anda pergi ke toilet berbe…" at bounding box center [409, 156] width 473 height 178
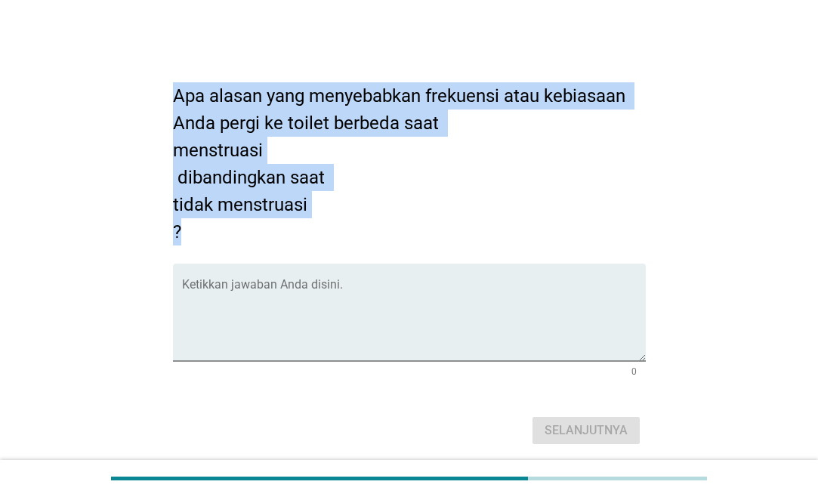
drag, startPoint x: 163, startPoint y: 93, endPoint x: 438, endPoint y: 227, distance: 305.8
click at [438, 227] on div "Apa alasan yang menyebabkan frekuensi atau kebiasaan Anda pergi ke toilet berbe…" at bounding box center [409, 258] width 497 height 406
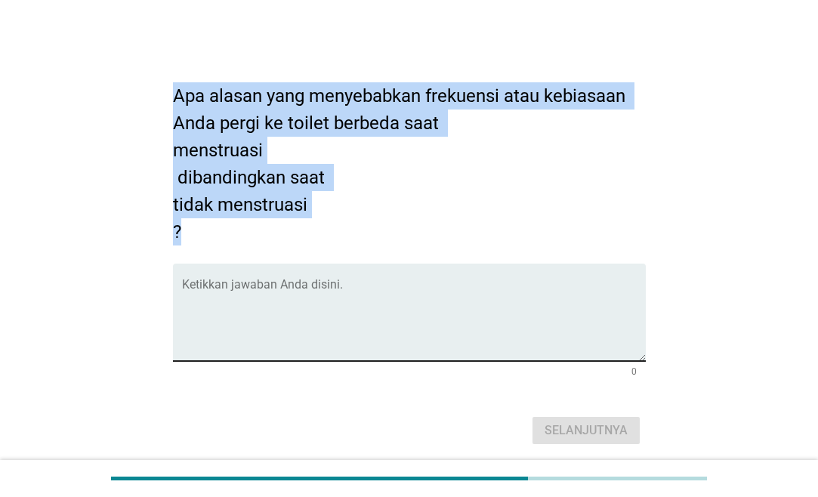
click at [283, 289] on textarea "Ketikkan jawaban Anda disini." at bounding box center [414, 321] width 464 height 79
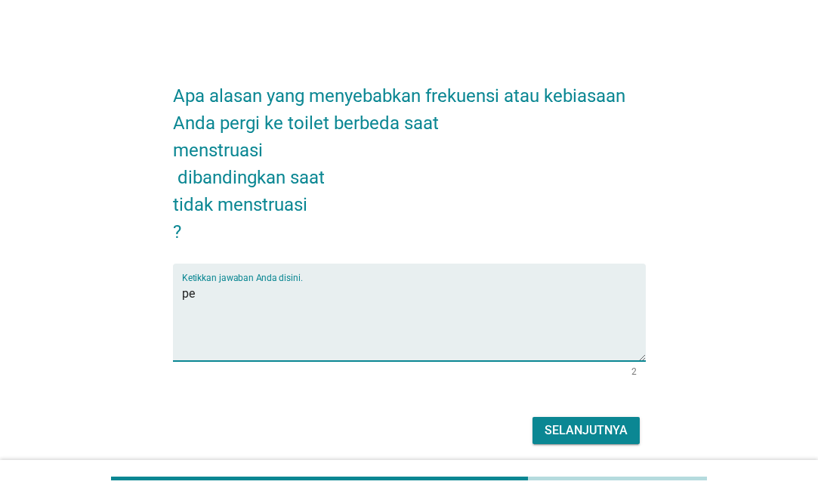
type textarea "p"
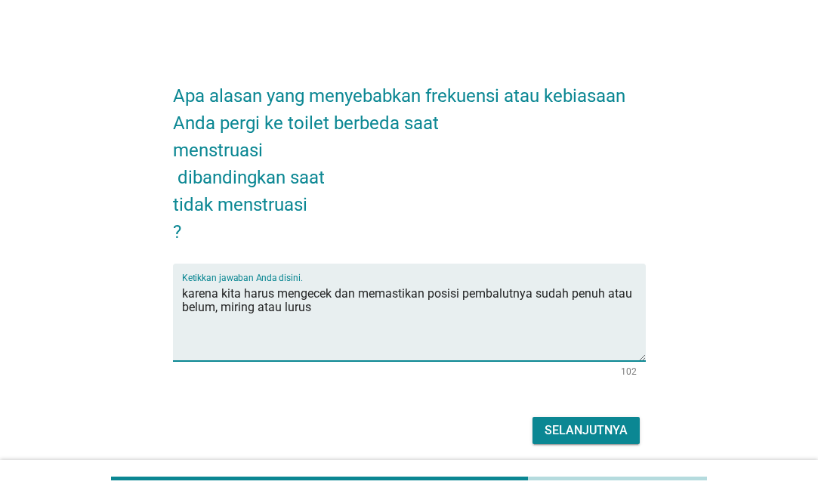
type textarea "karena kita harus mengecek dan memastikan posisi pembalutnya sudah penuh atau b…"
click at [597, 427] on div "Selanjutnya" at bounding box center [586, 431] width 83 height 18
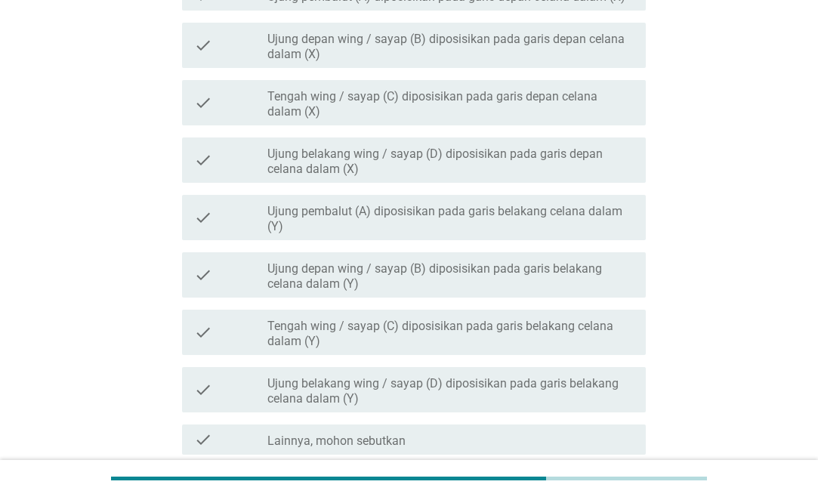
scroll to position [385, 0]
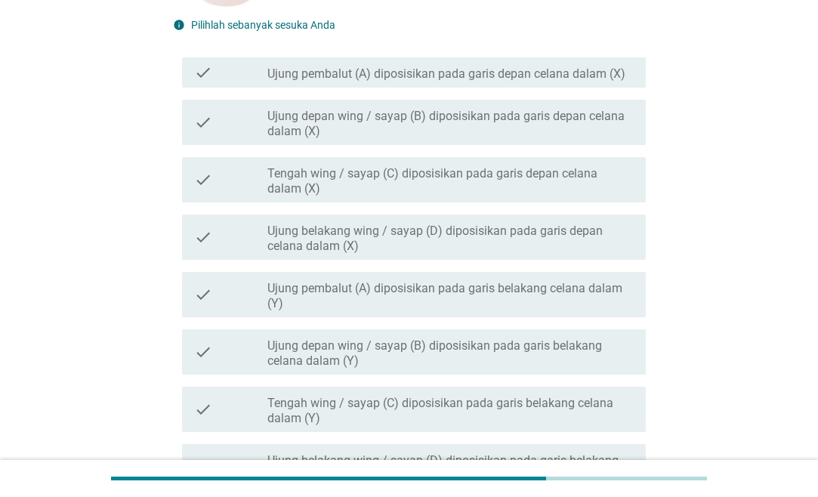
click at [584, 77] on label "Ujung pembalut (A) diposisikan pada garis depan celana dalam (X)" at bounding box center [446, 73] width 358 height 15
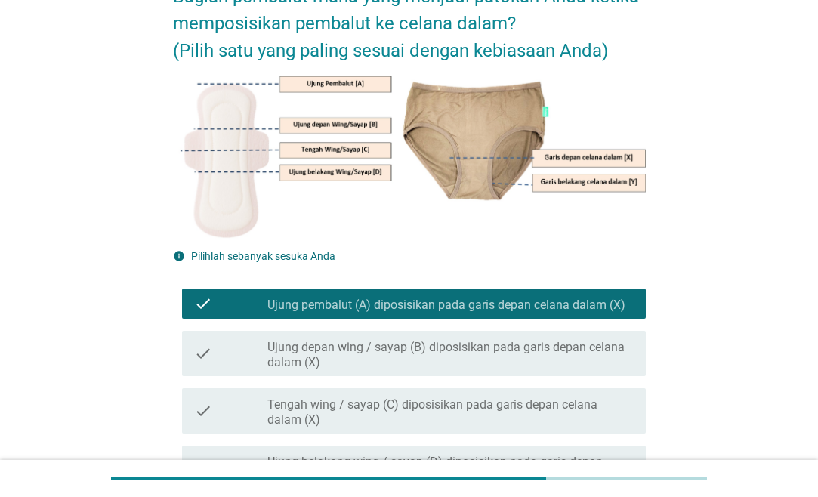
scroll to position [597, 0]
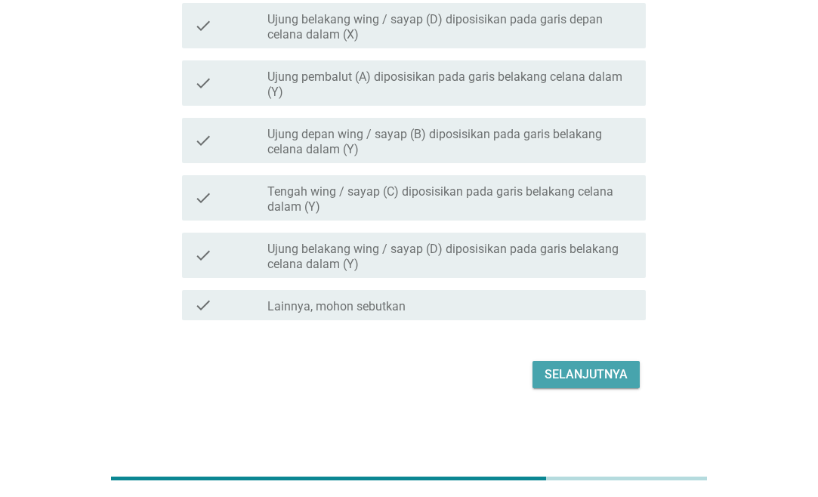
click at [619, 383] on div "Selanjutnya" at bounding box center [586, 375] width 83 height 18
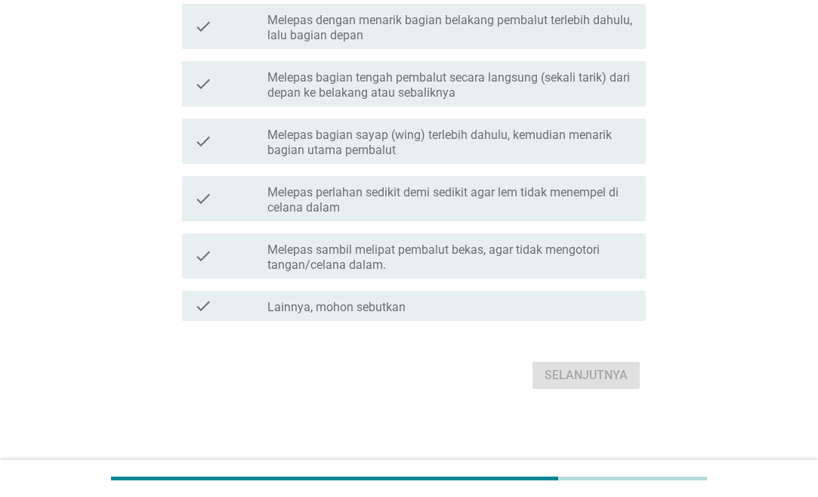
scroll to position [0, 0]
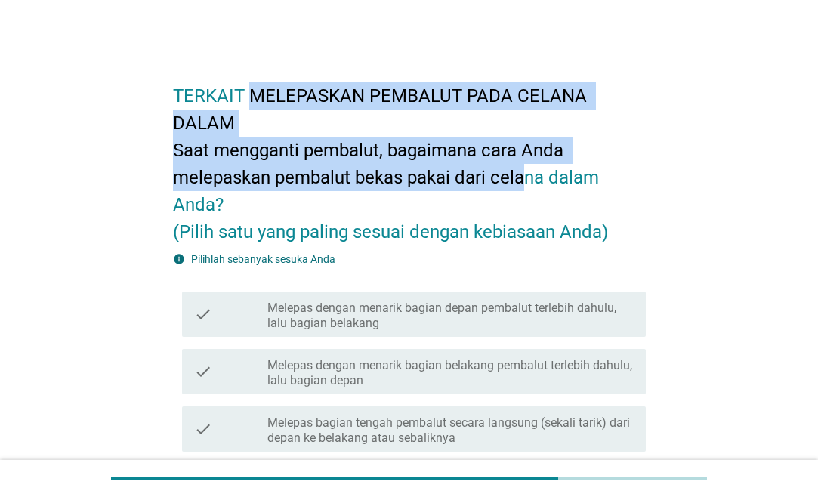
drag, startPoint x: 332, startPoint y: 95, endPoint x: 525, endPoint y: 165, distance: 205.1
click at [525, 165] on h2 "TERKAIT MELEPASKAN PEMBALUT PADA CELANA DALAM Saat mengganti pembalut, bagaiman…" at bounding box center [409, 156] width 473 height 178
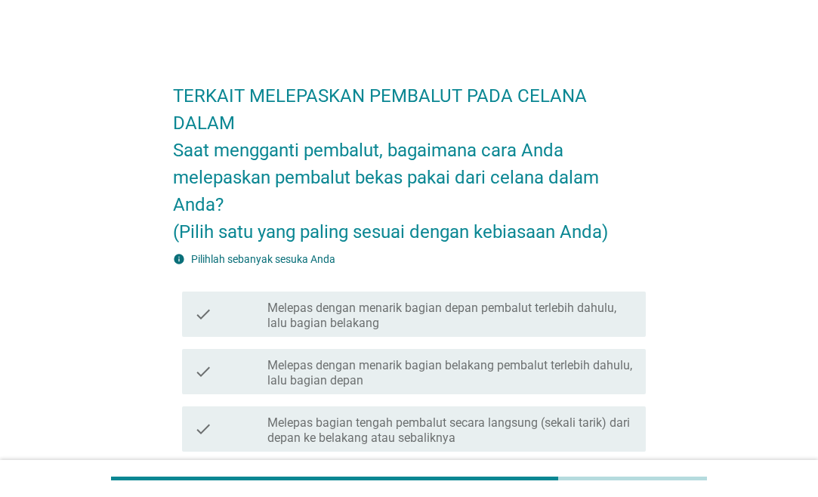
click at [525, 165] on h2 "TERKAIT MELEPASKAN PEMBALUT PADA CELANA DALAM Saat mengganti pembalut, bagaiman…" at bounding box center [409, 156] width 473 height 178
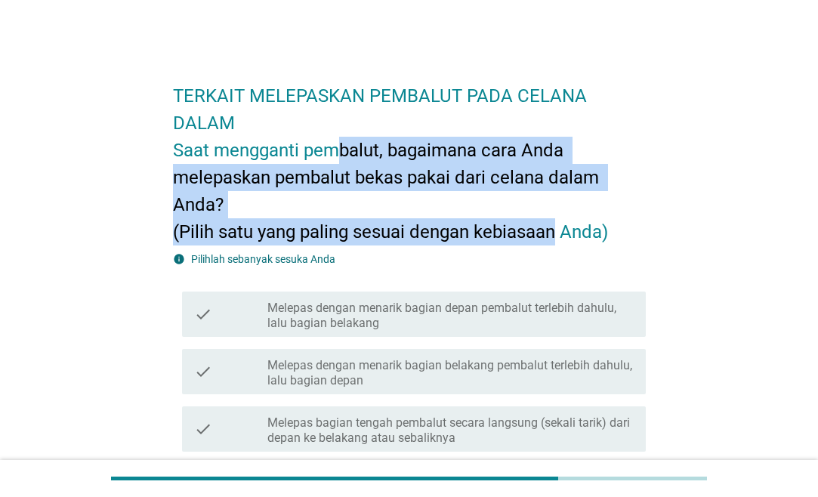
drag, startPoint x: 343, startPoint y: 140, endPoint x: 555, endPoint y: 234, distance: 231.7
click at [555, 234] on h2 "TERKAIT MELEPASKAN PEMBALUT PADA CELANA DALAM Saat mengganti pembalut, bagaiman…" at bounding box center [409, 156] width 473 height 178
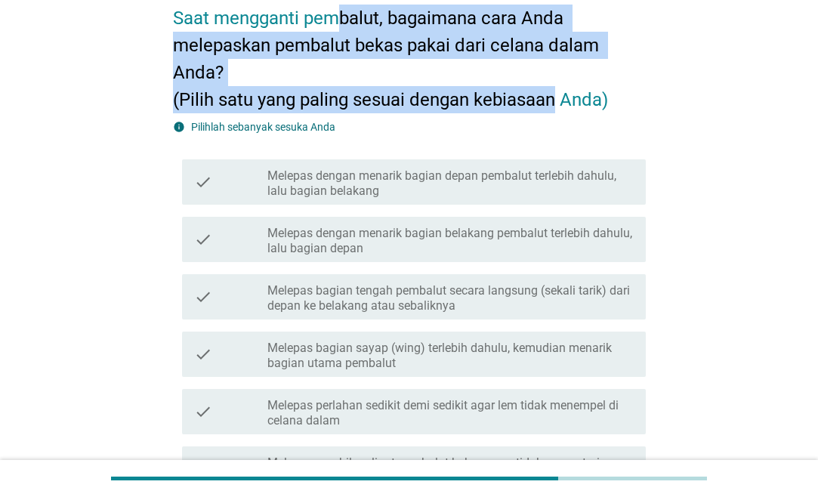
scroll to position [154, 0]
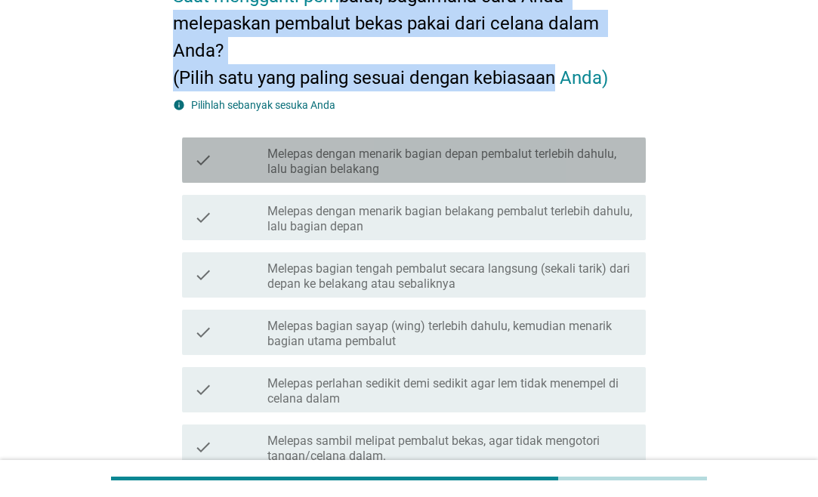
click at [487, 163] on label "Melepas dengan menarik bagian depan pembalut terlebih dahulu, lalu bagian belak…" at bounding box center [450, 162] width 366 height 30
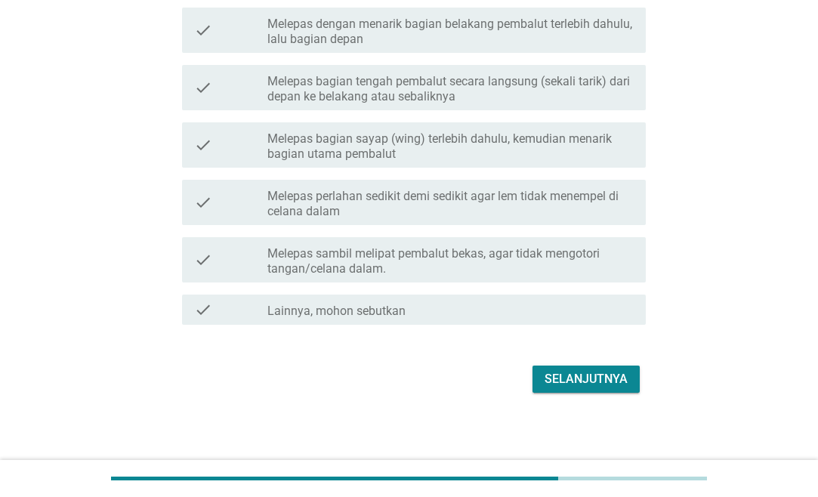
scroll to position [345, 0]
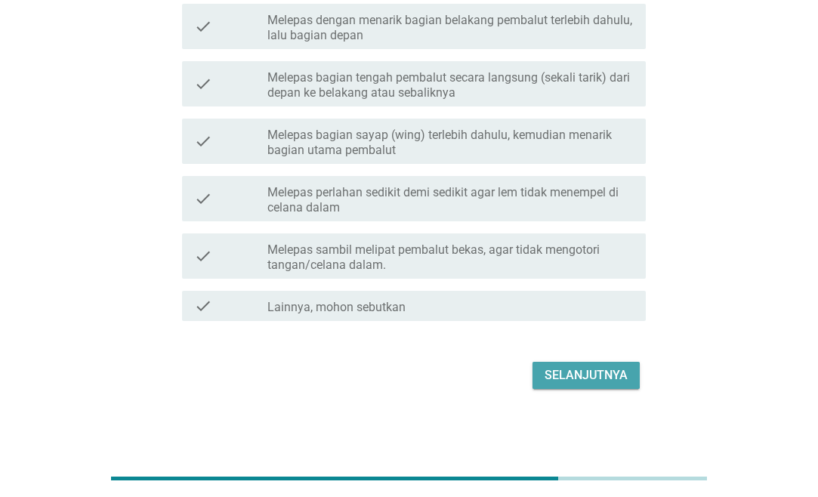
click at [584, 379] on div "Selanjutnya" at bounding box center [586, 375] width 83 height 18
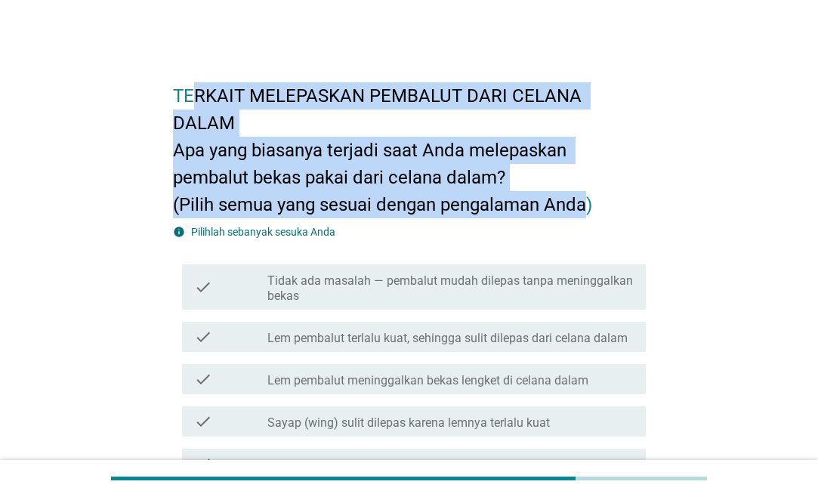
drag, startPoint x: 194, startPoint y: 88, endPoint x: 586, endPoint y: 175, distance: 400.7
click at [586, 175] on h2 "TERKAIT MELEPASKAN PEMBALUT DARI CELANA DALAM Apa yang biasanya terjadi saat An…" at bounding box center [409, 142] width 473 height 151
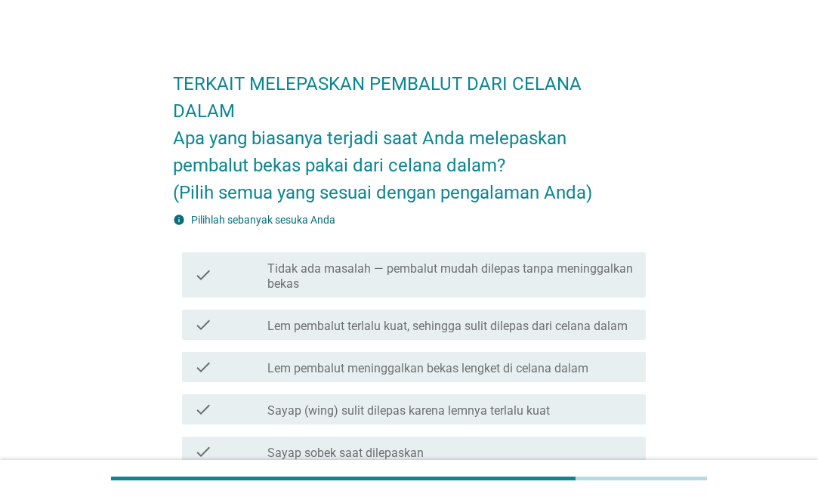
scroll to position [154, 0]
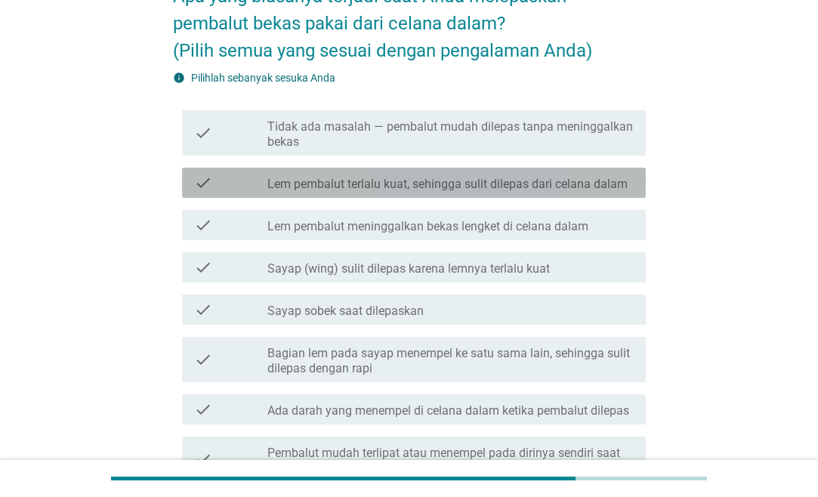
click at [390, 177] on label "Lem pembalut terlalu kuat, sehingga sulit dilepas dari celana dalam" at bounding box center [447, 184] width 360 height 15
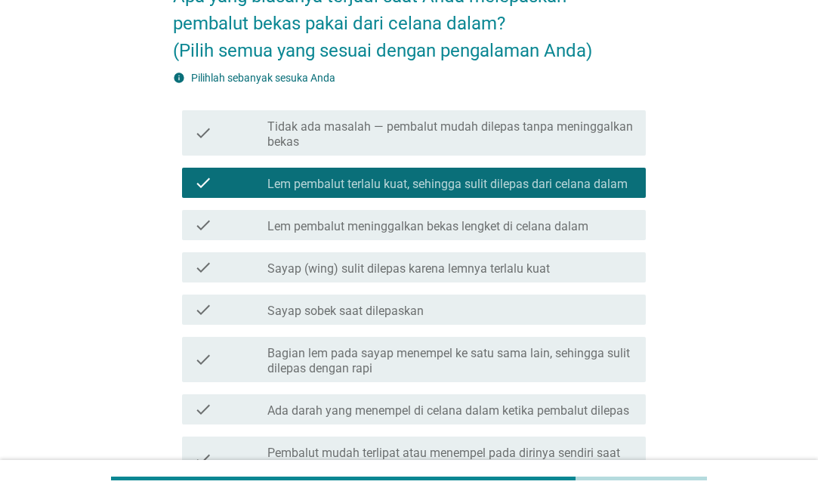
click at [415, 219] on label "Lem pembalut meninggalkan bekas lengket di celana dalam" at bounding box center [427, 226] width 321 height 15
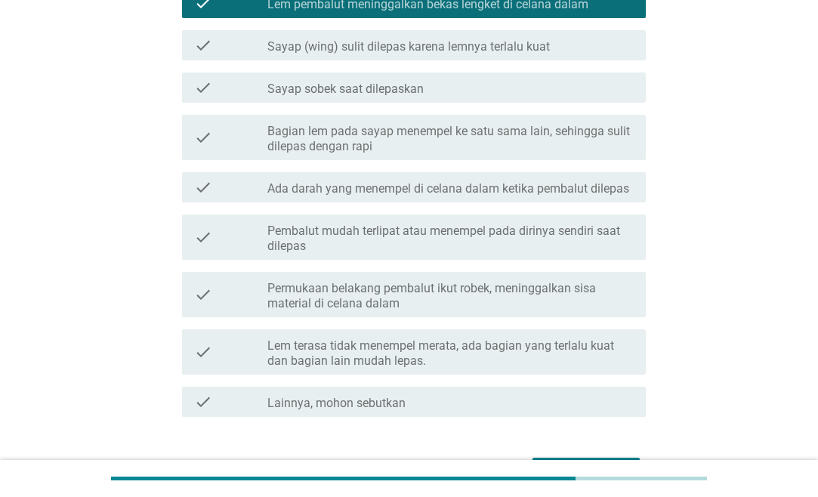
scroll to position [445, 0]
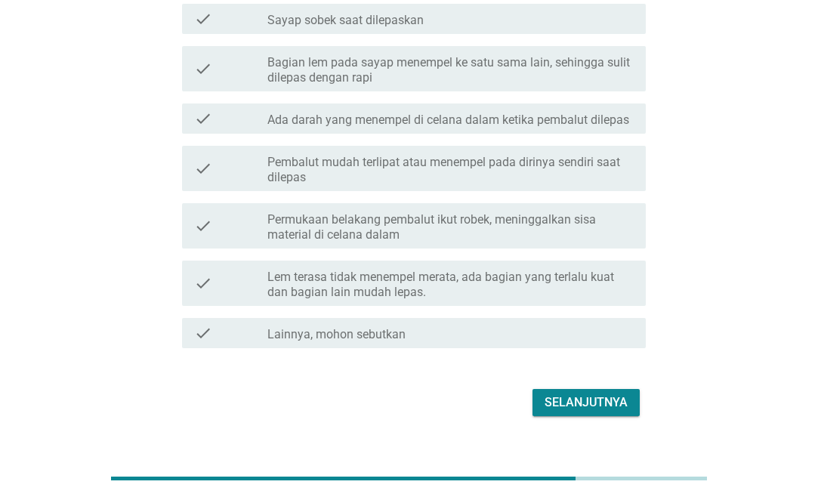
click at [584, 394] on div "Selanjutnya" at bounding box center [586, 403] width 83 height 18
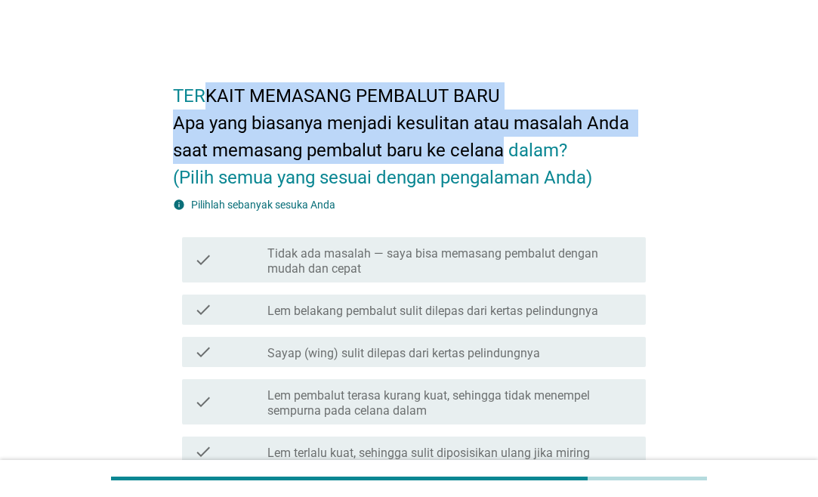
drag, startPoint x: 279, startPoint y: 86, endPoint x: 503, endPoint y: 141, distance: 231.1
click at [503, 141] on h2 "TERKAIT MEMASANG PEMBALUT BARU Apa yang biasanya menjadi kesulitan atau masalah…" at bounding box center [409, 129] width 473 height 124
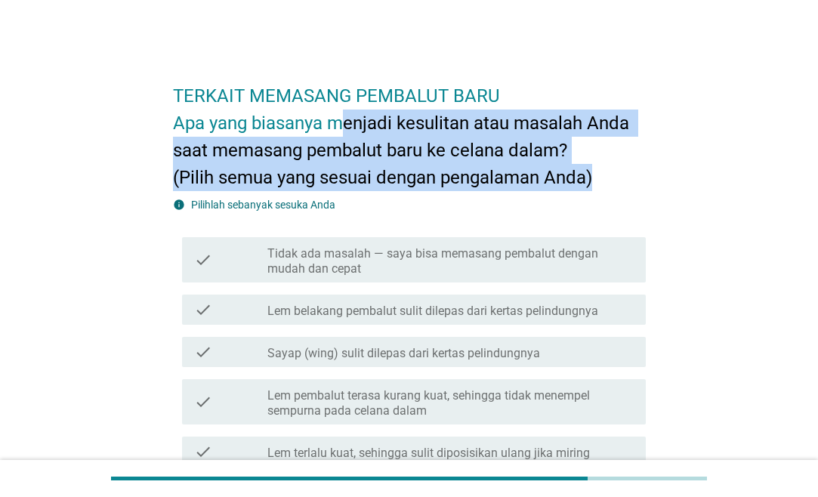
drag, startPoint x: 348, startPoint y: 115, endPoint x: 596, endPoint y: 166, distance: 253.1
click at [596, 166] on h2 "TERKAIT MEMASANG PEMBALUT BARU Apa yang biasanya menjadi kesulitan atau masalah…" at bounding box center [409, 129] width 473 height 124
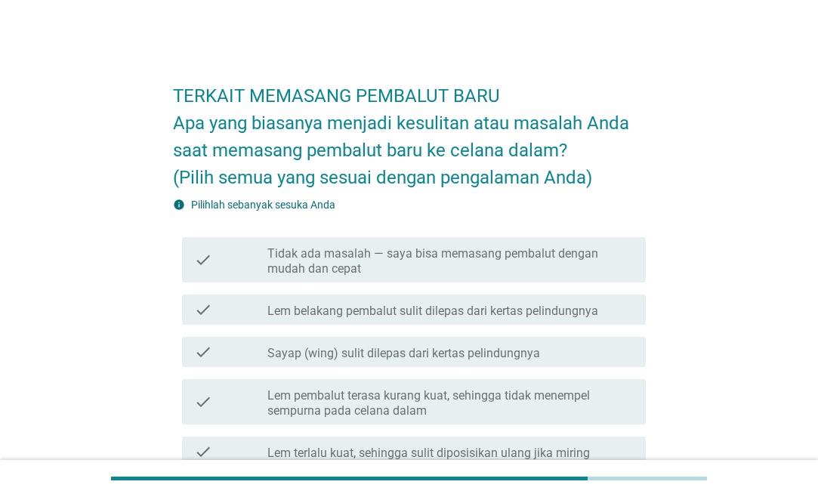
click at [596, 166] on h2 "TERKAIT MEMASANG PEMBALUT BARU Apa yang biasanya menjadi kesulitan atau masalah…" at bounding box center [409, 129] width 473 height 124
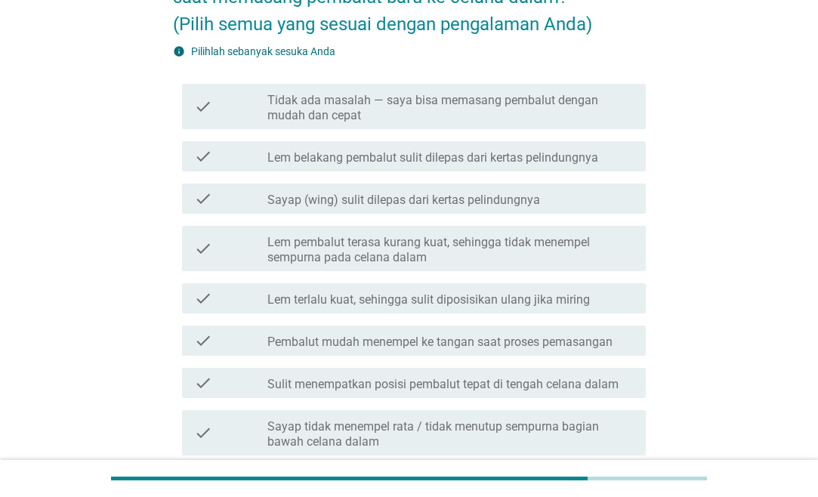
scroll to position [154, 0]
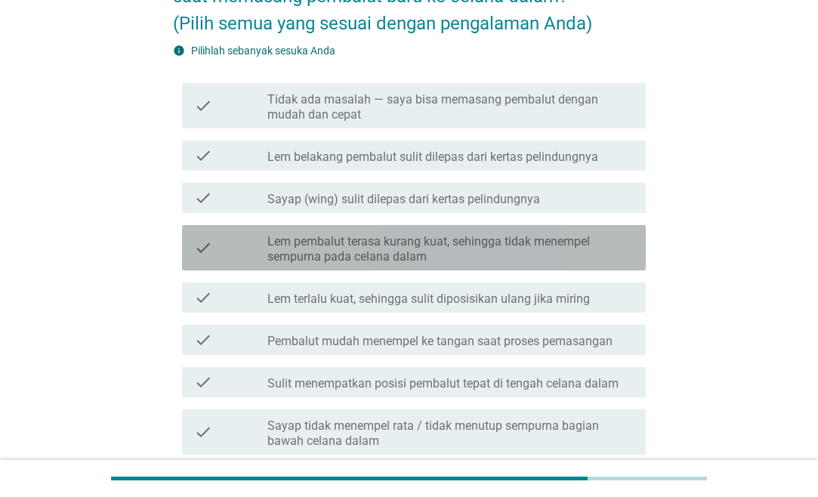
click at [379, 246] on label "Lem pembalut terasa kurang kuat, sehingga tidak menempel sempurna pada celana d…" at bounding box center [450, 249] width 366 height 30
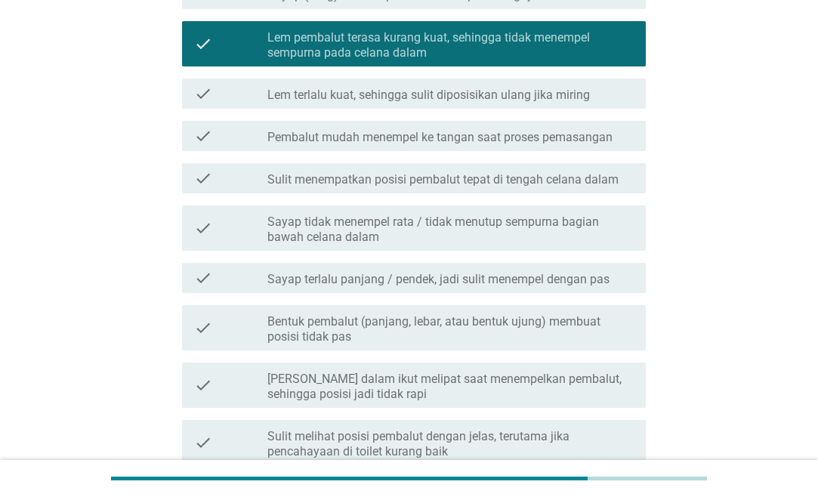
scroll to position [602, 0]
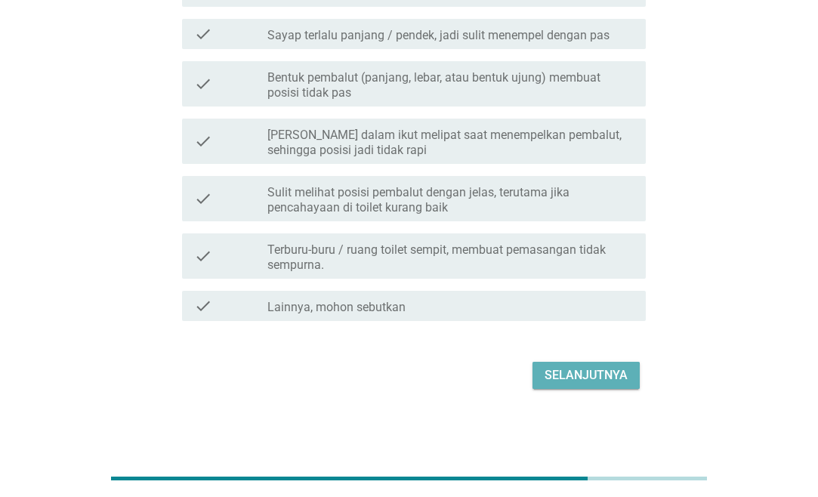
drag, startPoint x: 576, startPoint y: 377, endPoint x: 524, endPoint y: 356, distance: 55.6
click at [576, 376] on div "Selanjutnya" at bounding box center [586, 375] width 83 height 18
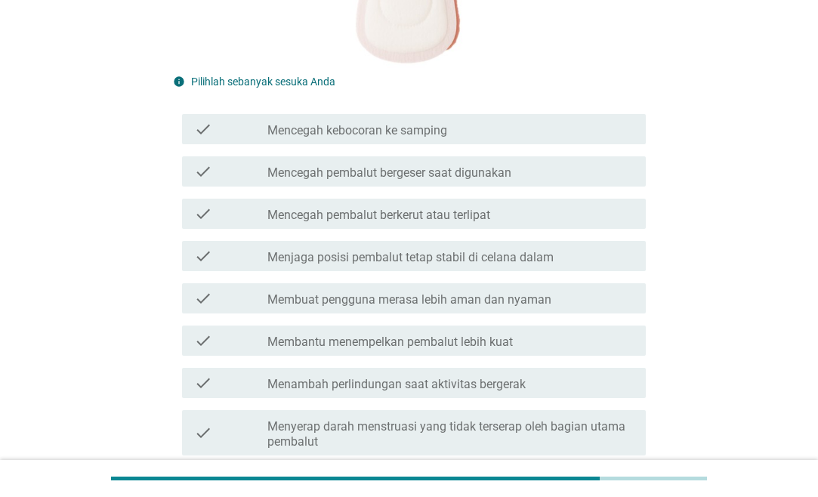
scroll to position [385, 0]
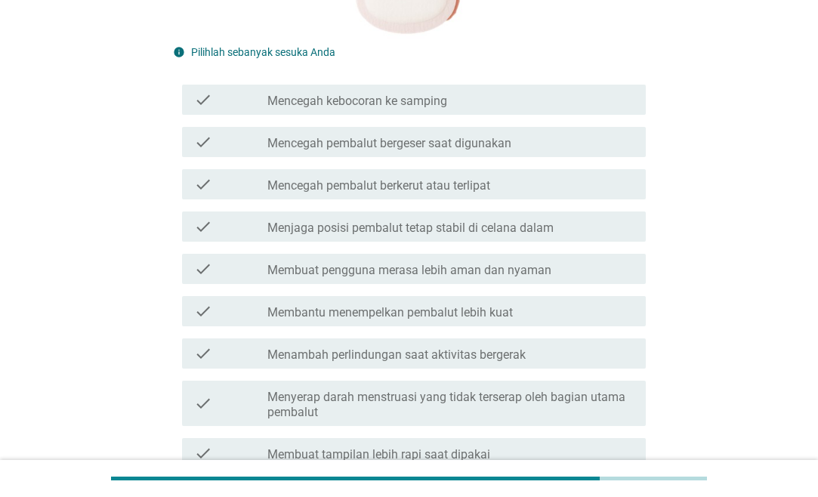
click at [375, 143] on label "Mencegah pembalut bergeser saat digunakan" at bounding box center [389, 143] width 244 height 15
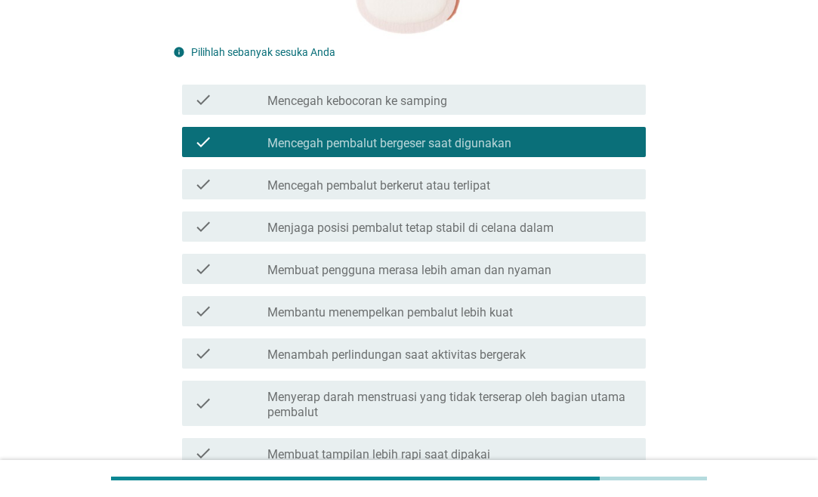
scroll to position [618, 0]
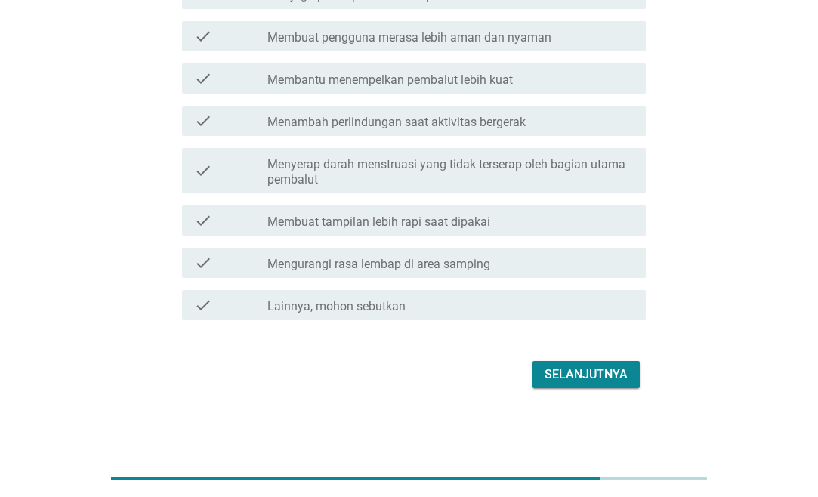
click at [604, 385] on button "Selanjutnya" at bounding box center [586, 374] width 107 height 27
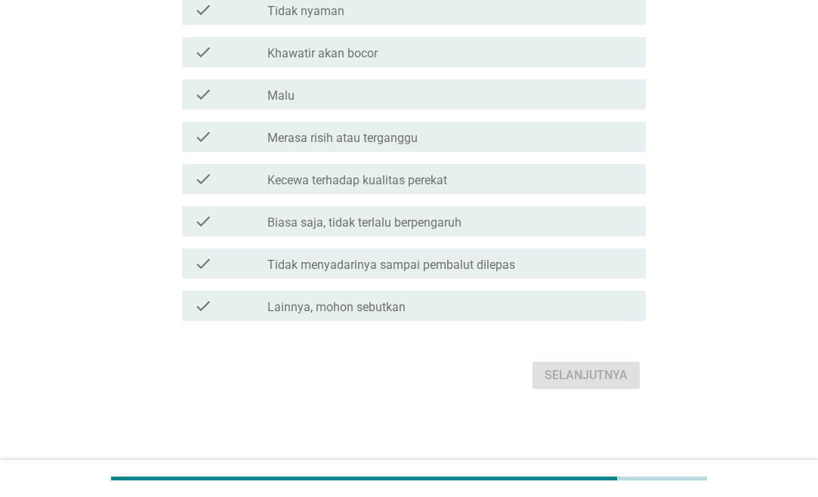
scroll to position [0, 0]
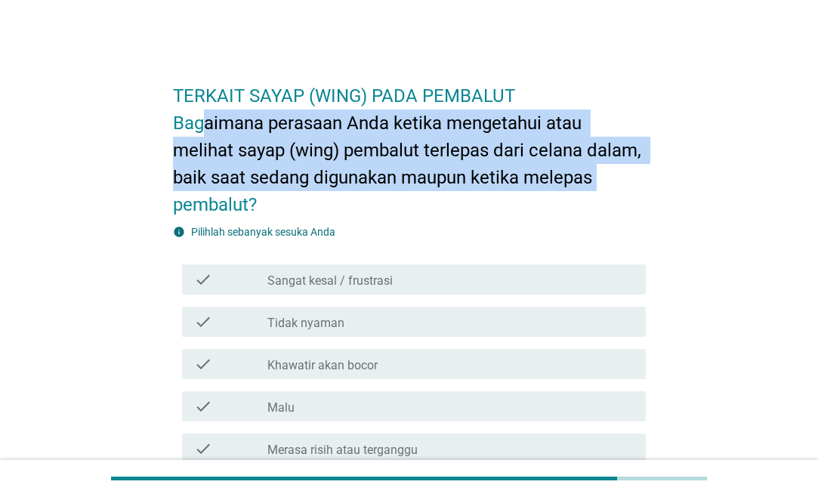
drag, startPoint x: 202, startPoint y: 113, endPoint x: 626, endPoint y: 189, distance: 429.9
click at [626, 189] on h2 "TERKAIT SAYAP (WING) PADA PEMBALUT Bagaimana perasaan Anda ketika mengetahui at…" at bounding box center [409, 142] width 473 height 151
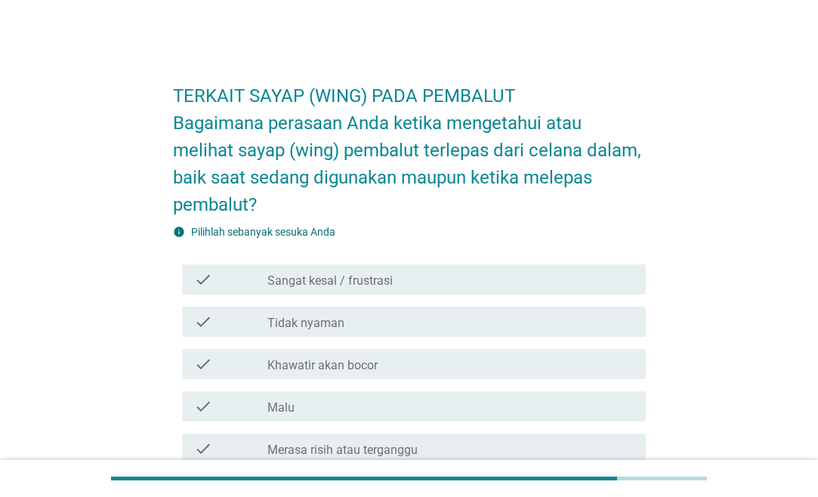
click at [626, 189] on h2 "TERKAIT SAYAP (WING) PADA PEMBALUT Bagaimana perasaan Anda ketika mengetahui at…" at bounding box center [409, 142] width 473 height 151
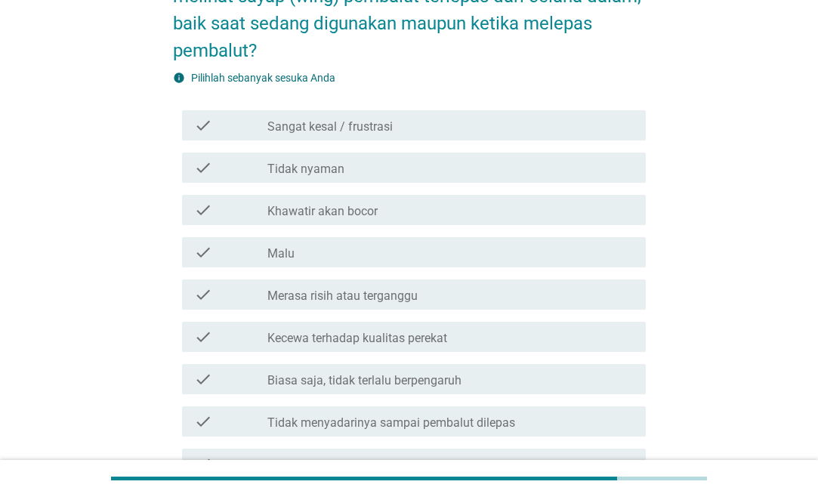
click at [300, 168] on label "Tidak nyaman" at bounding box center [305, 169] width 77 height 15
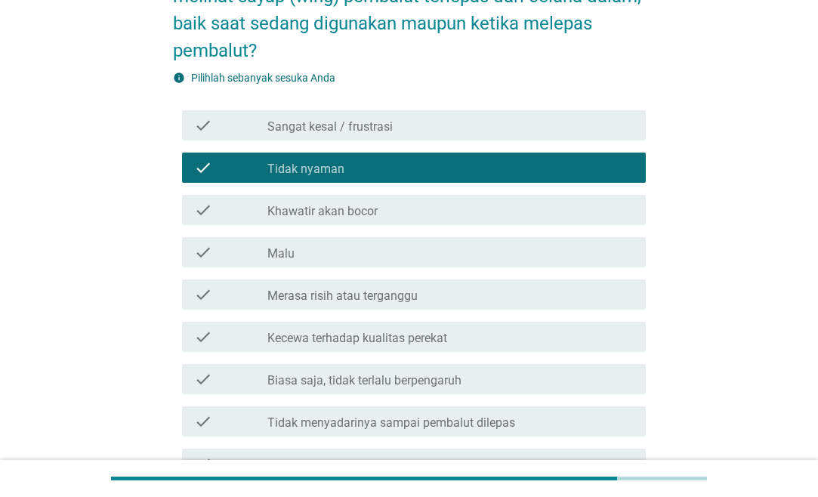
scroll to position [312, 0]
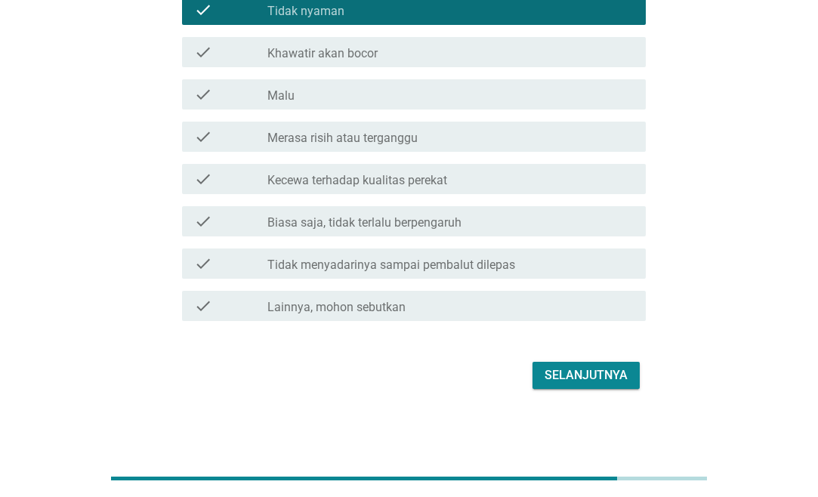
click at [565, 372] on div "Selanjutnya" at bounding box center [586, 375] width 83 height 18
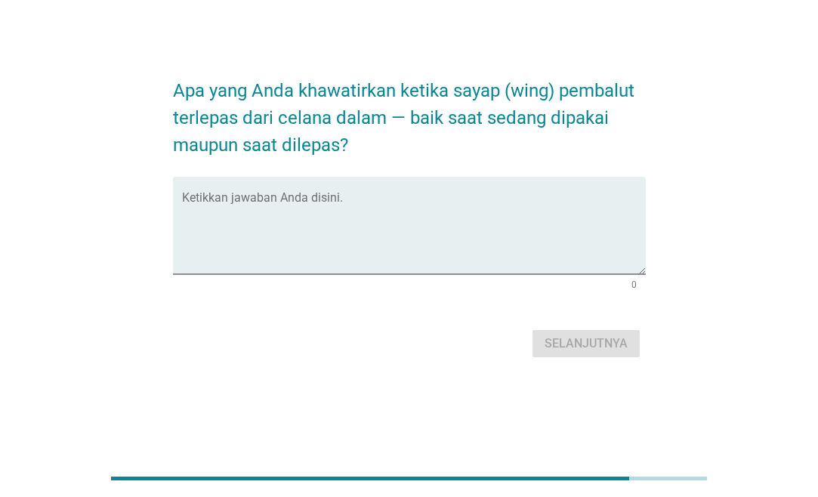
scroll to position [0, 0]
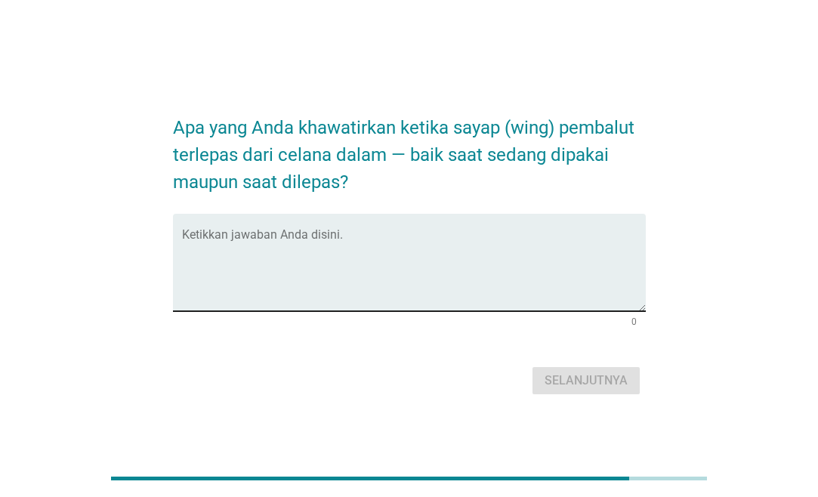
click at [329, 249] on textarea "Ketikkan jawaban Anda disini." at bounding box center [414, 271] width 464 height 79
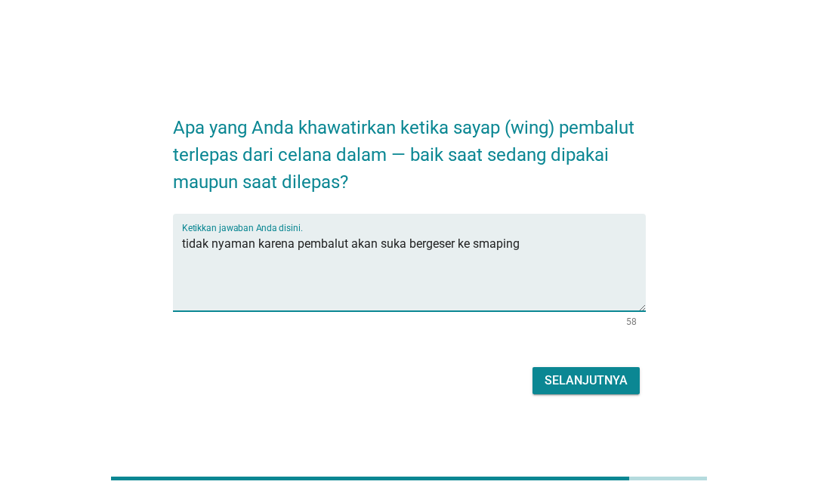
type textarea "tidak nyaman karena pembalut akan suka bergeser ke smaping"
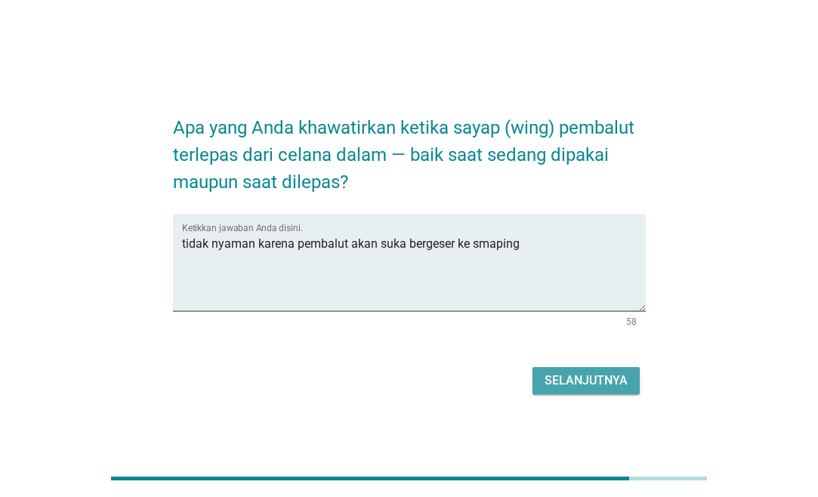
click at [586, 374] on div "Selanjutnya" at bounding box center [586, 381] width 83 height 18
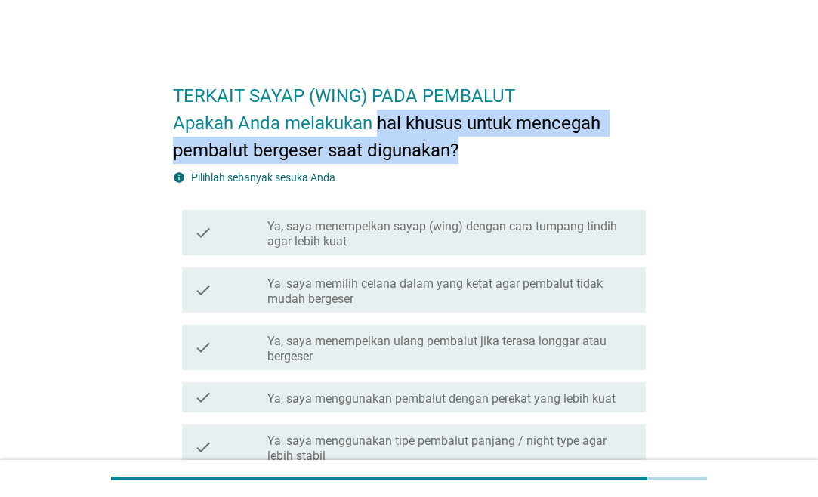
drag, startPoint x: 399, startPoint y: 131, endPoint x: 462, endPoint y: 154, distance: 67.6
click at [462, 154] on h2 "TERKAIT SAYAP (WING) PADA PEMBALUT Apakah Anda melakukan hal khusus untuk mence…" at bounding box center [409, 115] width 473 height 97
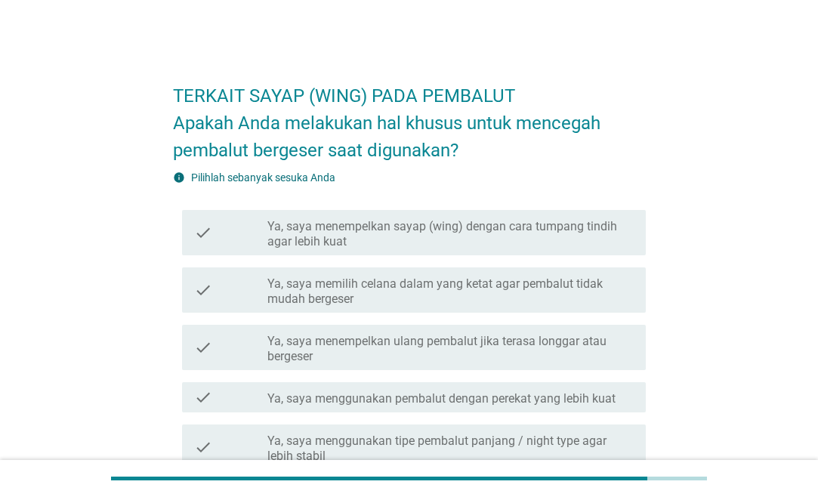
click at [462, 154] on h2 "TERKAIT SAYAP (WING) PADA PEMBALUT Apakah Anda melakukan hal khusus untuk mence…" at bounding box center [409, 115] width 473 height 97
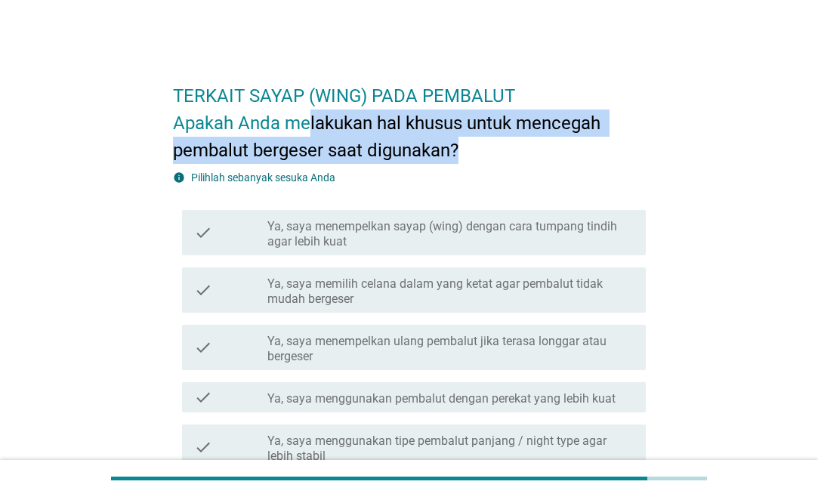
drag, startPoint x: 414, startPoint y: 121, endPoint x: 505, endPoint y: 159, distance: 98.9
click at [505, 159] on h2 "TERKAIT SAYAP (WING) PADA PEMBALUT Apakah Anda melakukan hal khusus untuk mence…" at bounding box center [409, 115] width 473 height 97
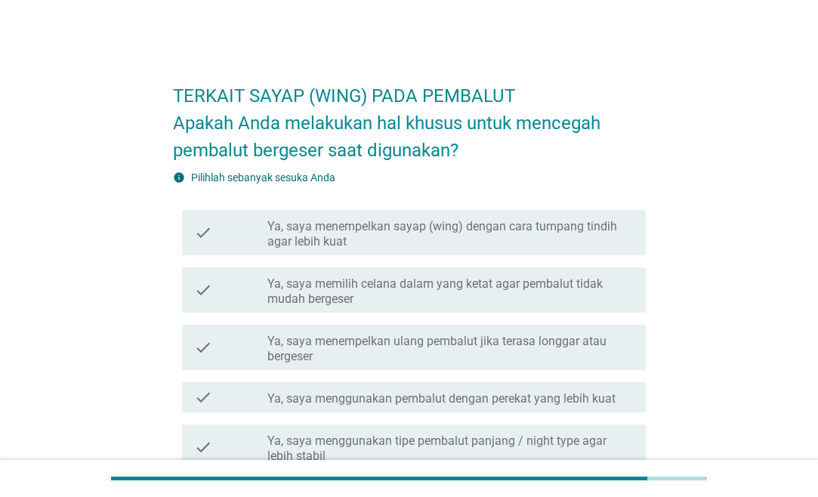
click at [505, 159] on h2 "TERKAIT SAYAP (WING) PADA PEMBALUT Apakah Anda melakukan hal khusus untuk mence…" at bounding box center [409, 115] width 473 height 97
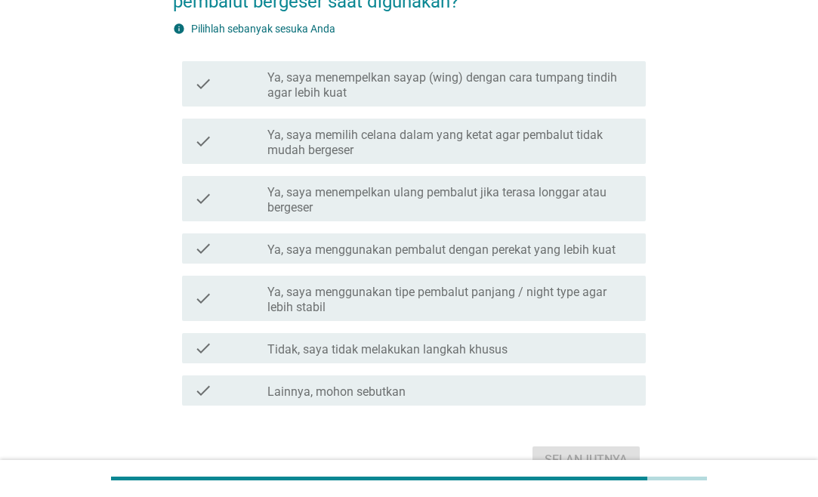
scroll to position [154, 0]
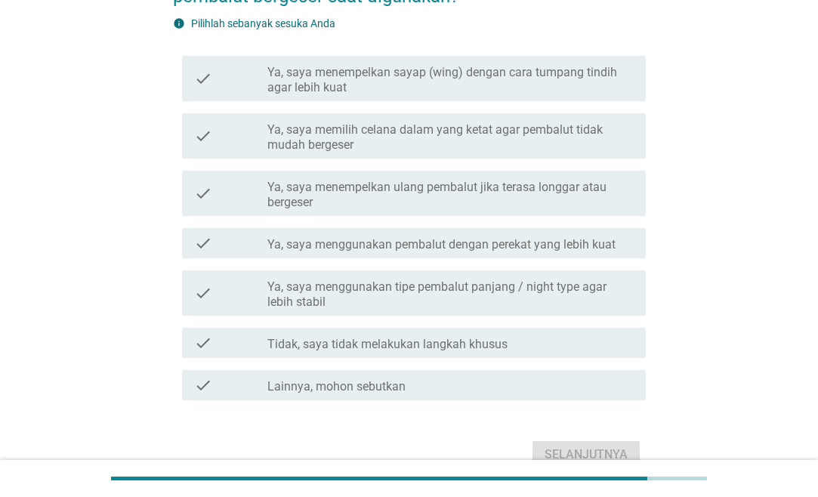
click at [515, 132] on label "Ya, saya memilih celana dalam yang ketat agar pembalut tidak mudah bergeser" at bounding box center [450, 137] width 366 height 30
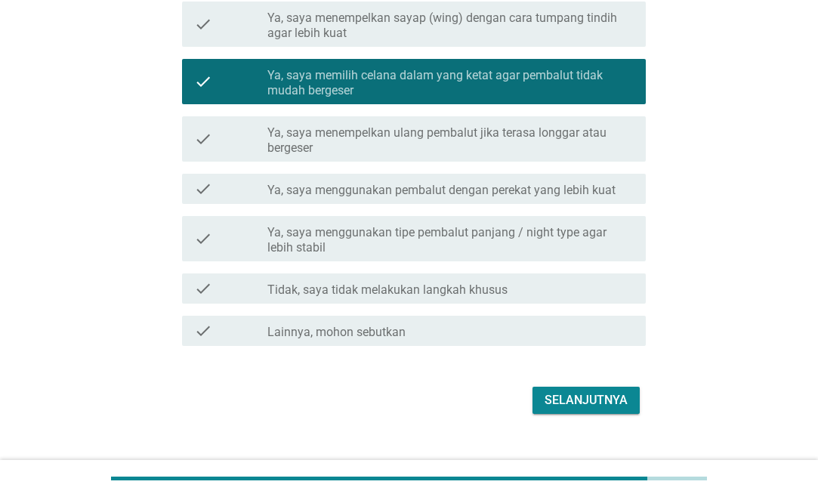
scroll to position [233, 0]
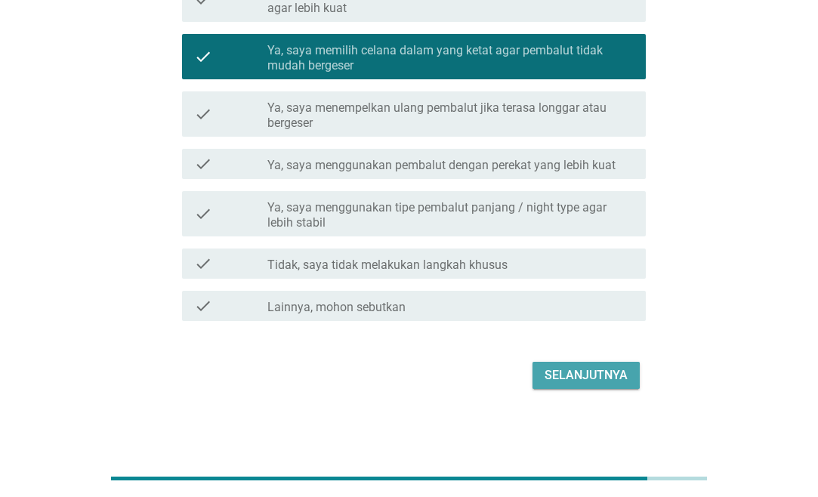
click at [621, 375] on div "Selanjutnya" at bounding box center [586, 375] width 83 height 18
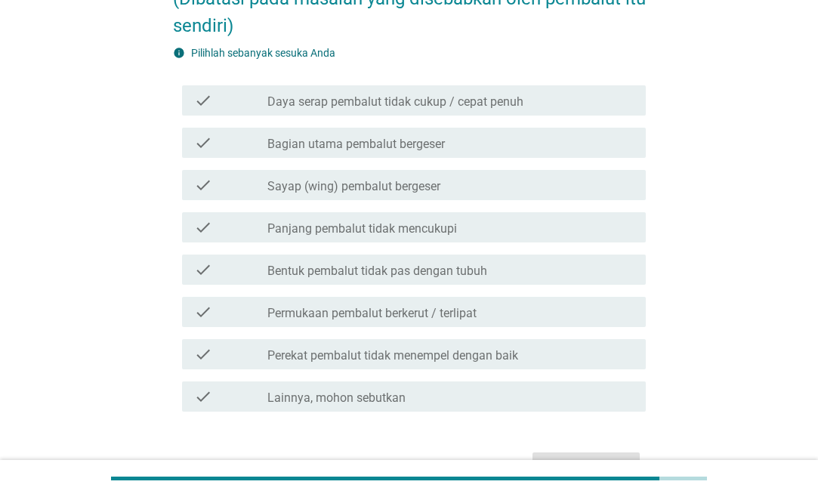
scroll to position [0, 0]
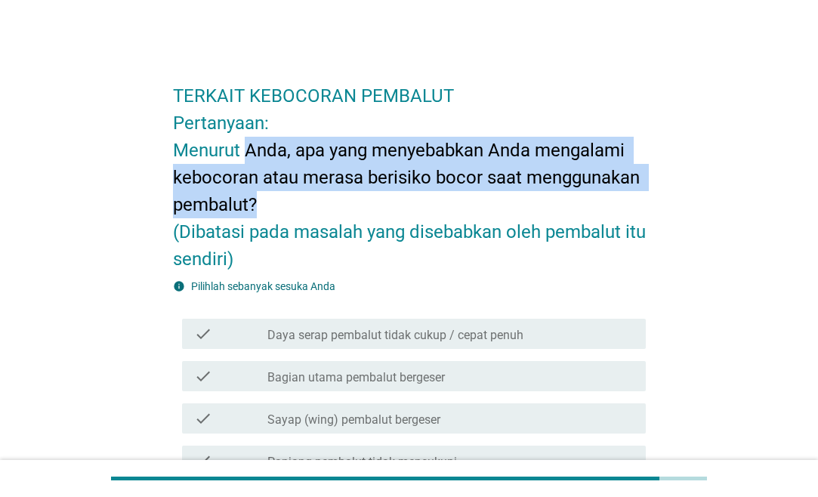
drag, startPoint x: 266, startPoint y: 144, endPoint x: 548, endPoint y: 199, distance: 287.0
click at [548, 199] on h2 "TERKAIT KEBOCORAN PEMBALUT Pertanyaan: Menurut Anda, apa yang menyebabkan Anda …" at bounding box center [409, 170] width 473 height 206
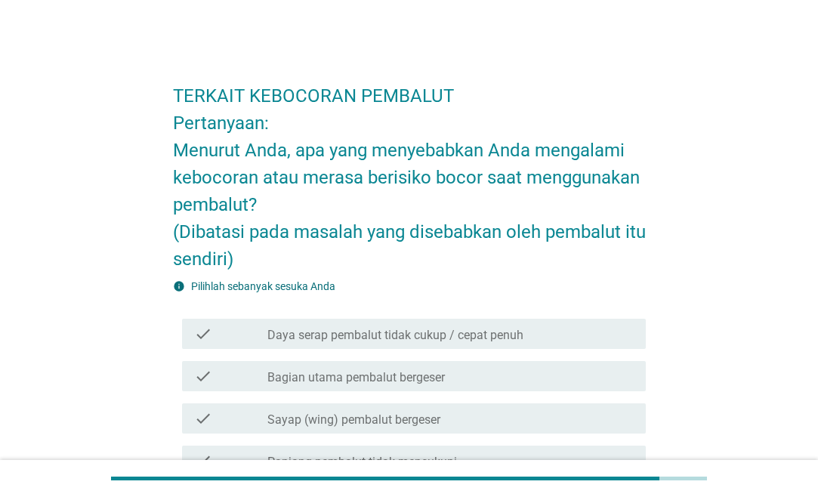
click at [548, 199] on h2 "TERKAIT KEBOCORAN PEMBALUT Pertanyaan: Menurut Anda, apa yang menyebabkan Anda …" at bounding box center [409, 170] width 473 height 206
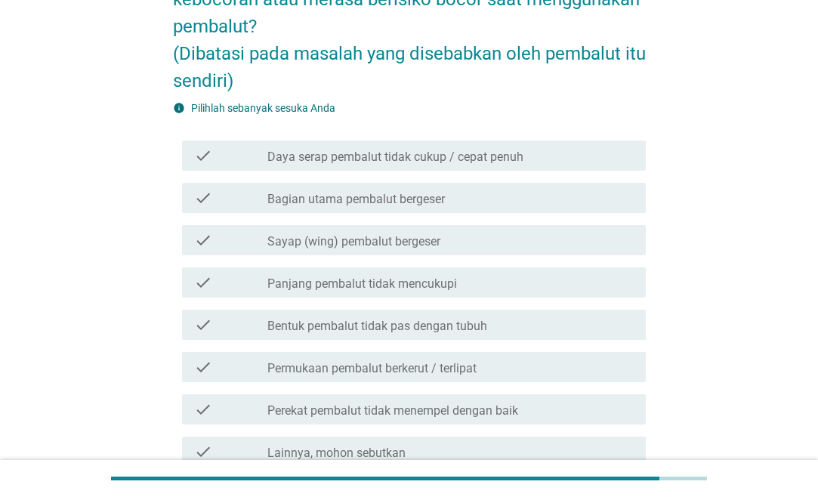
scroll to position [308, 0]
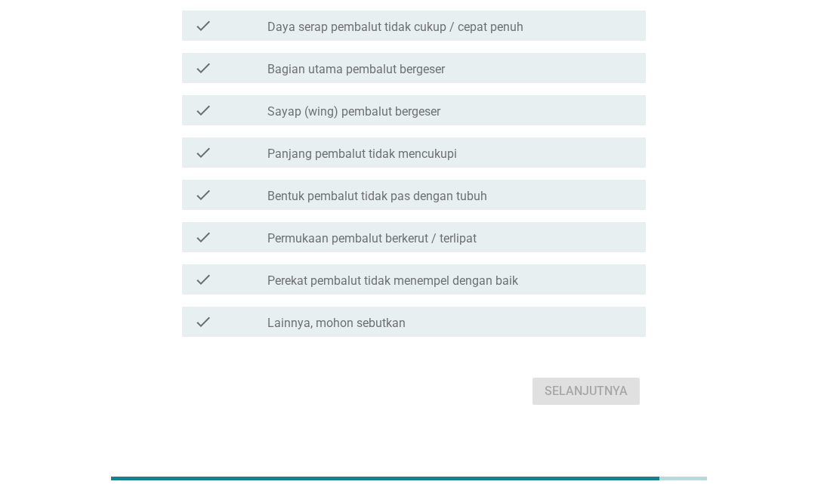
click at [348, 108] on label "Sayap (wing) pembalut bergeser" at bounding box center [353, 111] width 173 height 15
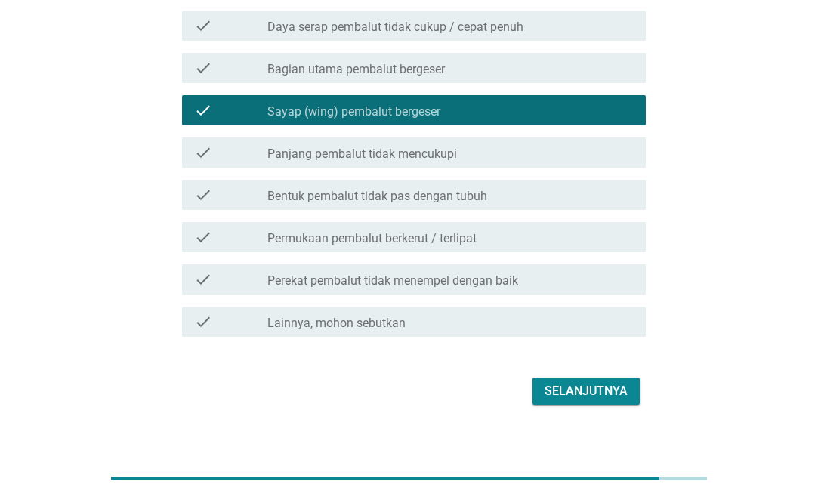
click at [408, 30] on label "Daya serap pembalut tidak cukup / cepat penuh" at bounding box center [395, 27] width 256 height 15
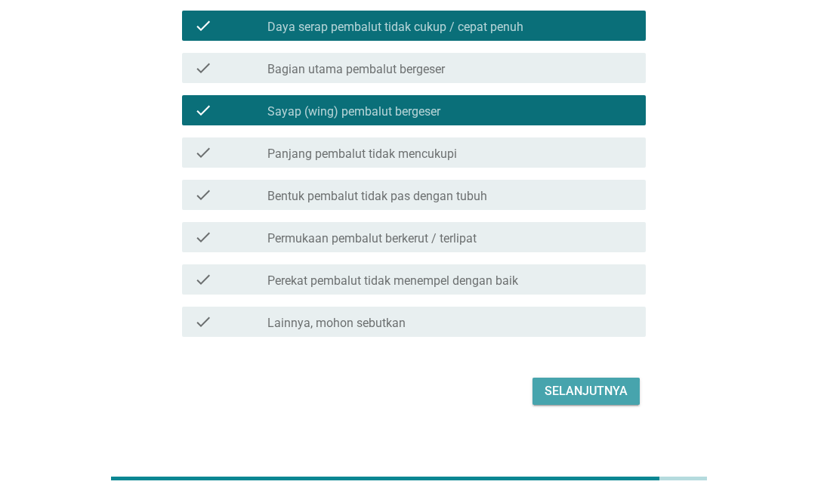
click at [615, 386] on div "Selanjutnya" at bounding box center [586, 391] width 83 height 18
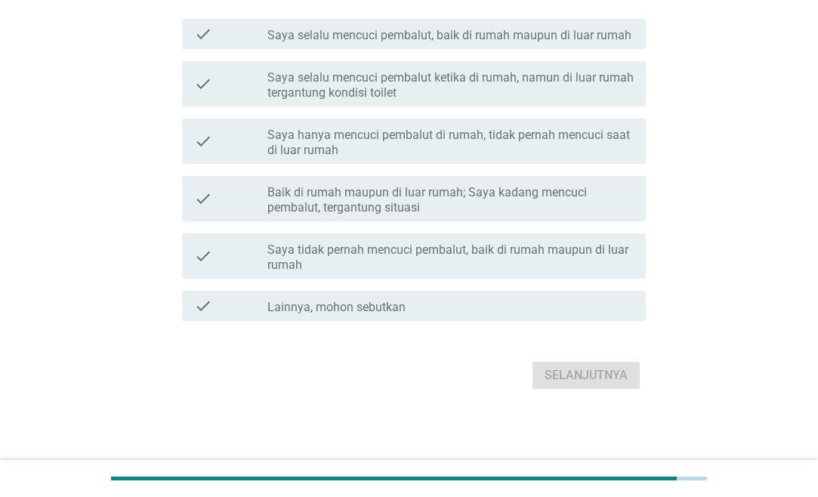
scroll to position [0, 0]
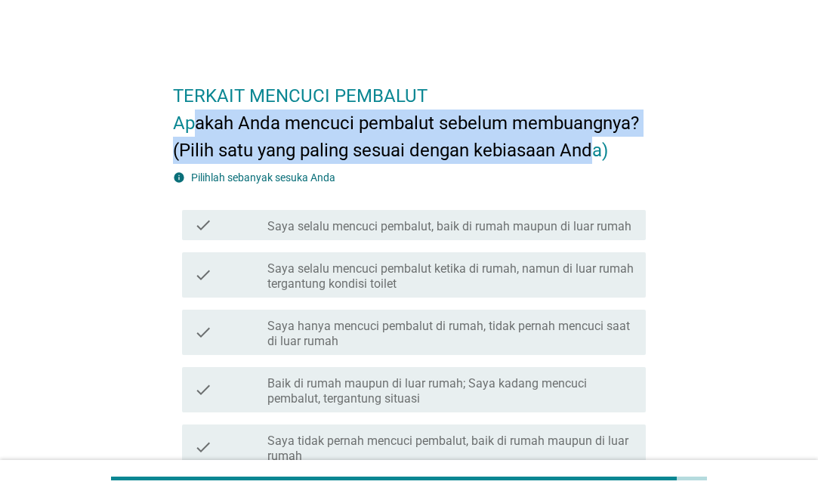
drag, startPoint x: 216, startPoint y: 122, endPoint x: 599, endPoint y: 154, distance: 384.4
click at [599, 154] on h2 "TERKAIT MENCUCI PEMBALUT Apakah Anda mencuci pembalut sebelum membuangnya? (Pil…" at bounding box center [409, 115] width 473 height 97
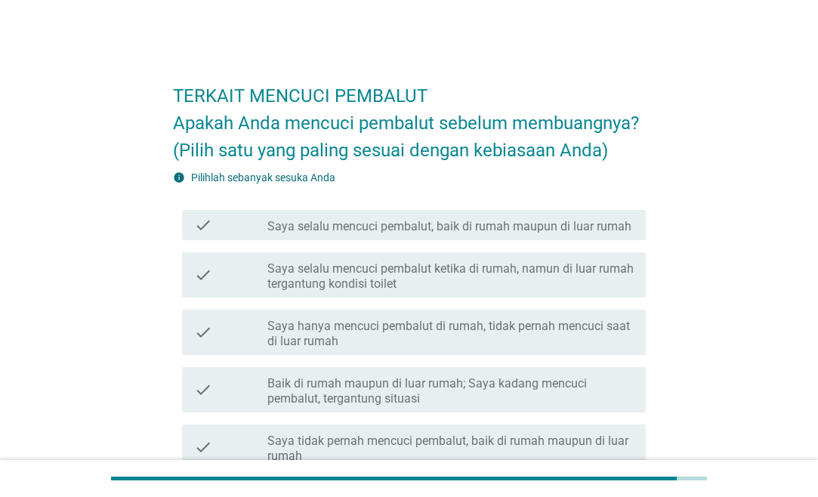
click at [493, 227] on label "Saya selalu mencuci pembalut, baik di rumah maupun di luar rumah" at bounding box center [449, 226] width 364 height 15
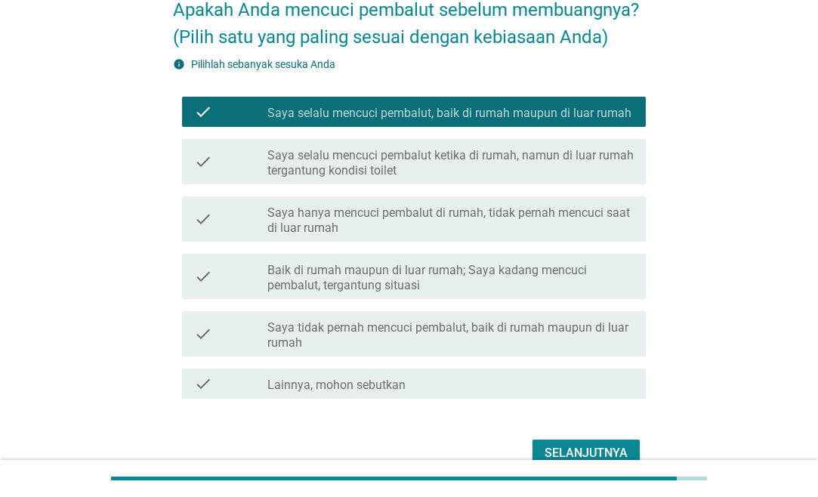
scroll to position [191, 0]
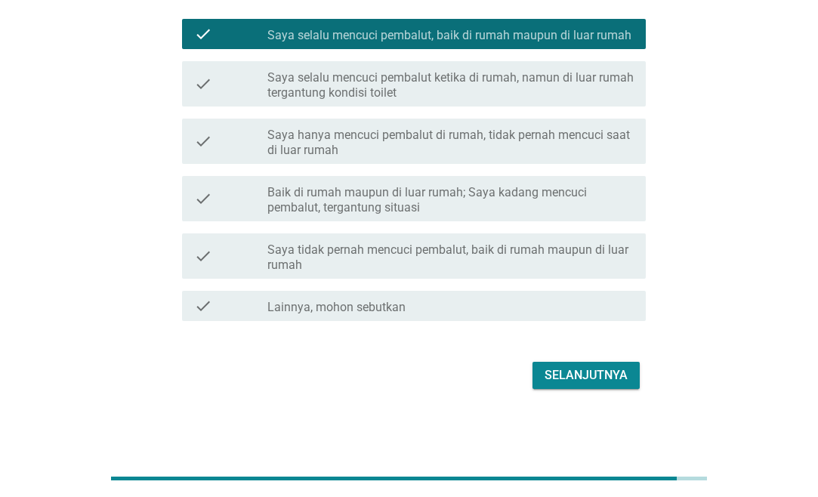
click at [609, 366] on button "Selanjutnya" at bounding box center [586, 375] width 107 height 27
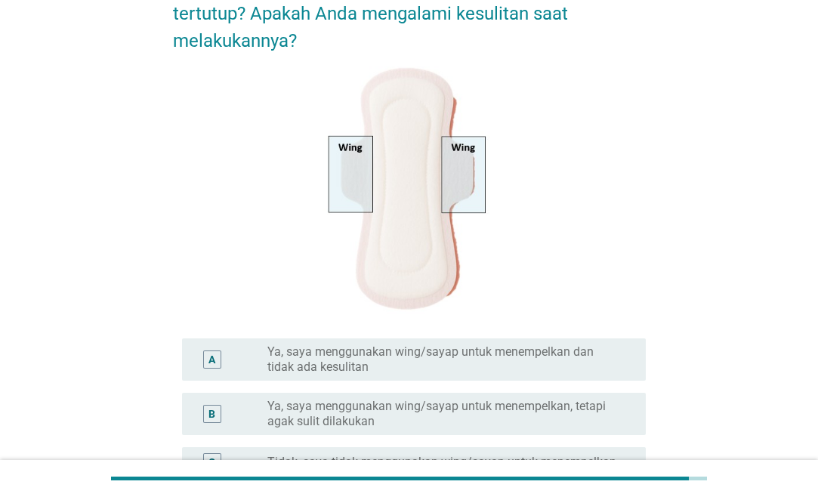
scroll to position [0, 0]
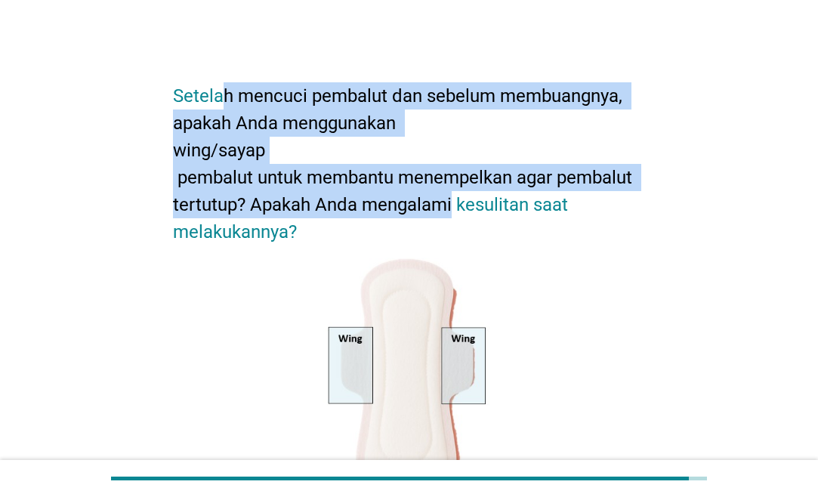
drag, startPoint x: 224, startPoint y: 88, endPoint x: 453, endPoint y: 207, distance: 258.8
click at [453, 207] on h2 "Setelah mencuci pembalut dan sebelum membuangnya, apakah Anda menggunakan wing/…" at bounding box center [409, 156] width 473 height 178
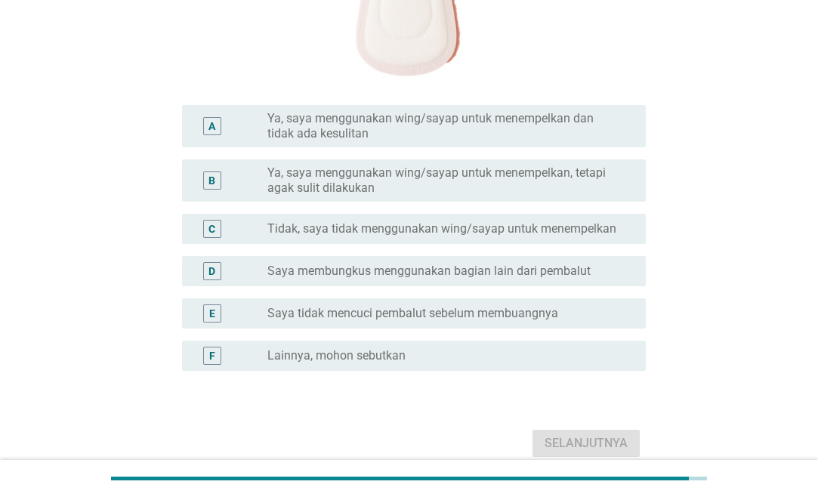
scroll to position [462, 0]
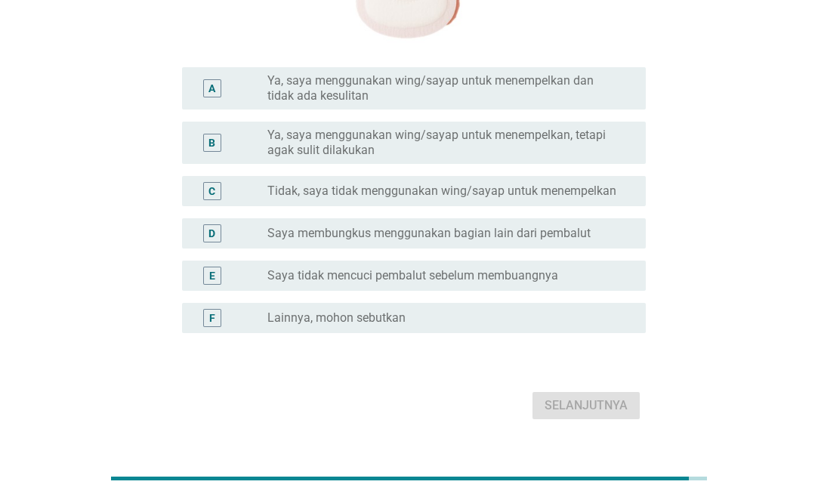
click at [295, 81] on label "Ya, saya menggunakan wing/sayap untuk menempelkan dan tidak ada kesulitan" at bounding box center [444, 88] width 354 height 30
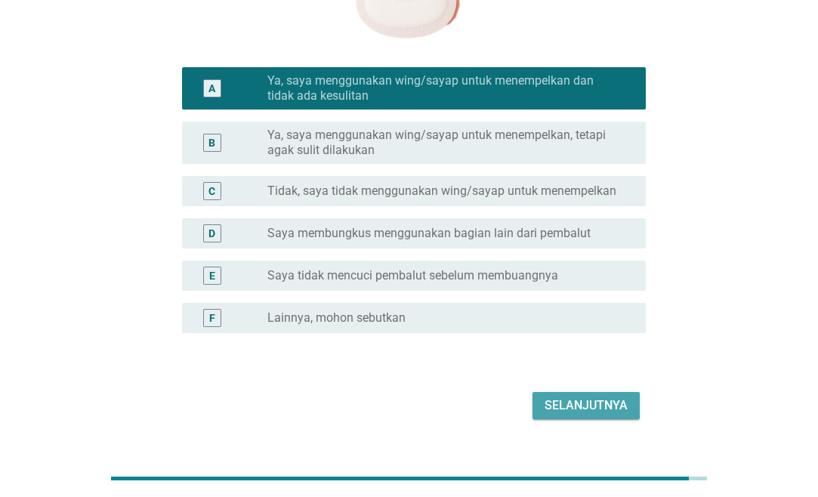
click at [585, 403] on div "Selanjutnya" at bounding box center [586, 406] width 83 height 18
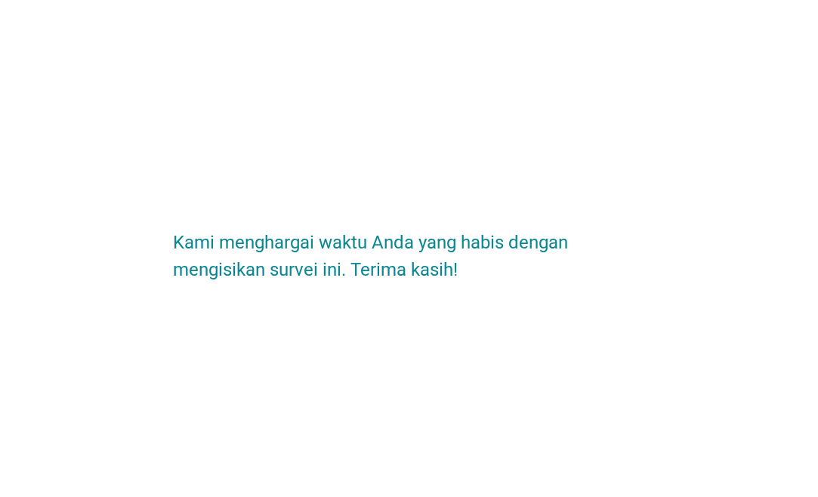
scroll to position [0, 0]
